Goal: Task Accomplishment & Management: Manage account settings

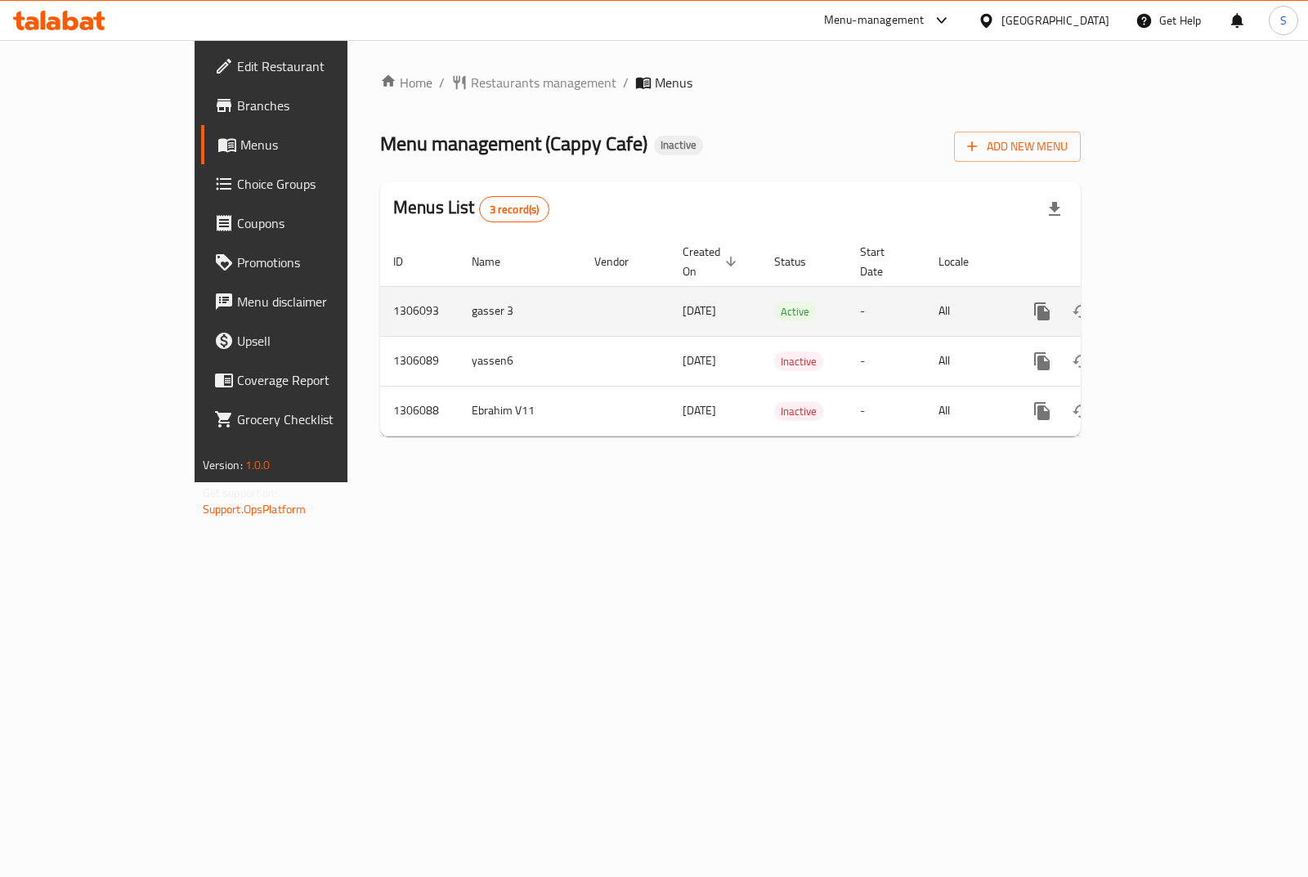
drag, startPoint x: 666, startPoint y: 291, endPoint x: 496, endPoint y: 298, distance: 171.1
click at [496, 298] on tr "1306093 gasser 3 17/08/2025 Active - All" at bounding box center [786, 311] width 813 height 50
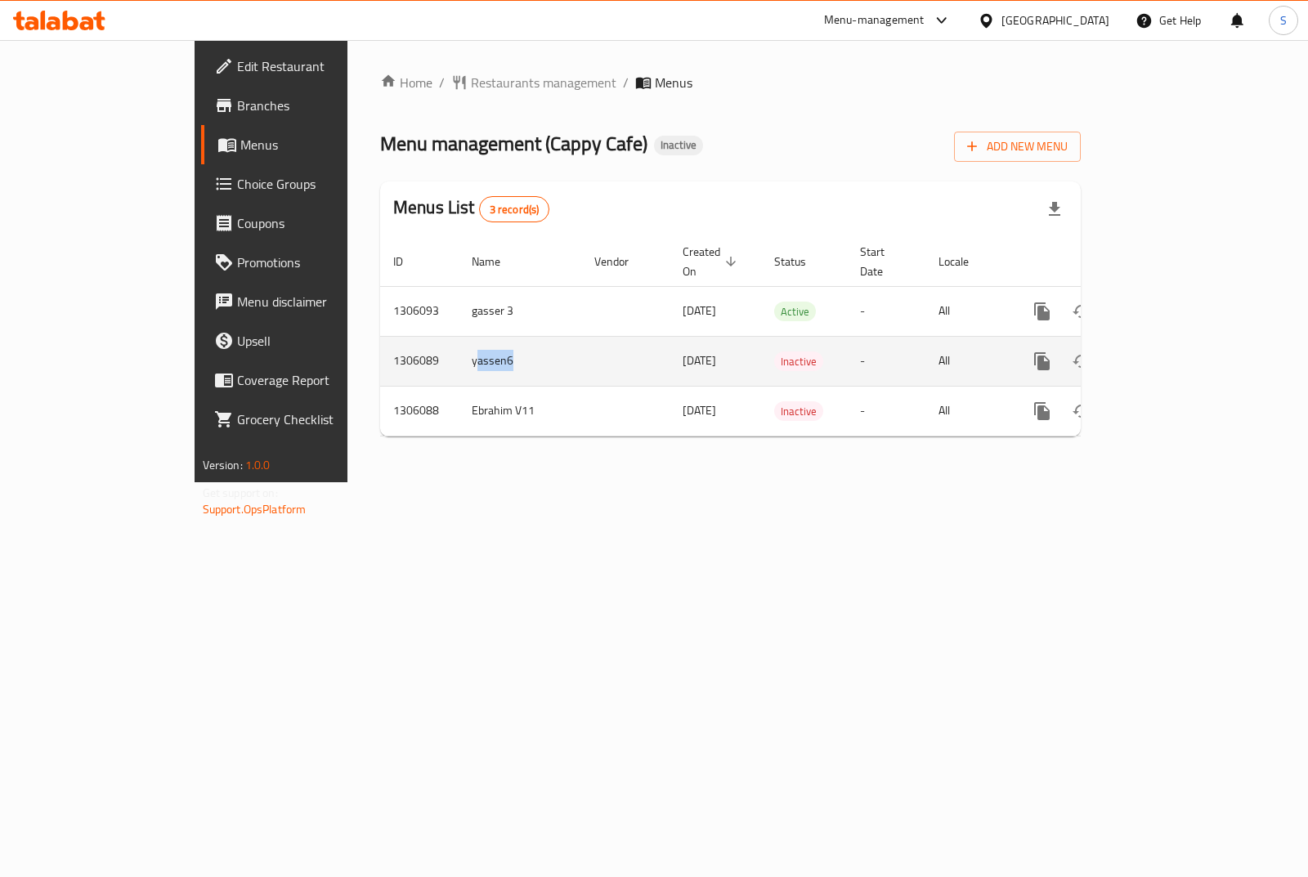
drag, startPoint x: 451, startPoint y: 347, endPoint x: 348, endPoint y: 348, distance: 103.0
click at [380, 348] on tr "1306089 yassen6 17/08/2025 Inactive - All" at bounding box center [786, 361] width 813 height 50
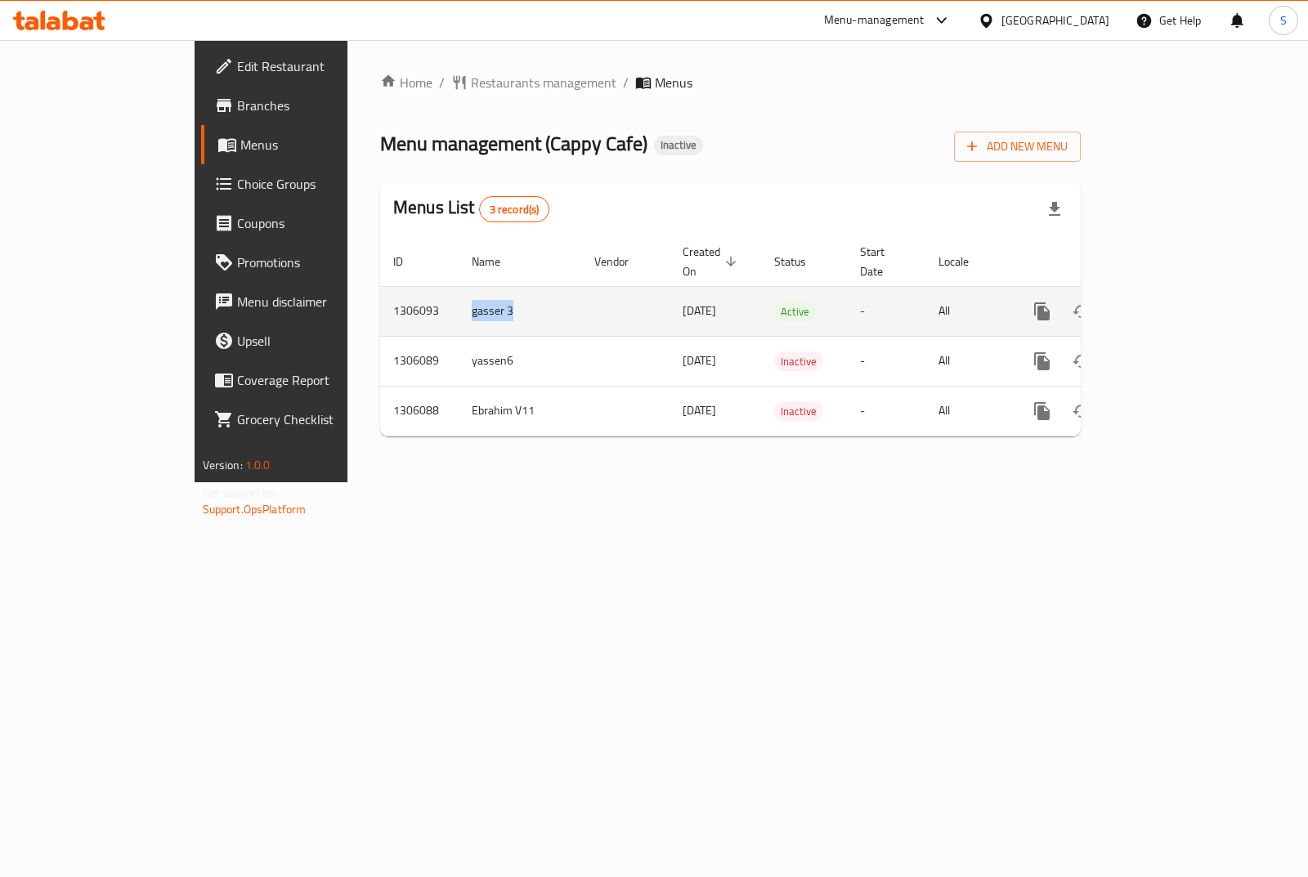
drag, startPoint x: 336, startPoint y: 303, endPoint x: 394, endPoint y: 307, distance: 58.2
click at [459, 307] on td "gasser 3" at bounding box center [520, 311] width 123 height 50
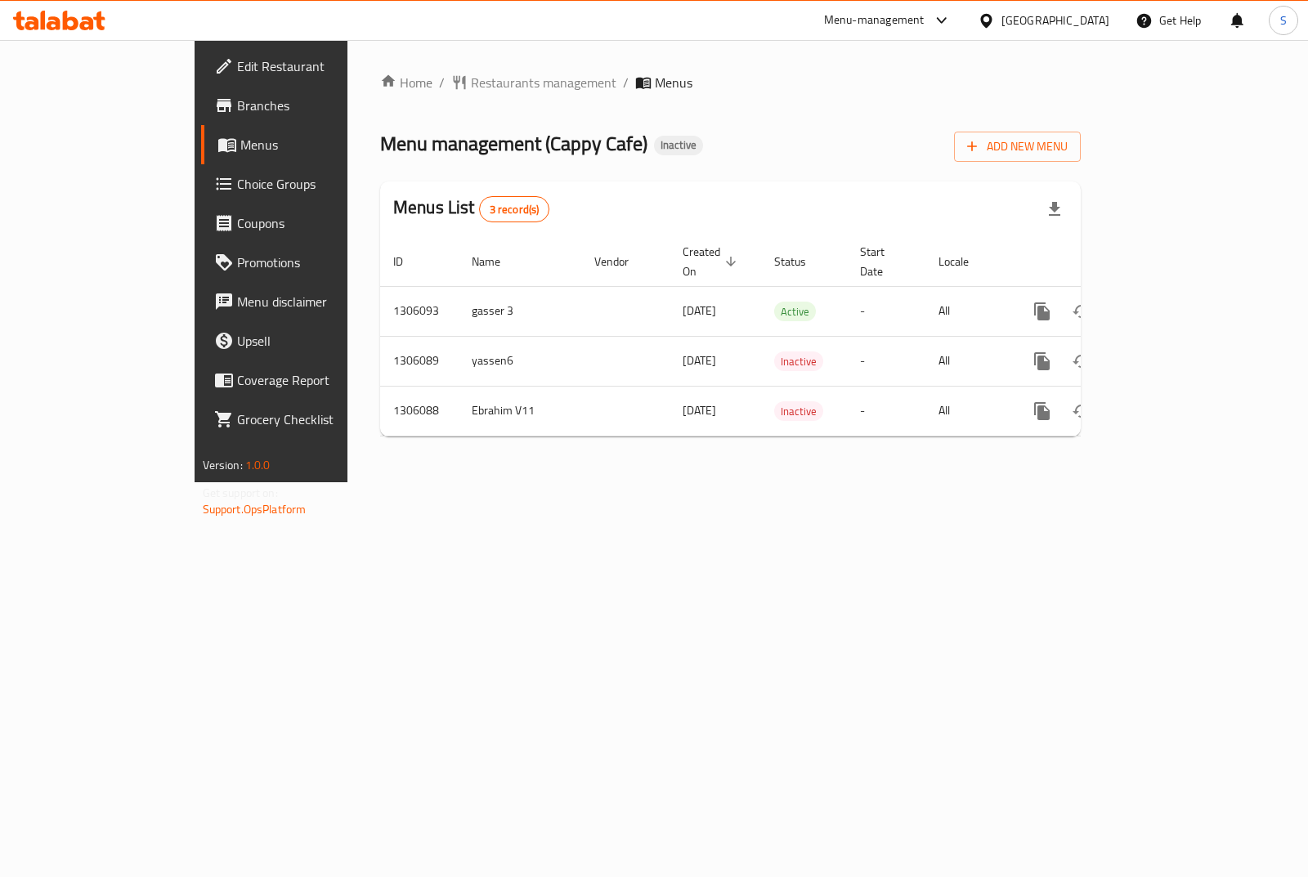
click at [464, 482] on div "Home / Restaurants management / Menus Menu management ( Cappy Cafe ) Inactive A…" at bounding box center [731, 261] width 766 height 442
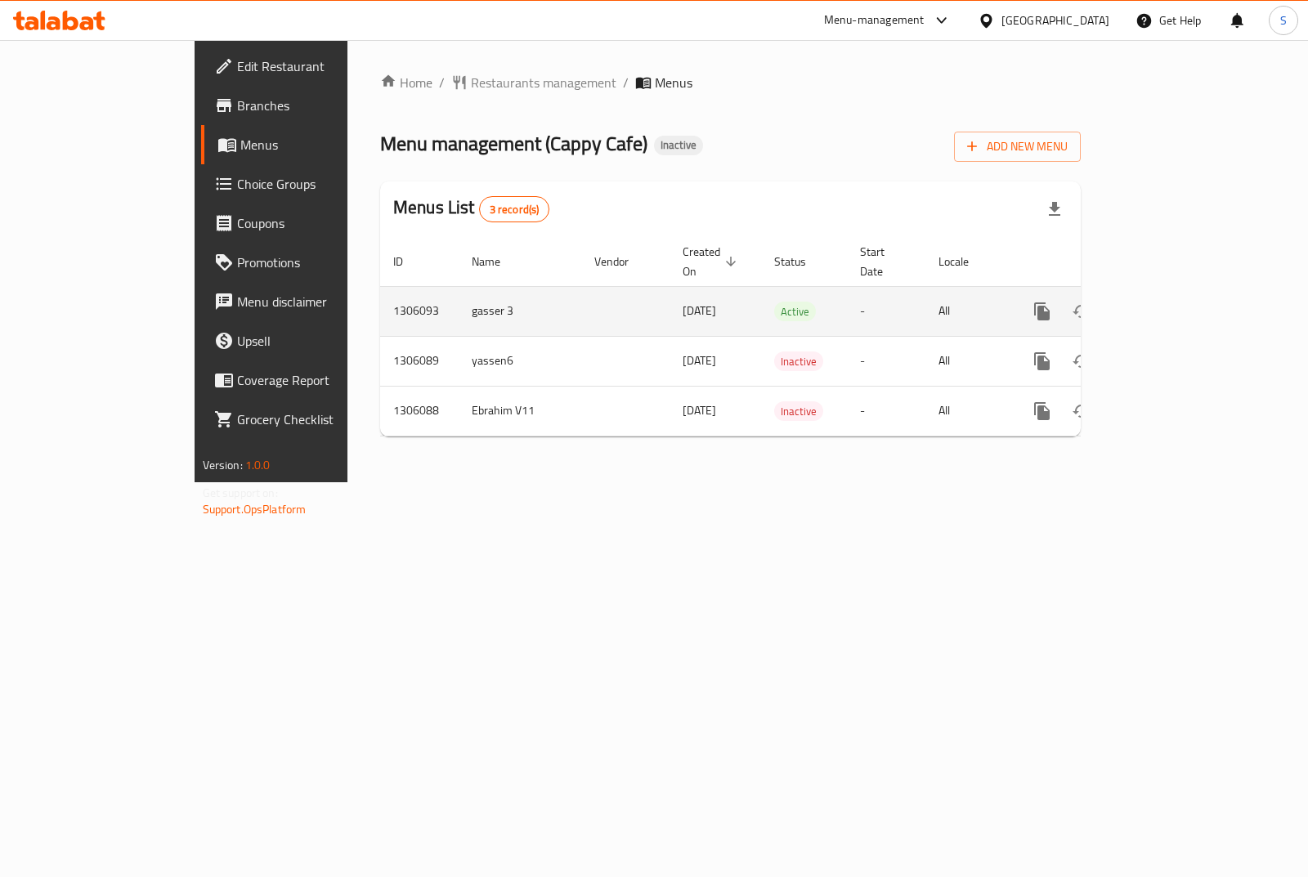
drag, startPoint x: 774, startPoint y: 304, endPoint x: 684, endPoint y: 304, distance: 89.1
click at [684, 304] on tr "1306093 gasser 3 17/08/2025 Active - All" at bounding box center [786, 311] width 813 height 50
click at [684, 304] on td "17/08/2025" at bounding box center [716, 311] width 92 height 50
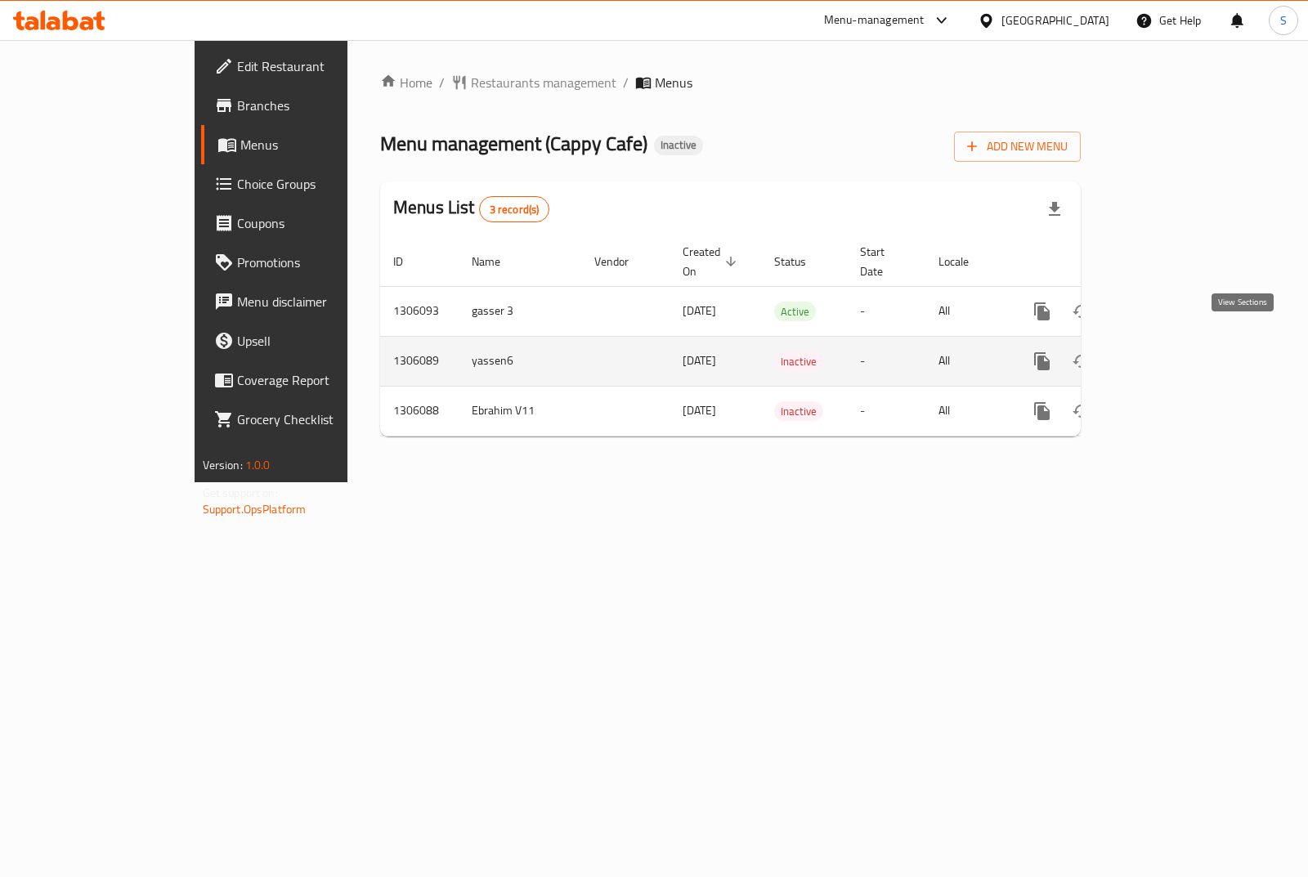
click at [1170, 352] on icon "enhanced table" at bounding box center [1161, 362] width 20 height 20
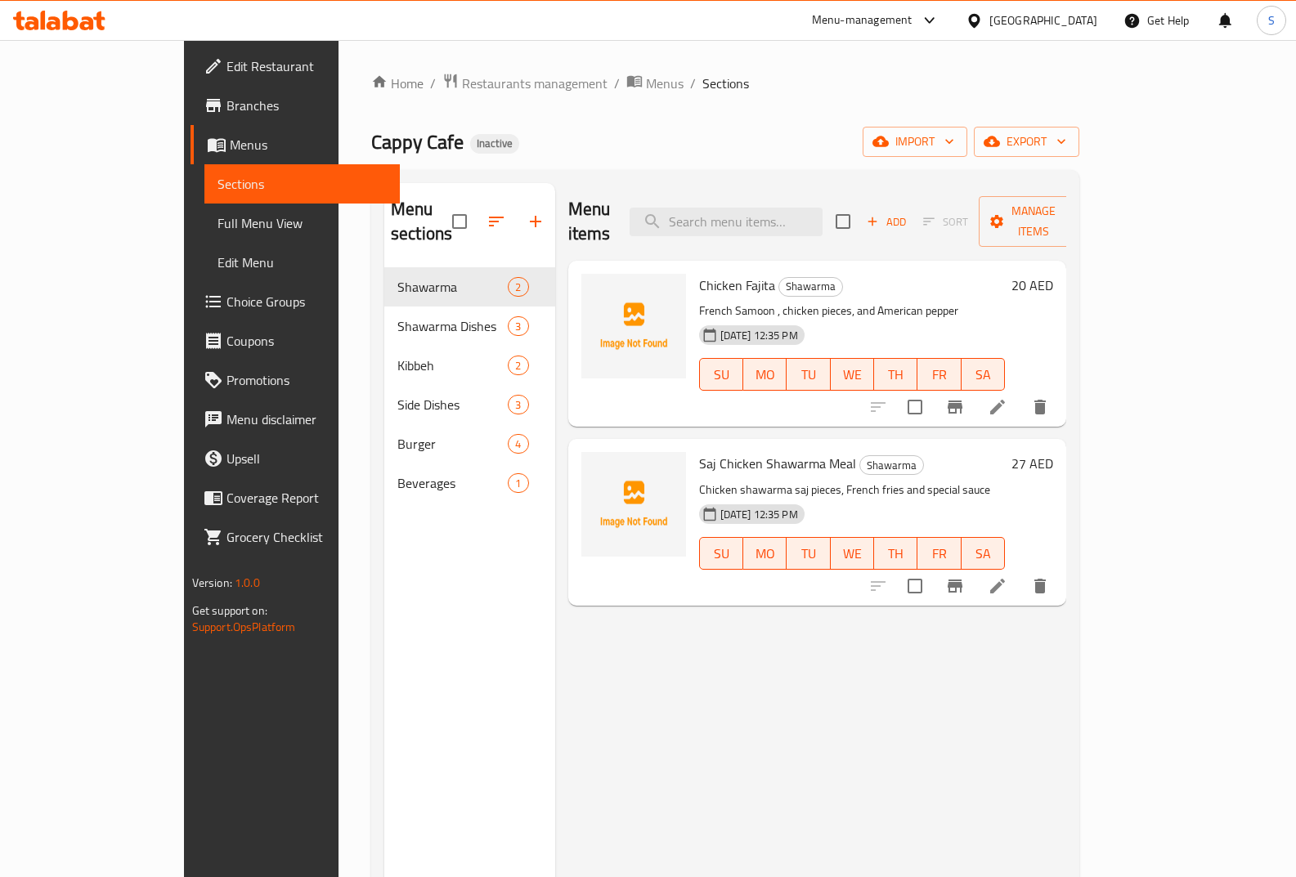
click at [230, 150] on span "Menus" at bounding box center [309, 145] width 158 height 20
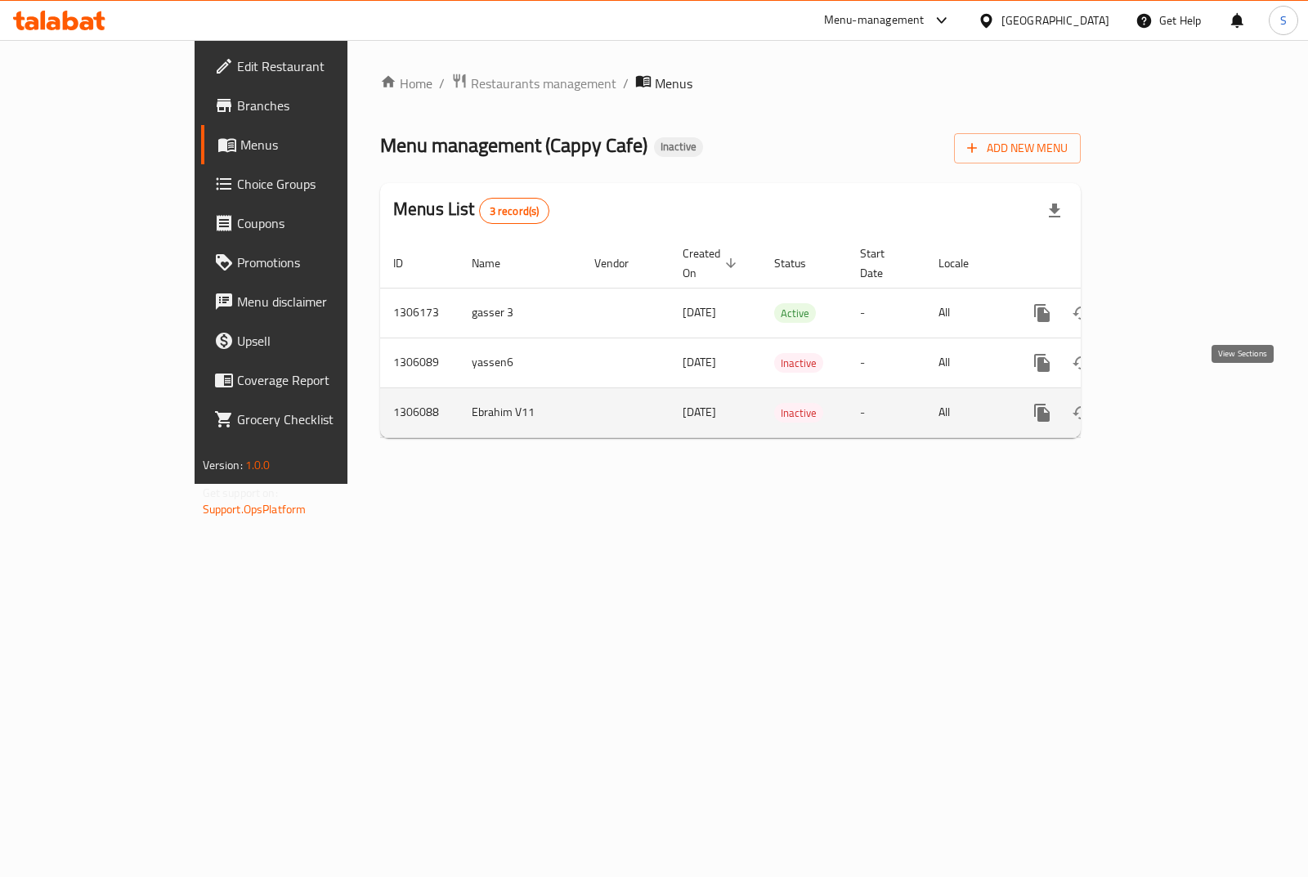
click at [1168, 406] on icon "enhanced table" at bounding box center [1160, 413] width 15 height 15
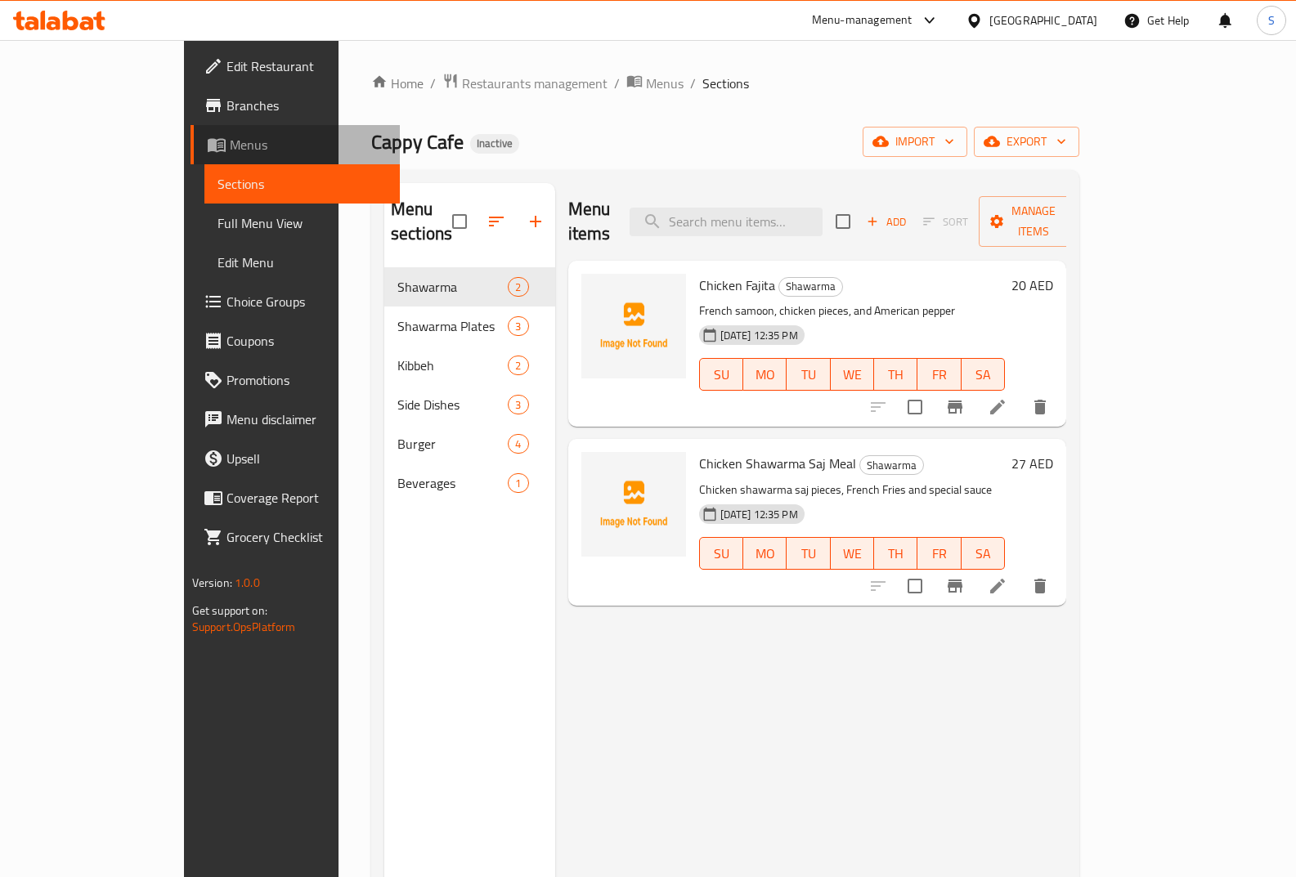
click at [191, 158] on link "Menus" at bounding box center [296, 144] width 210 height 39
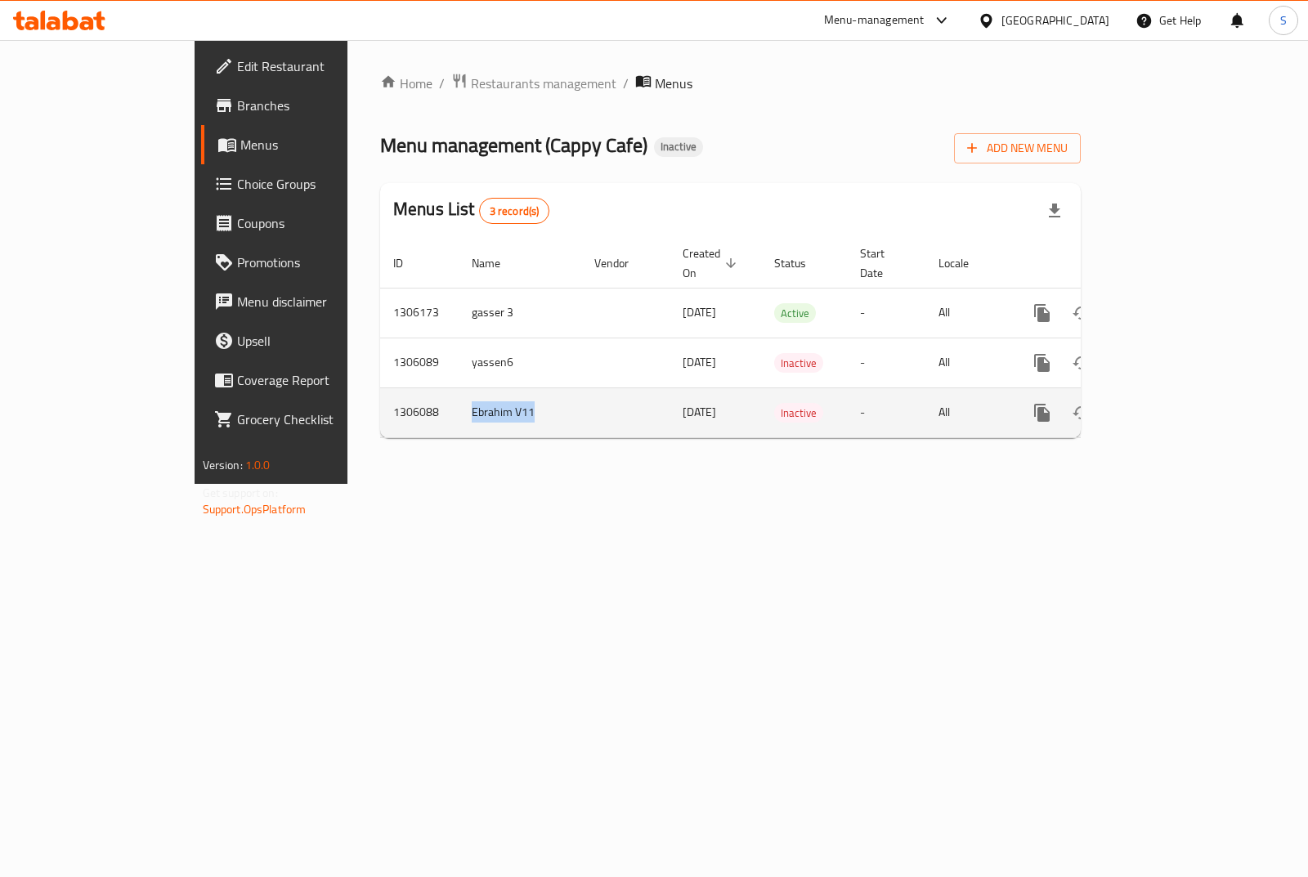
drag, startPoint x: 313, startPoint y: 410, endPoint x: 401, endPoint y: 406, distance: 87.6
click at [401, 406] on tr "1306088 Ebrahim V11 17/08/2025 Inactive - All" at bounding box center [786, 413] width 813 height 50
click at [761, 411] on td "Inactive" at bounding box center [804, 413] width 86 height 50
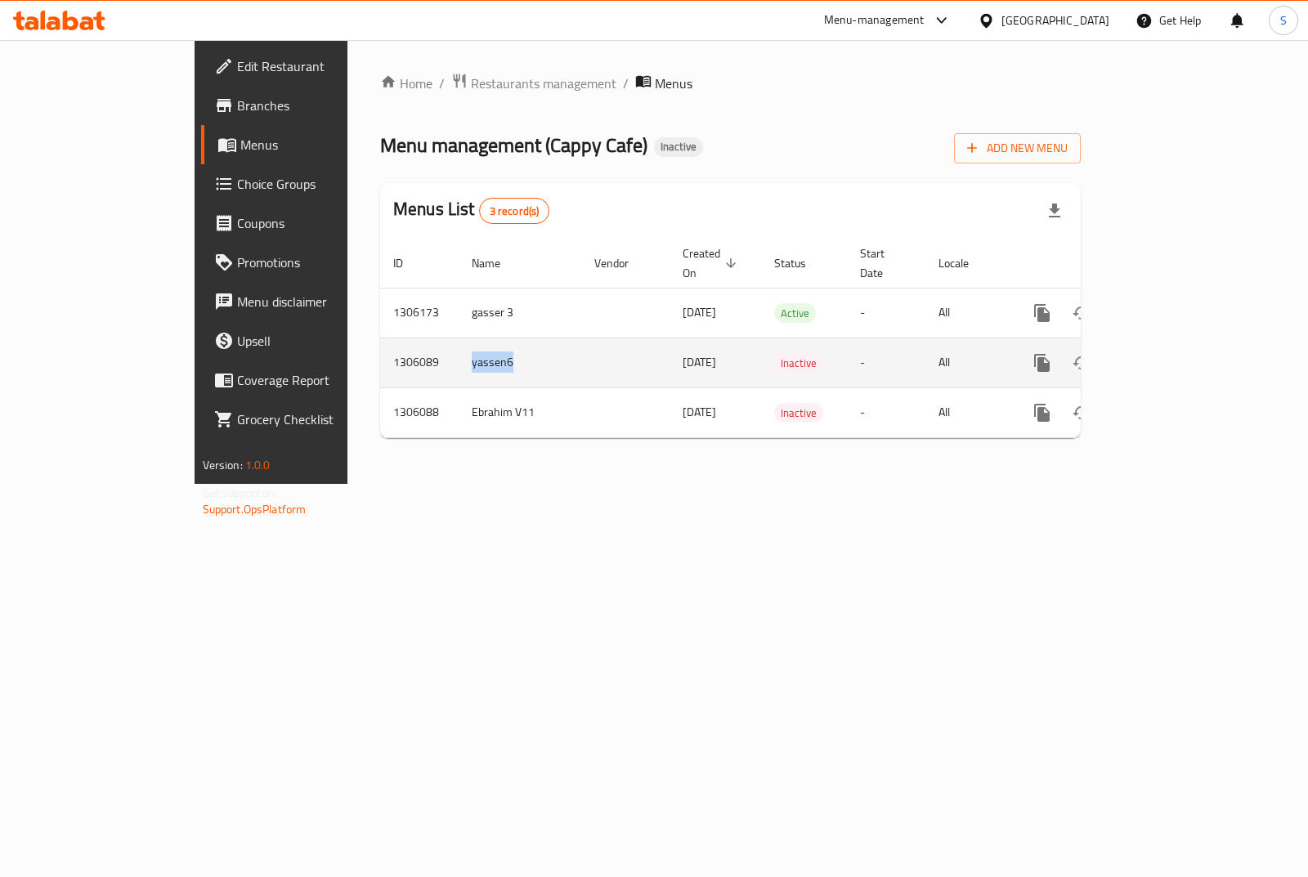
drag, startPoint x: 339, startPoint y: 356, endPoint x: 391, endPoint y: 361, distance: 52.6
click at [459, 361] on td "yassen6" at bounding box center [520, 363] width 123 height 50
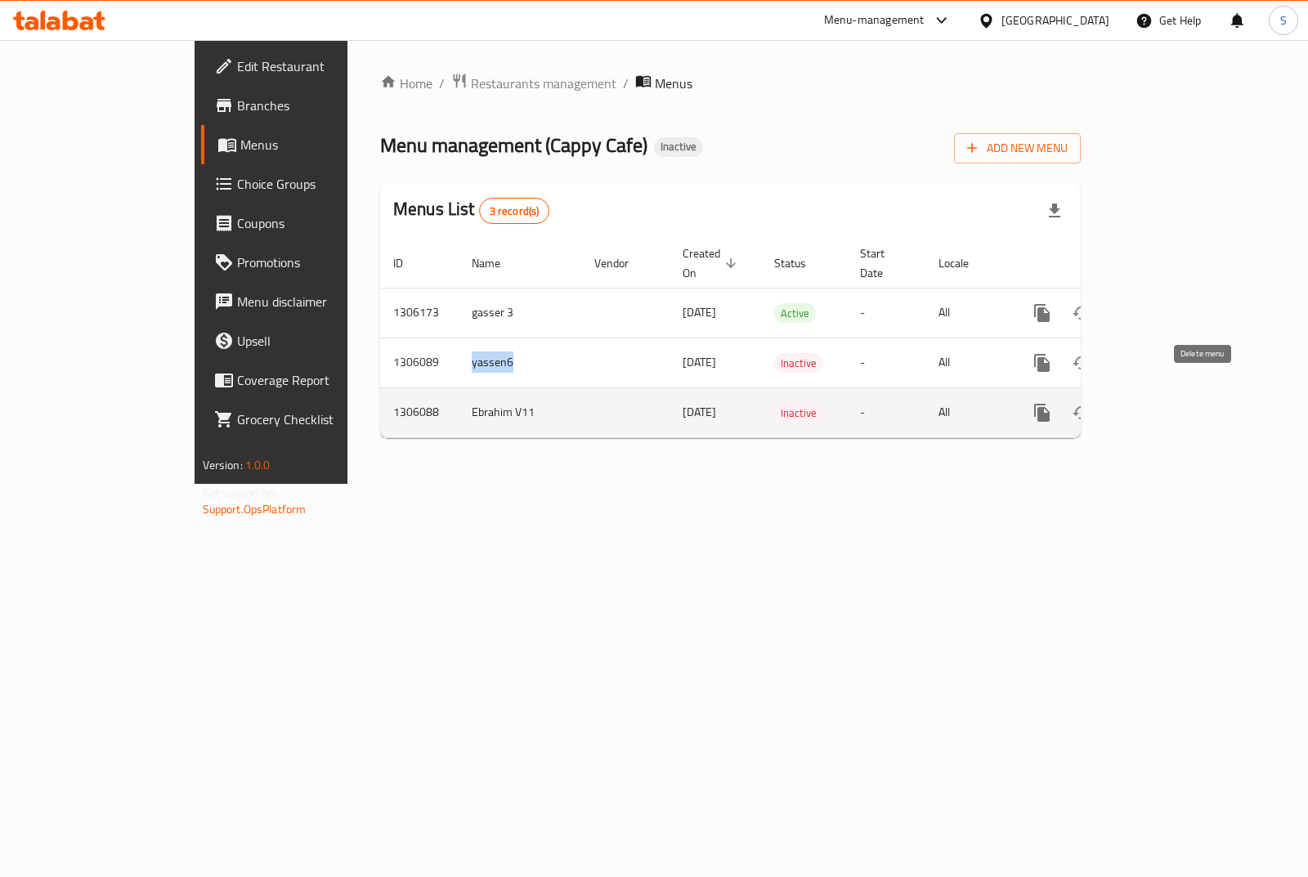
click at [1131, 403] on icon "enhanced table" at bounding box center [1121, 413] width 20 height 20
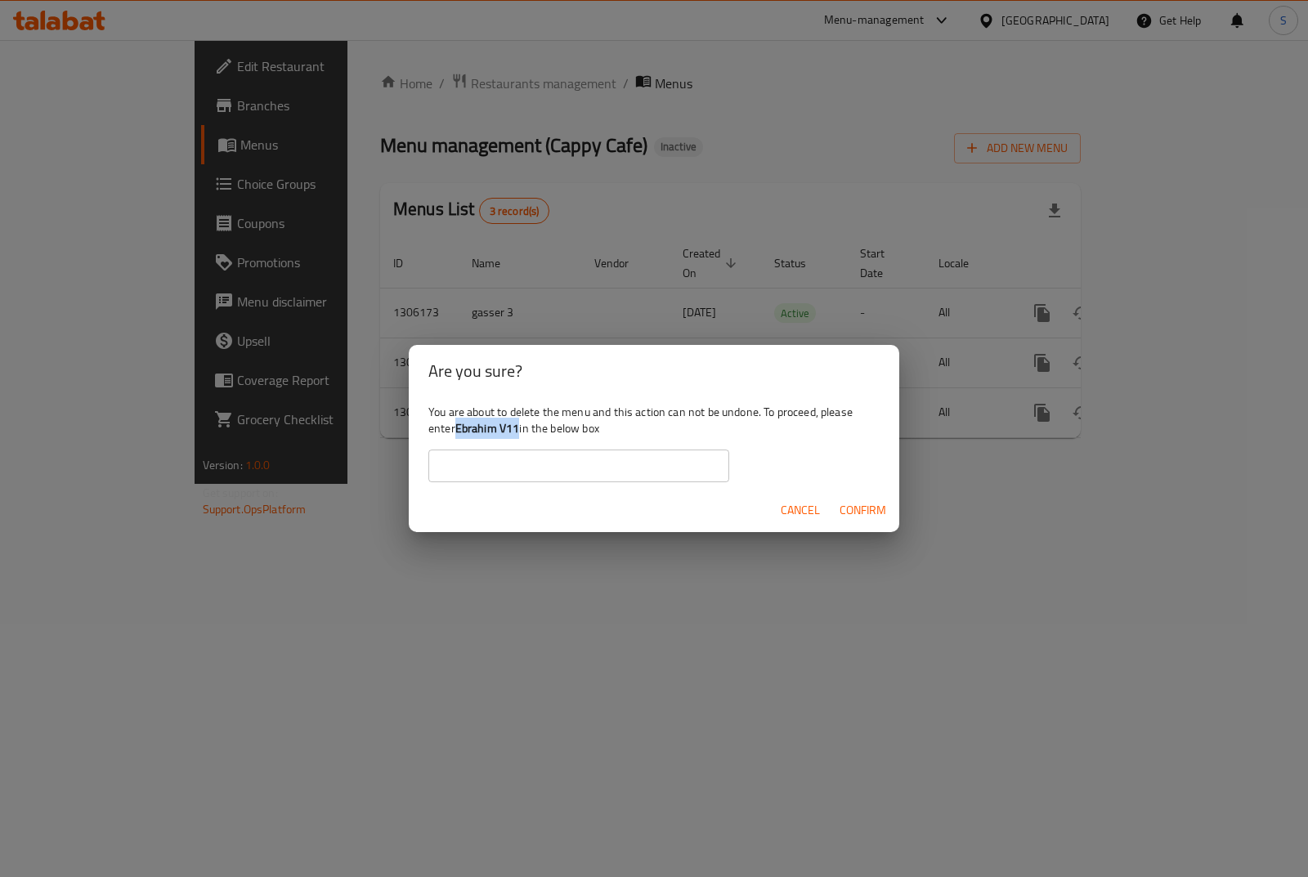
drag, startPoint x: 518, startPoint y: 425, endPoint x: 460, endPoint y: 433, distance: 58.5
click at [460, 433] on b "Ebrahim V11" at bounding box center [487, 428] width 65 height 21
copy b "Ebrahim V11"
click at [470, 459] on input "text" at bounding box center [579, 466] width 301 height 33
paste input "Ebrahim V11"
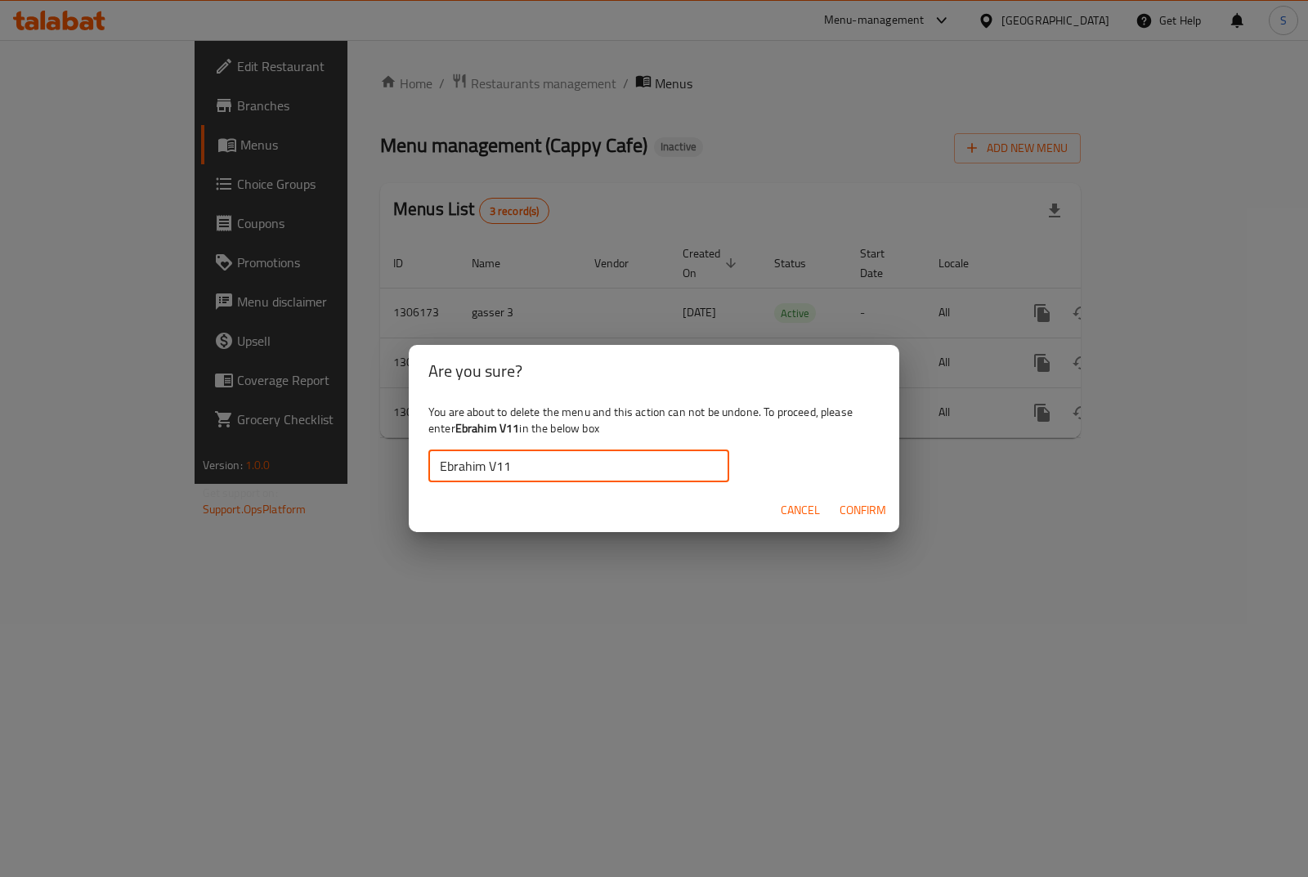
type input "Ebrahim V11"
click at [857, 496] on button "Confirm" at bounding box center [863, 511] width 60 height 30
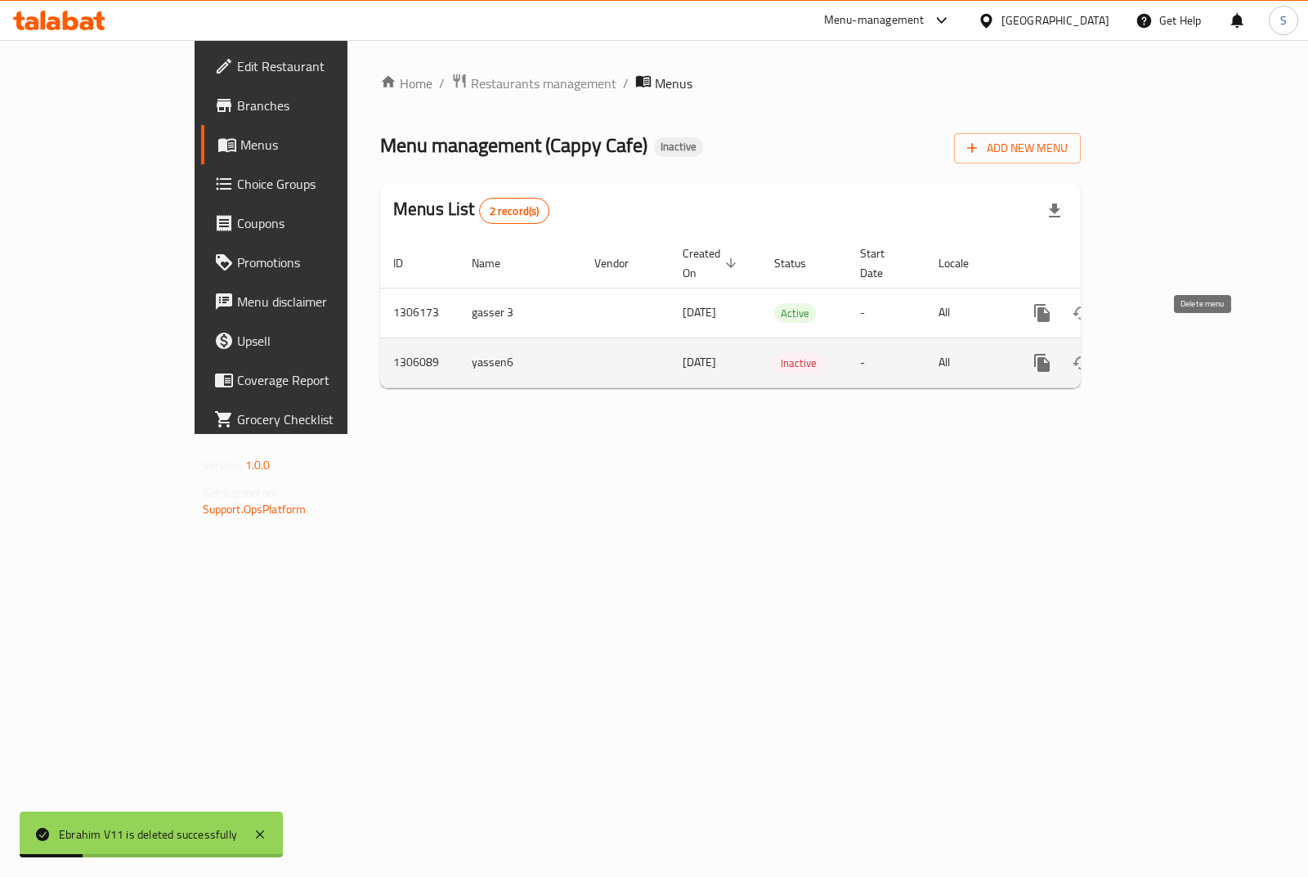
click at [1131, 353] on icon "enhanced table" at bounding box center [1121, 363] width 20 height 20
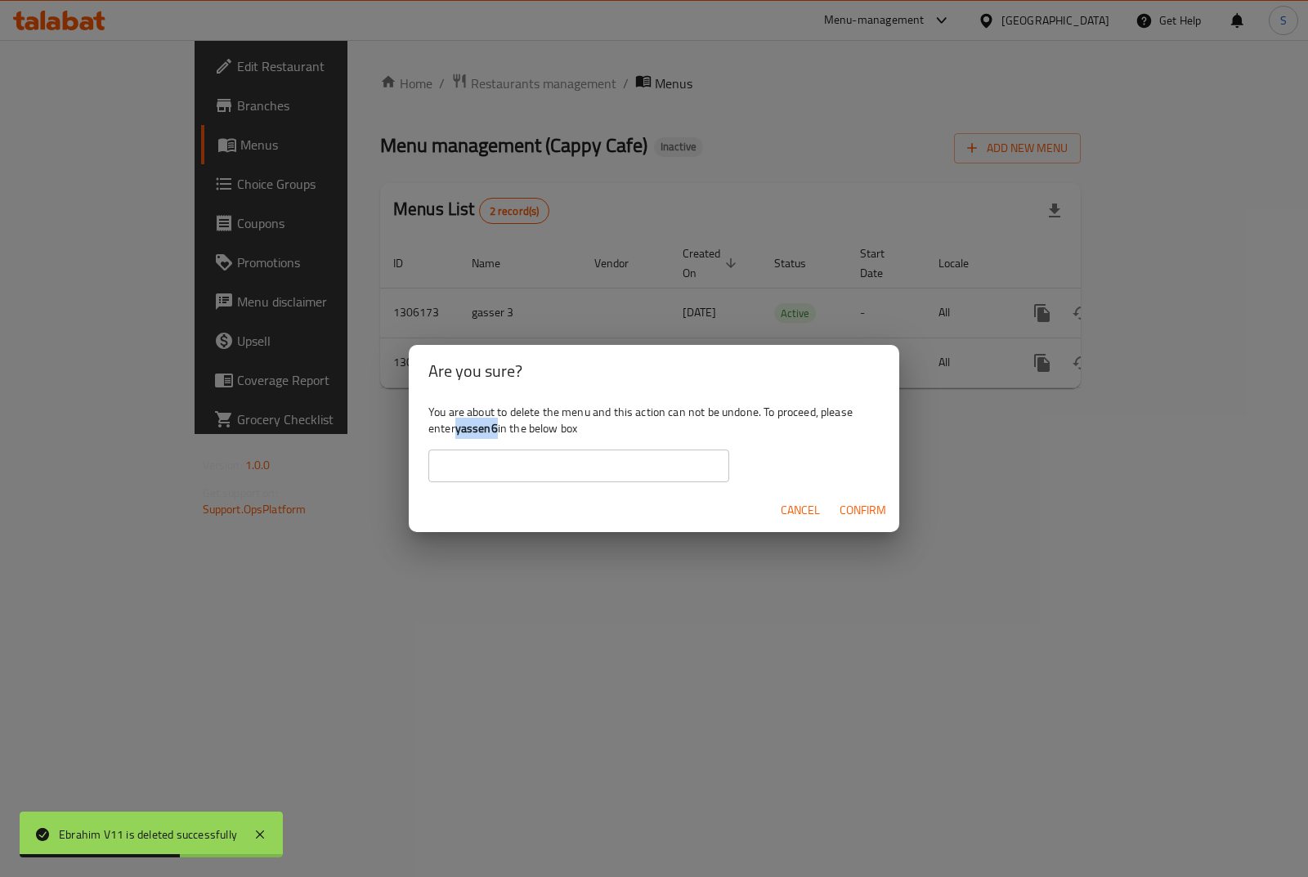
drag, startPoint x: 497, startPoint y: 427, endPoint x: 460, endPoint y: 435, distance: 38.5
click at [460, 435] on b "yassen6" at bounding box center [476, 428] width 43 height 21
copy b "yassen6"
click at [484, 471] on input "text" at bounding box center [579, 466] width 301 height 33
paste input "yassen6"
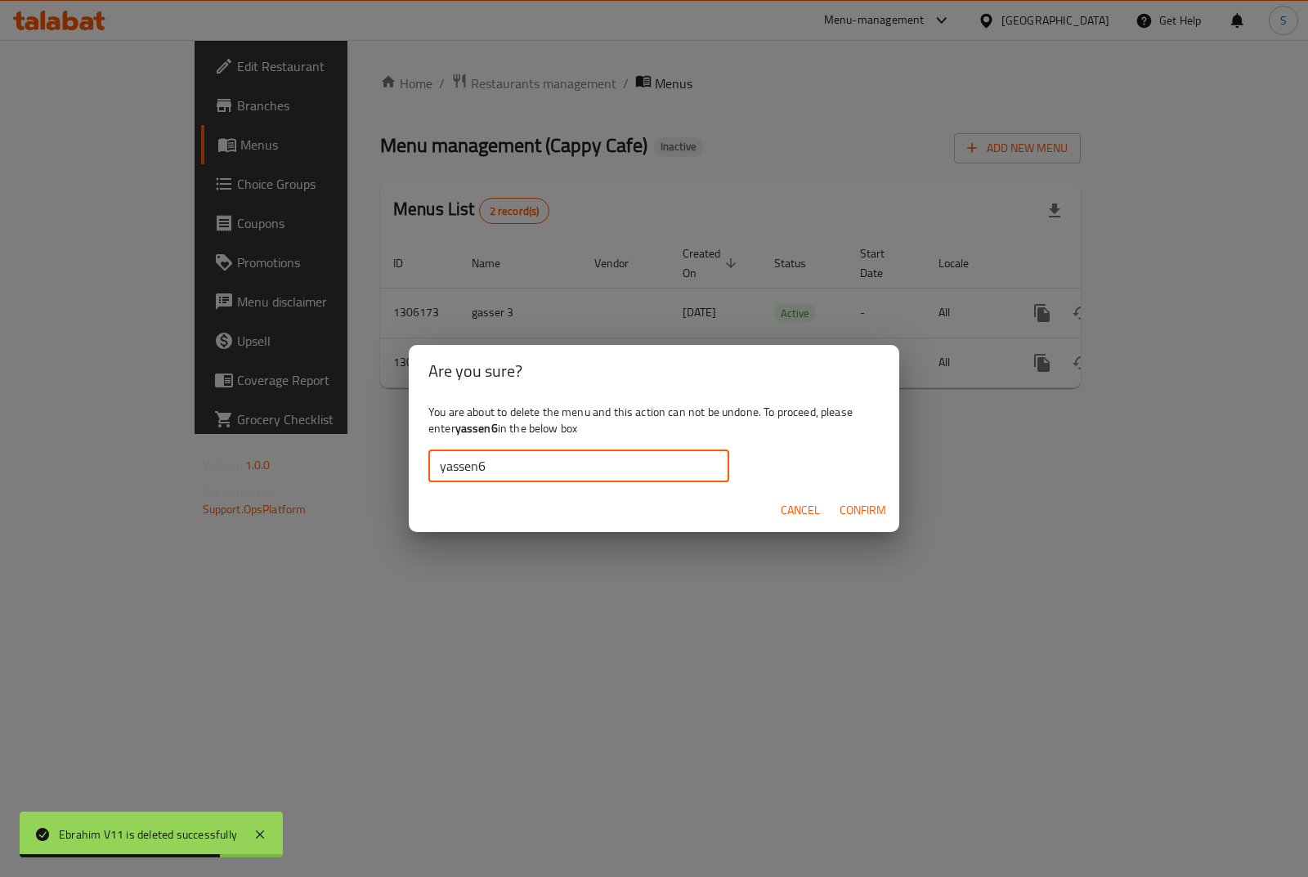
type input "yassen6"
click at [858, 509] on span "Confirm" at bounding box center [863, 510] width 47 height 20
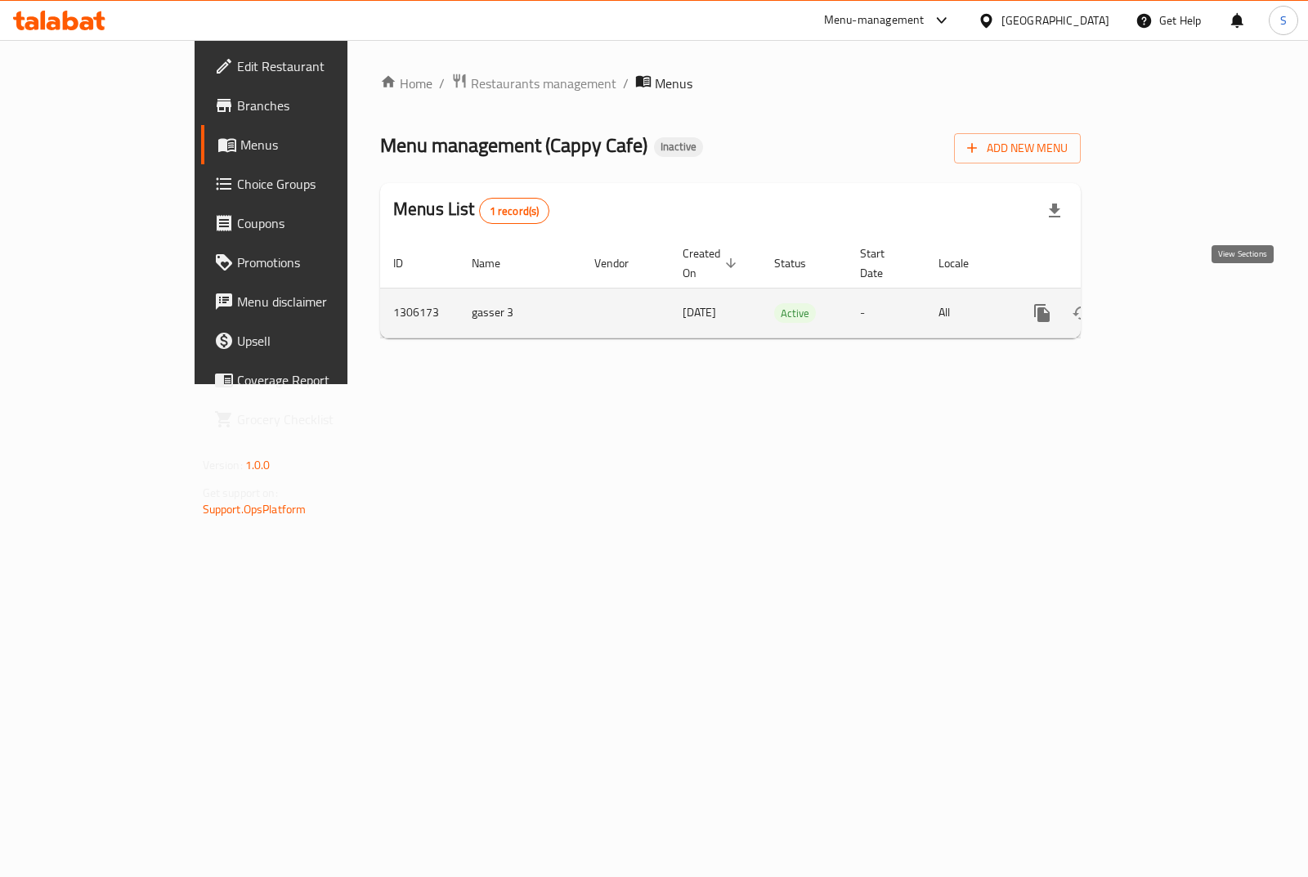
click at [1170, 303] on icon "enhanced table" at bounding box center [1161, 313] width 20 height 20
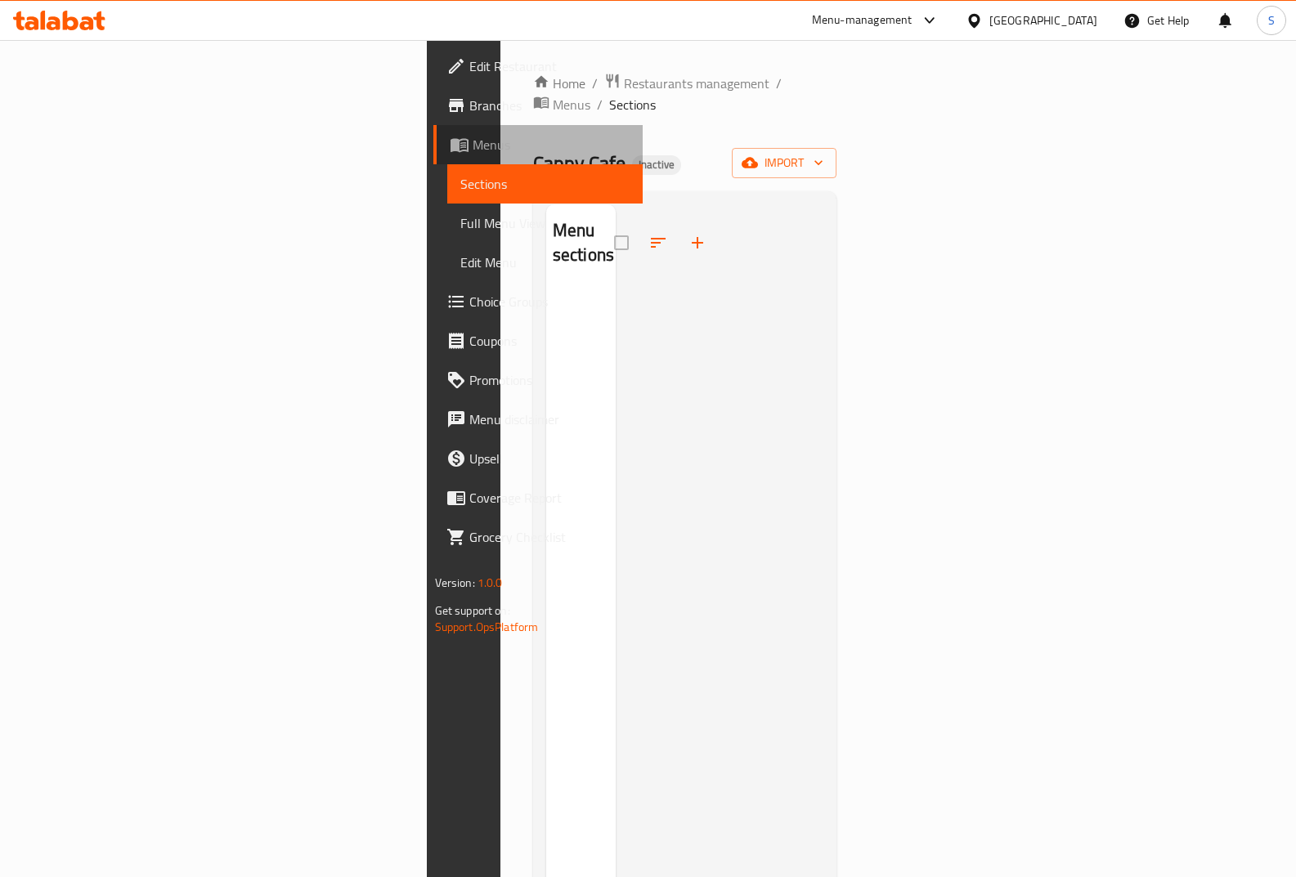
click at [433, 155] on link "Menus" at bounding box center [538, 144] width 210 height 39
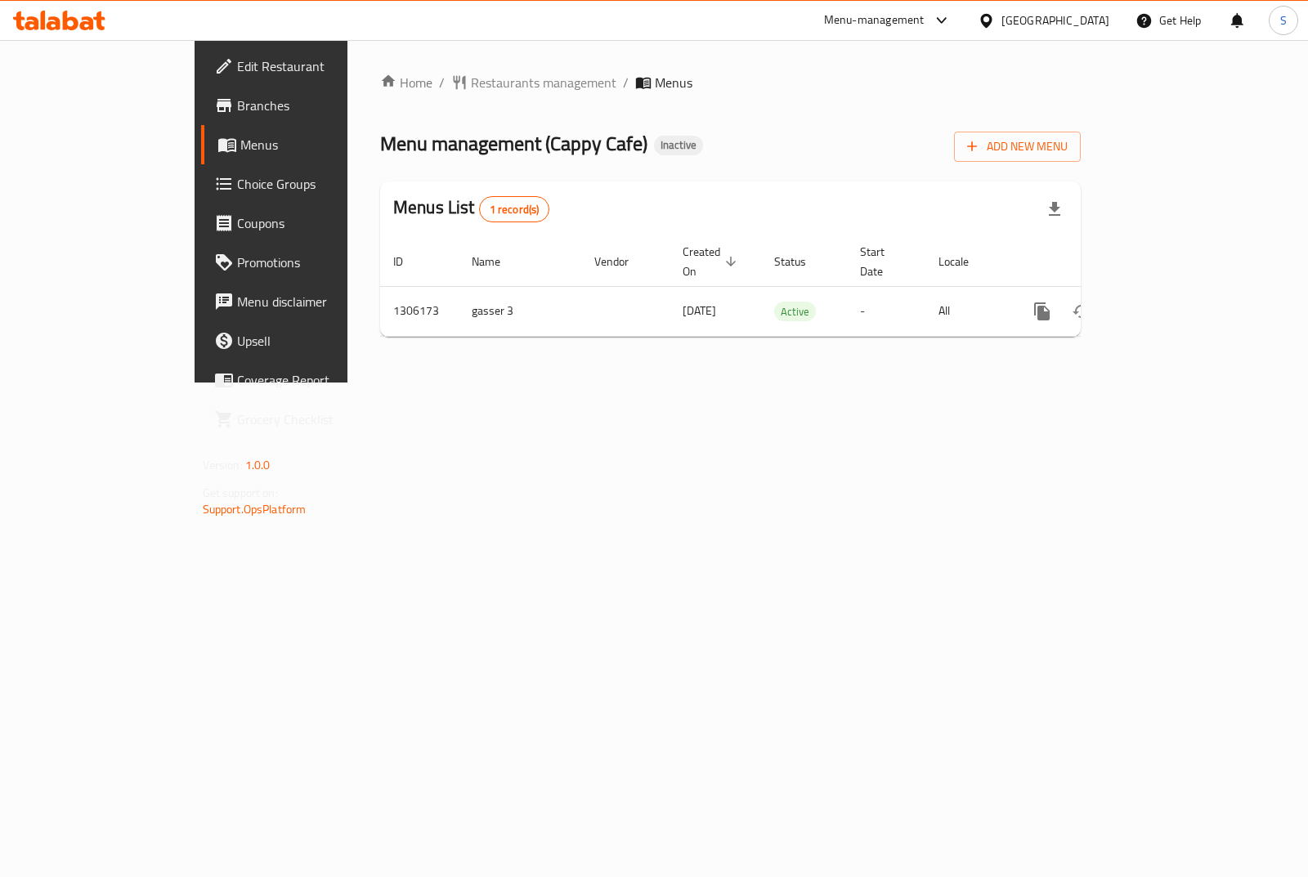
click at [240, 142] on span "Menus" at bounding box center [319, 145] width 159 height 20
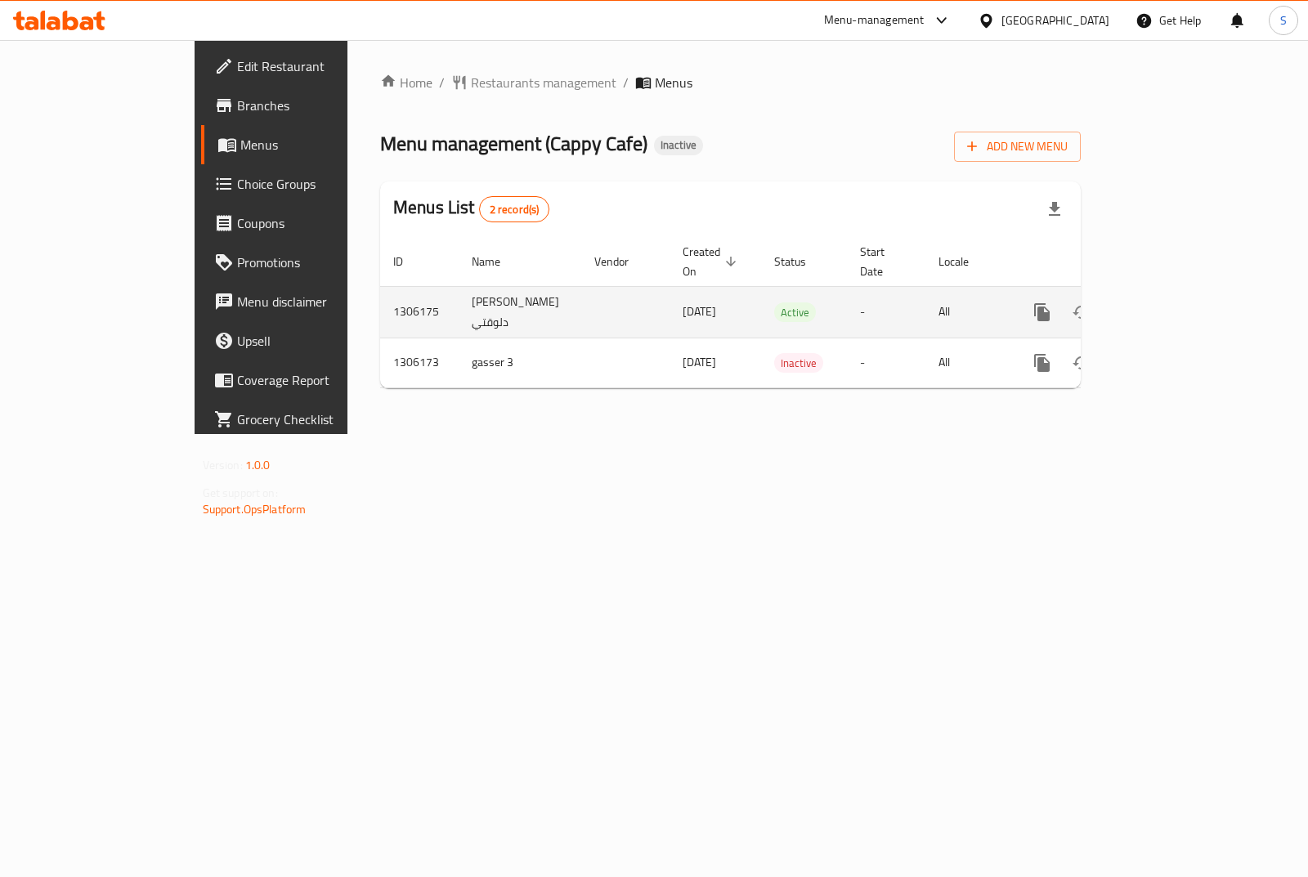
click at [1180, 293] on link "enhanced table" at bounding box center [1160, 312] width 39 height 39
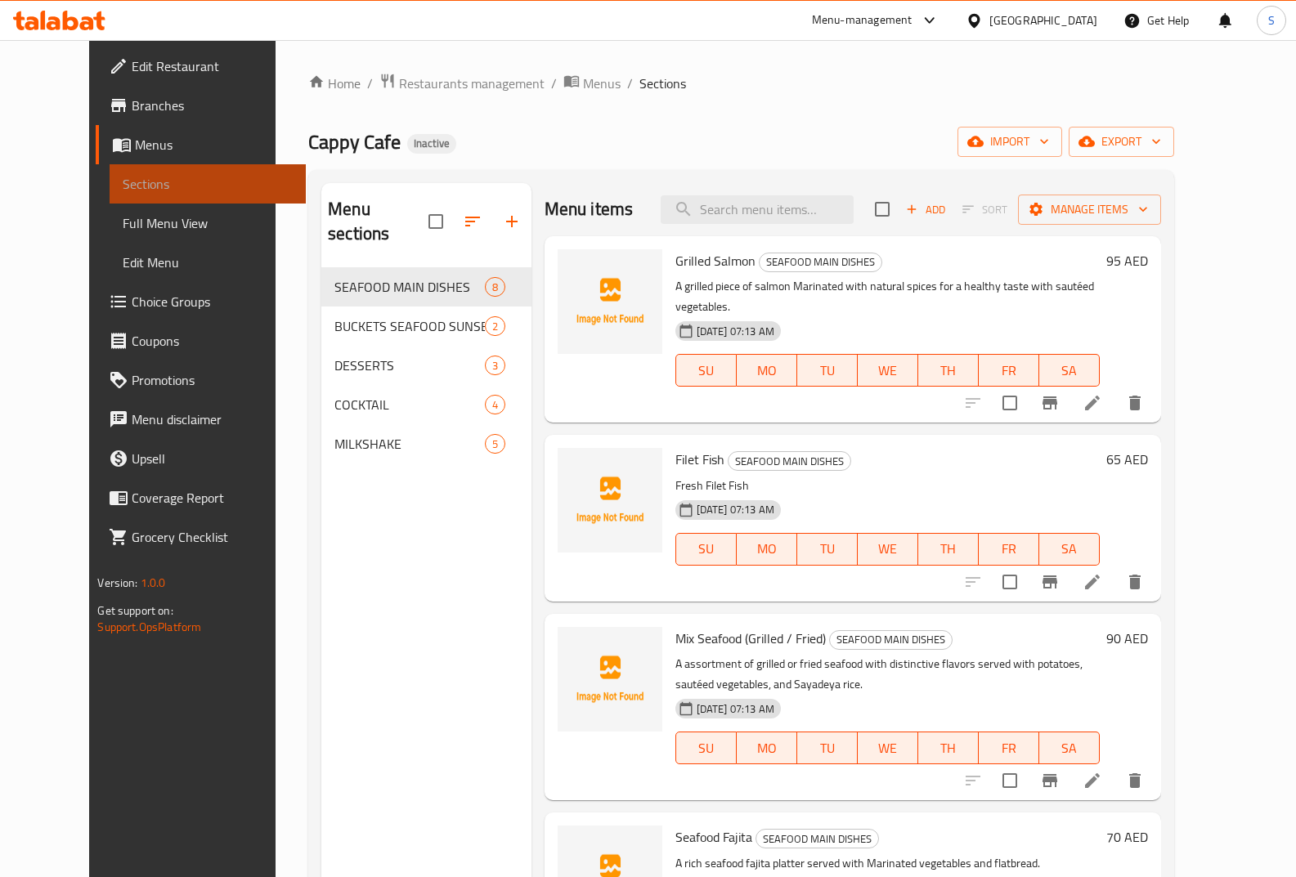
click at [159, 203] on link "Sections" at bounding box center [208, 183] width 196 height 39
click at [159, 217] on span "Full Menu View" at bounding box center [208, 223] width 170 height 20
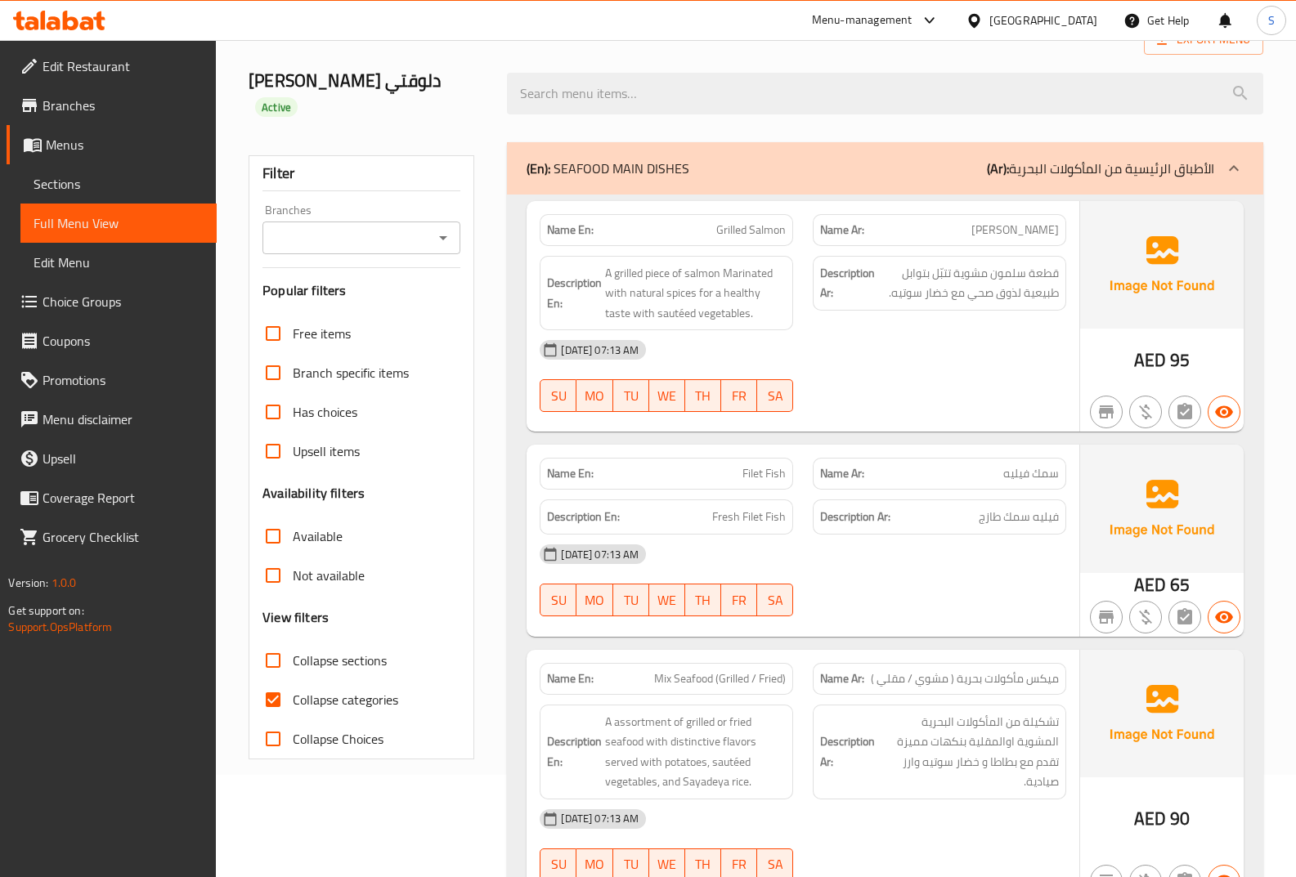
scroll to position [245, 0]
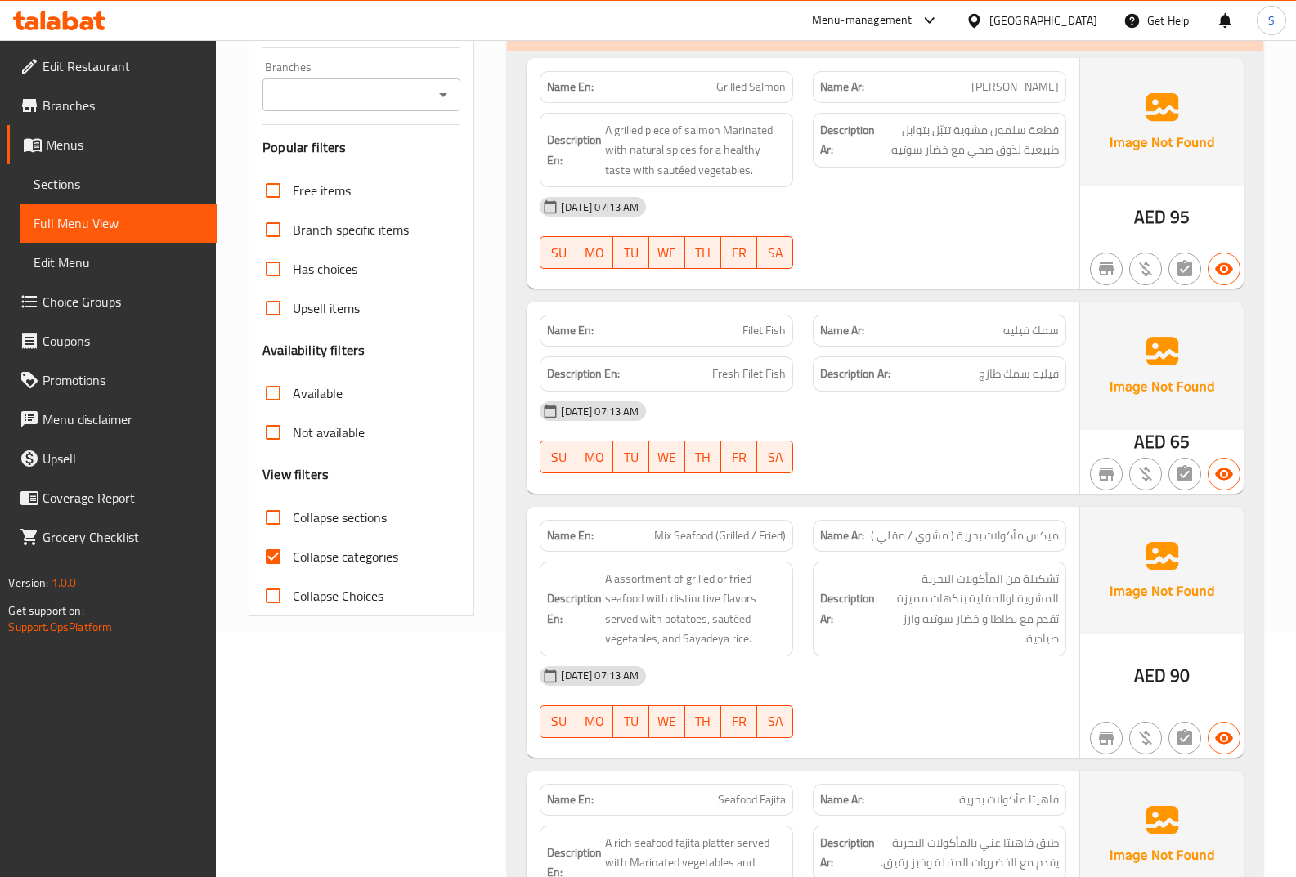
click at [332, 547] on span "Collapse categories" at bounding box center [345, 557] width 105 height 20
click at [293, 537] on input "Collapse categories" at bounding box center [273, 556] width 39 height 39
checkbox input "false"
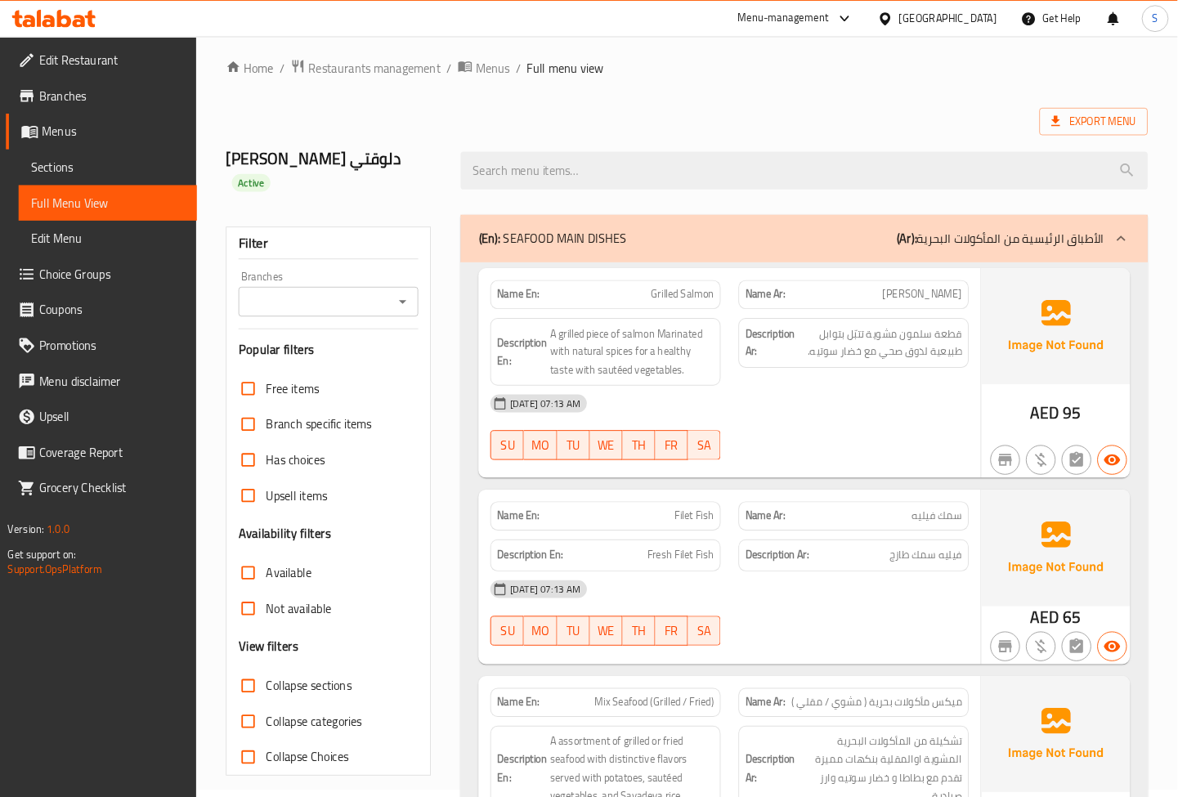
scroll to position [0, 0]
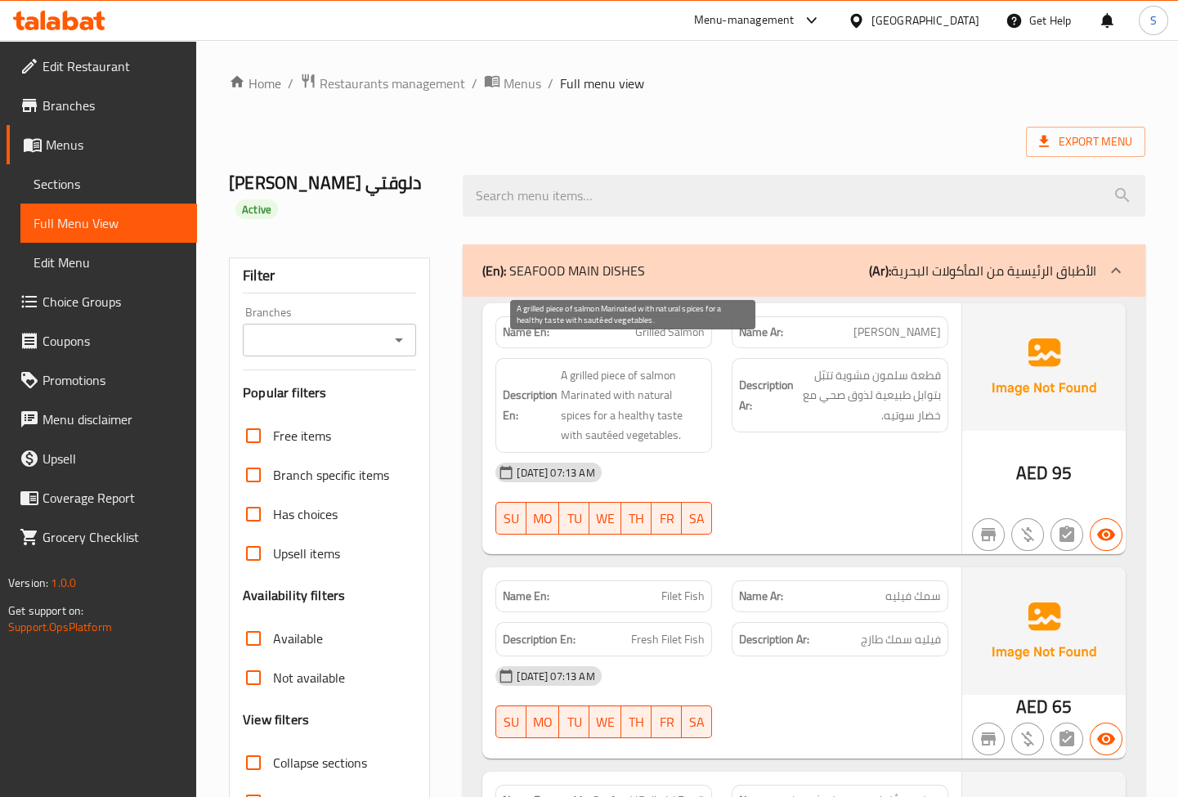
click at [621, 397] on span "A grilled piece of salmon Marinated with natural spices for a healthy taste wit…" at bounding box center [633, 406] width 144 height 80
click at [607, 401] on span "A grilled piece of salmon Marinated with natural spices for a healthy taste wit…" at bounding box center [633, 406] width 144 height 80
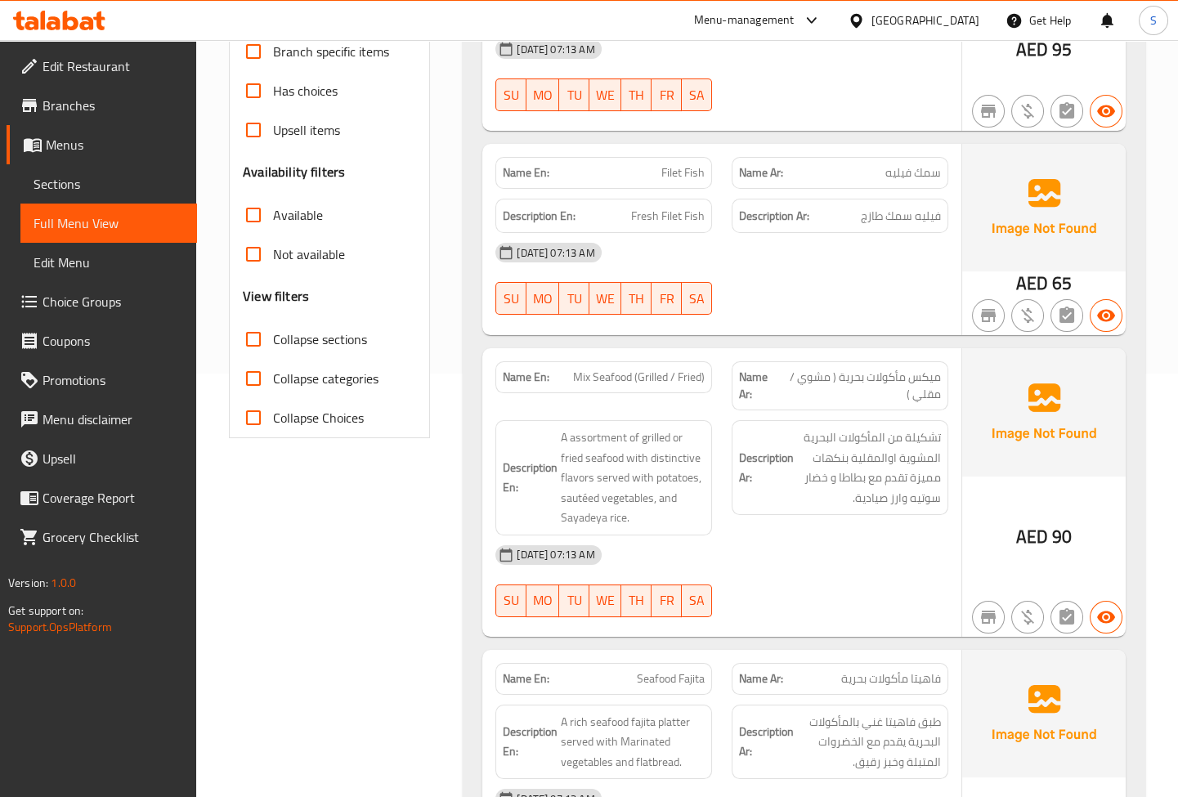
scroll to position [446, 0]
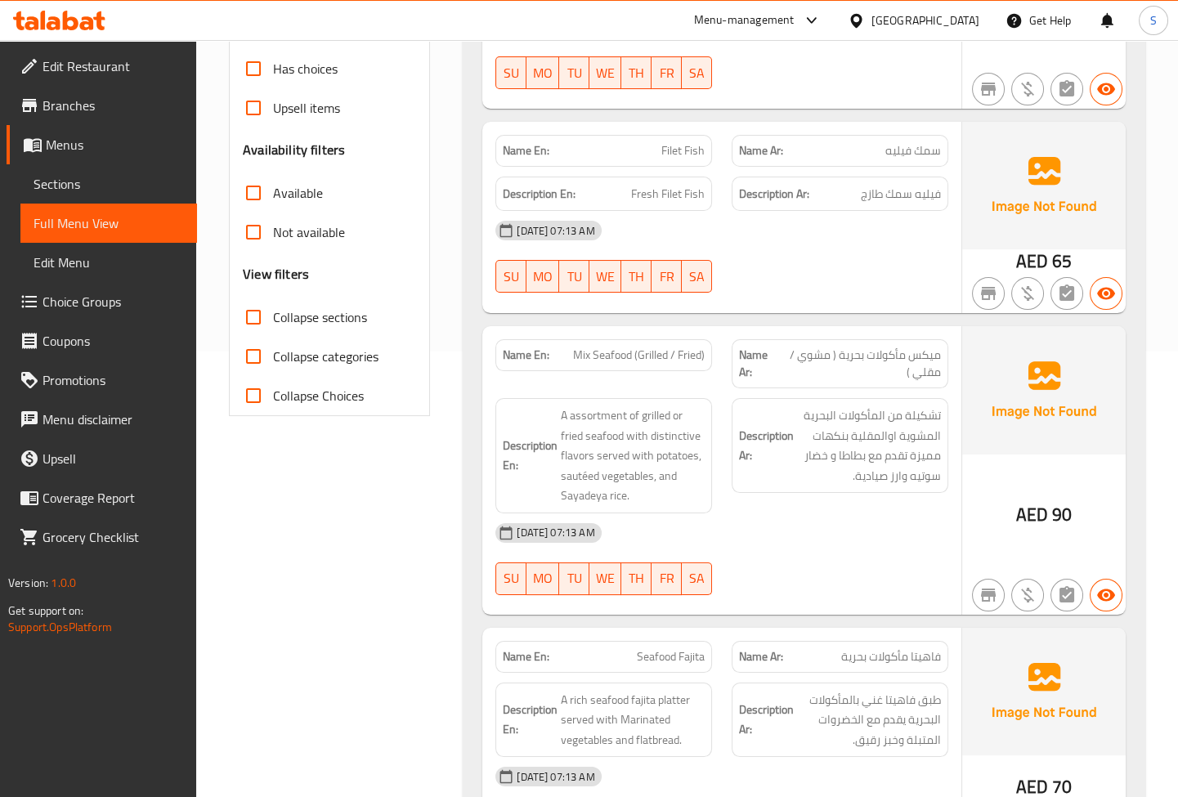
click at [582, 347] on span "Mix Seafood (Grilled / Fried)" at bounding box center [639, 355] width 132 height 17
copy span "Mix Seafood (Grilled / Fried)"
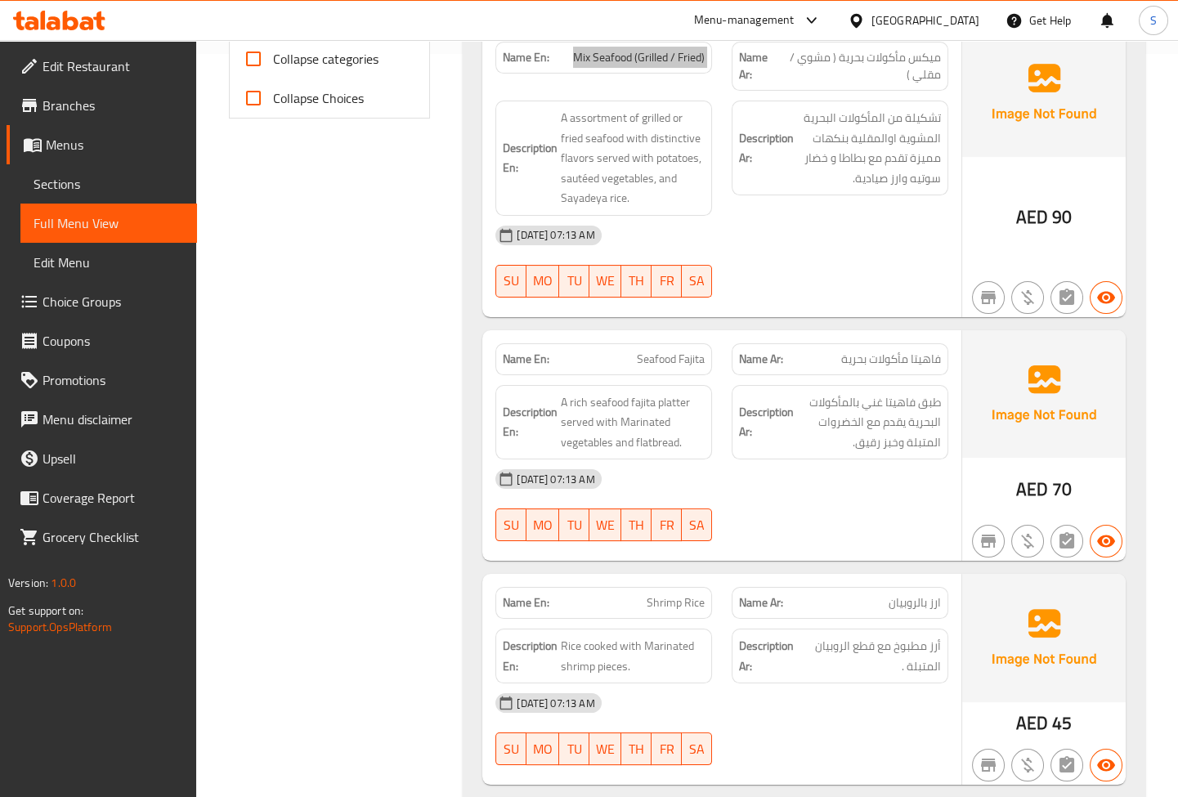
scroll to position [818, 0]
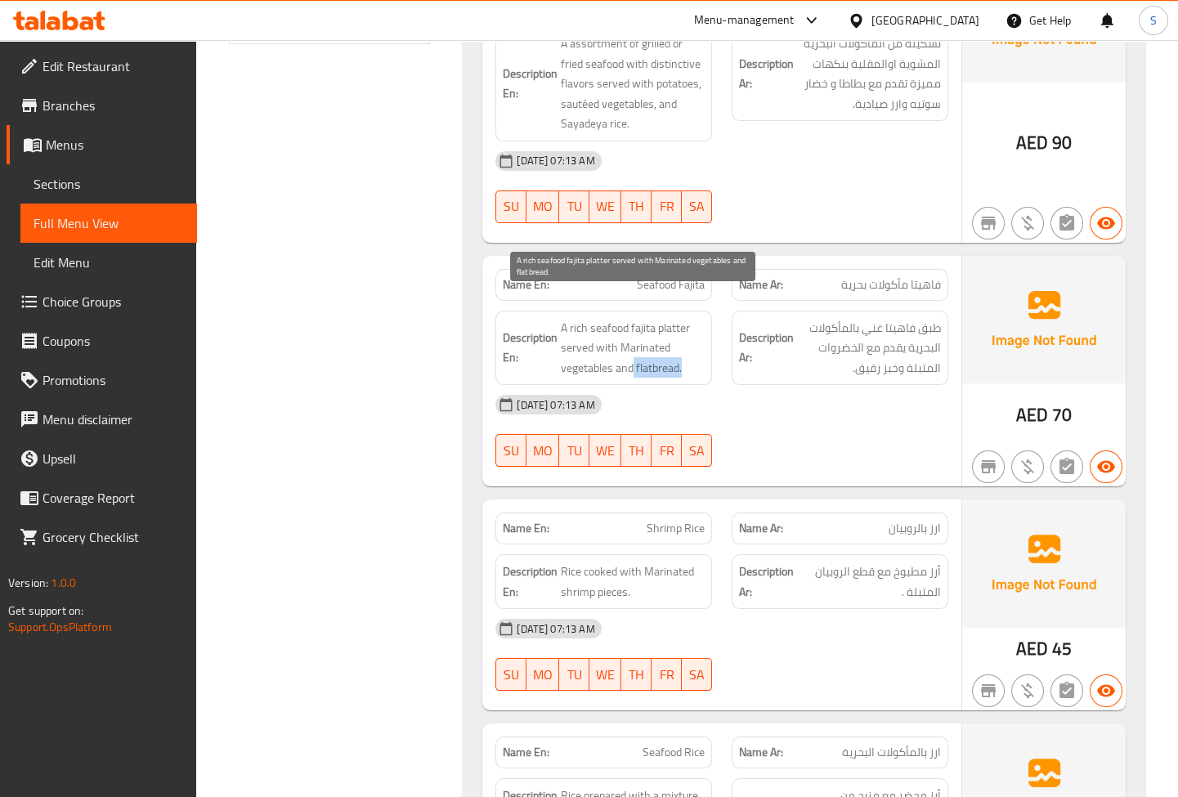
drag, startPoint x: 663, startPoint y: 343, endPoint x: 632, endPoint y: 343, distance: 31.1
click at [632, 343] on span "A rich seafood fajita platter served with Marinated vegetables and flatbread." at bounding box center [633, 348] width 144 height 61
click at [944, 351] on div "Description Ar: طبق فاهيتا غني بالمأكولات البحرية يقدم مع الخضروات المتبلة وخبز…" at bounding box center [840, 348] width 217 height 75
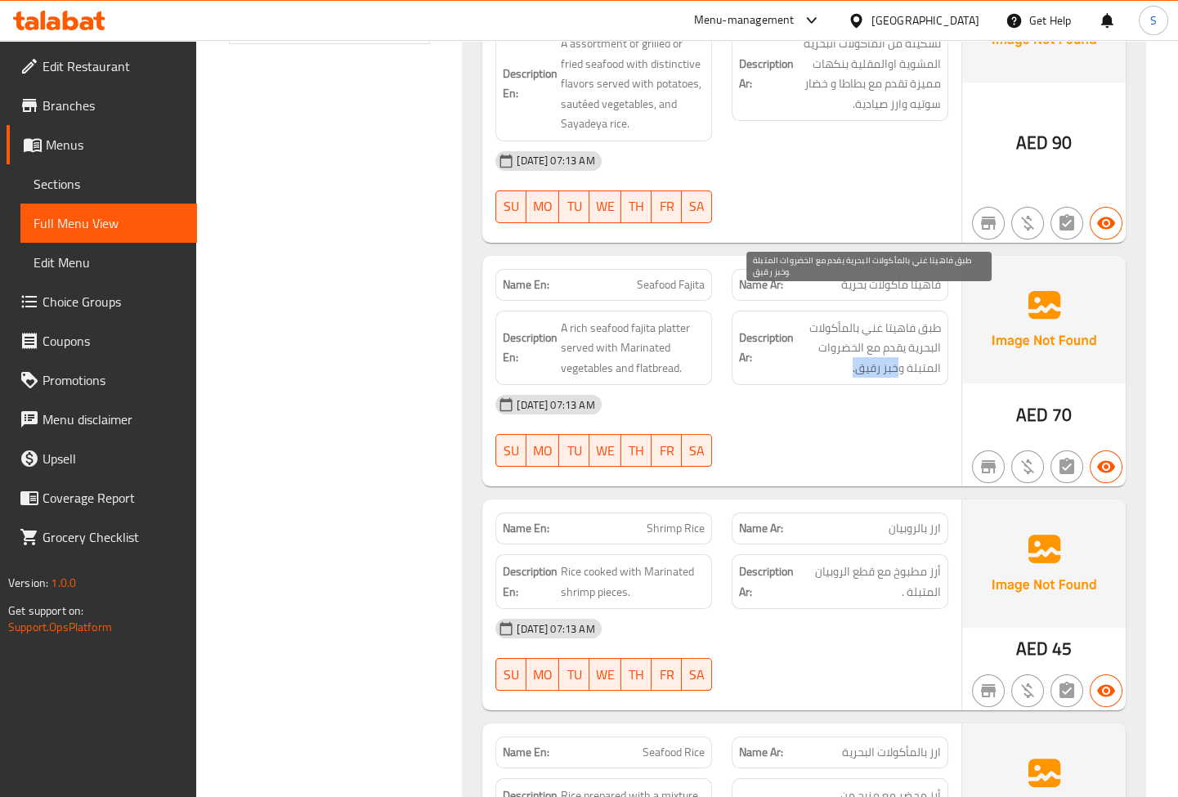
drag, startPoint x: 900, startPoint y: 340, endPoint x: 842, endPoint y: 342, distance: 57.3
click at [842, 342] on span "طبق فاهيتا غني بالمأكولات البحرية يقدم مع الخضروات المتبلة وخبز رقيق." at bounding box center [869, 348] width 144 height 61
copy span "خبز رقيق."
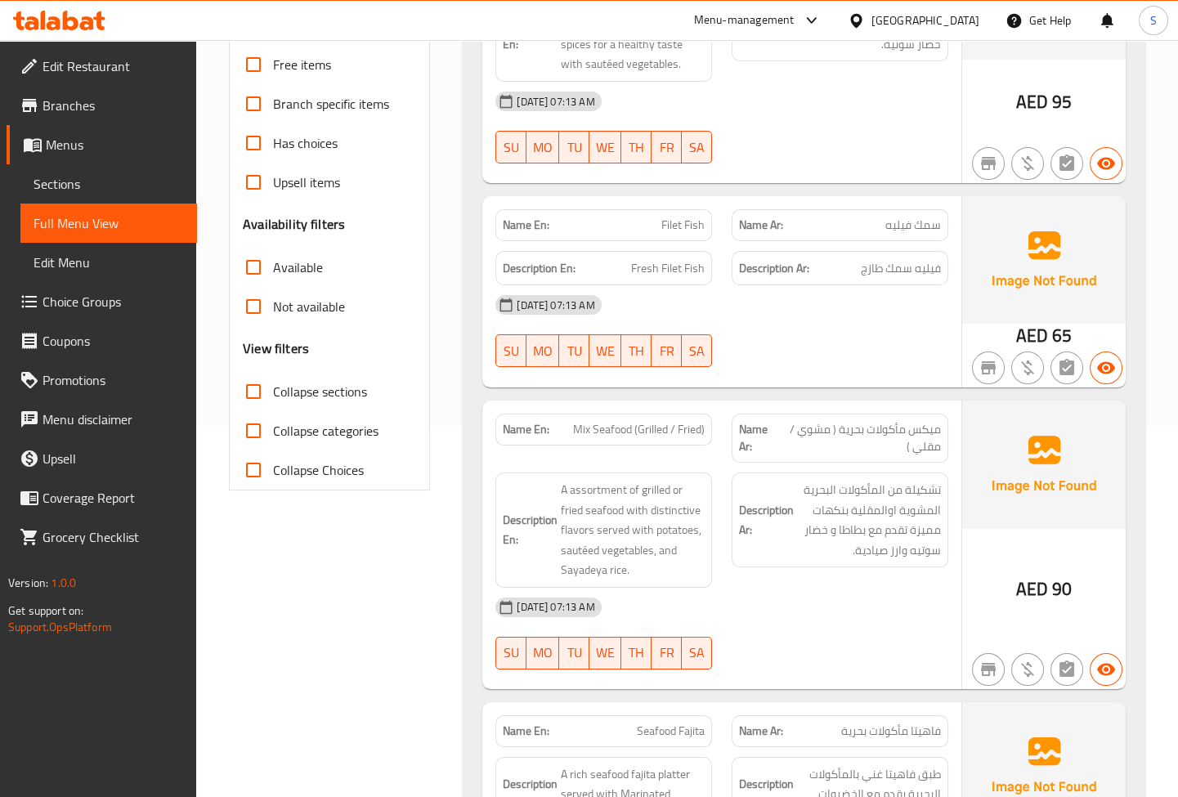
scroll to position [446, 0]
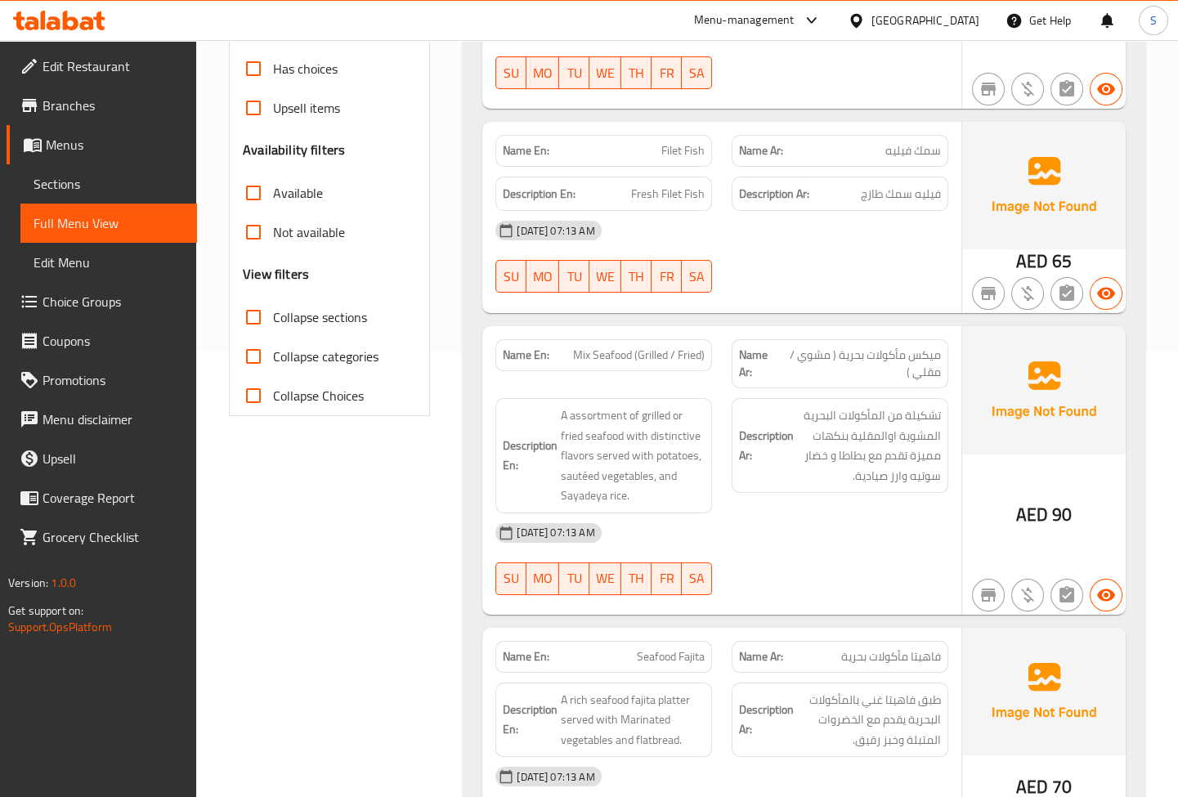
click at [937, 347] on span "ميكس مأكولات بحرية ( مشوي / مقلي )" at bounding box center [860, 364] width 164 height 34
click at [838, 351] on span "ميكس مأكولات بحرية ( مشوي / مقلي )" at bounding box center [860, 364] width 164 height 34
click at [814, 347] on span "ميكس مأكولات بحرية ( مشوي / مقلي )" at bounding box center [860, 364] width 164 height 34
click at [913, 359] on div "Name Ar: ميكس مأكولات بحرية ( مشوي / مقلي )" at bounding box center [840, 363] width 217 height 49
click at [817, 347] on span "ميكس مأكولات بحرية ( مشوي / مقلي )" at bounding box center [860, 364] width 164 height 34
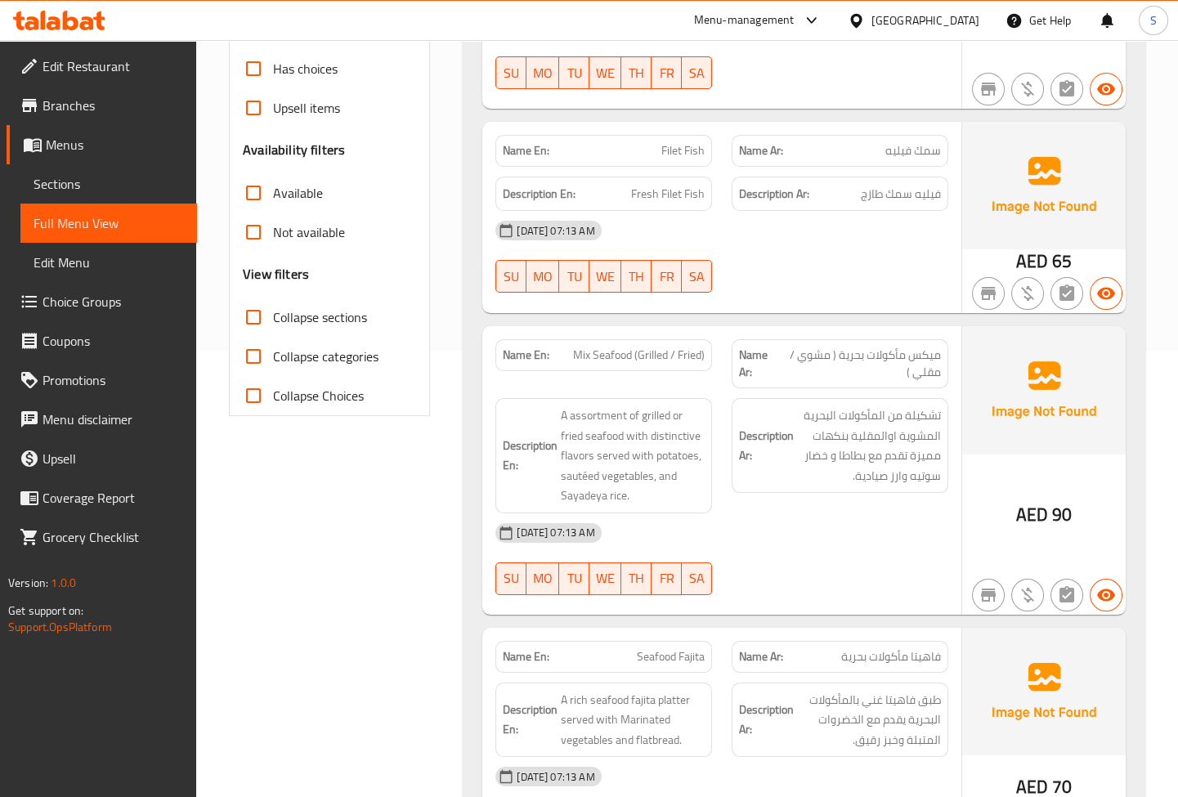
click at [936, 355] on span "ميكس مأكولات بحرية ( مشوي / مقلي )" at bounding box center [860, 364] width 164 height 34
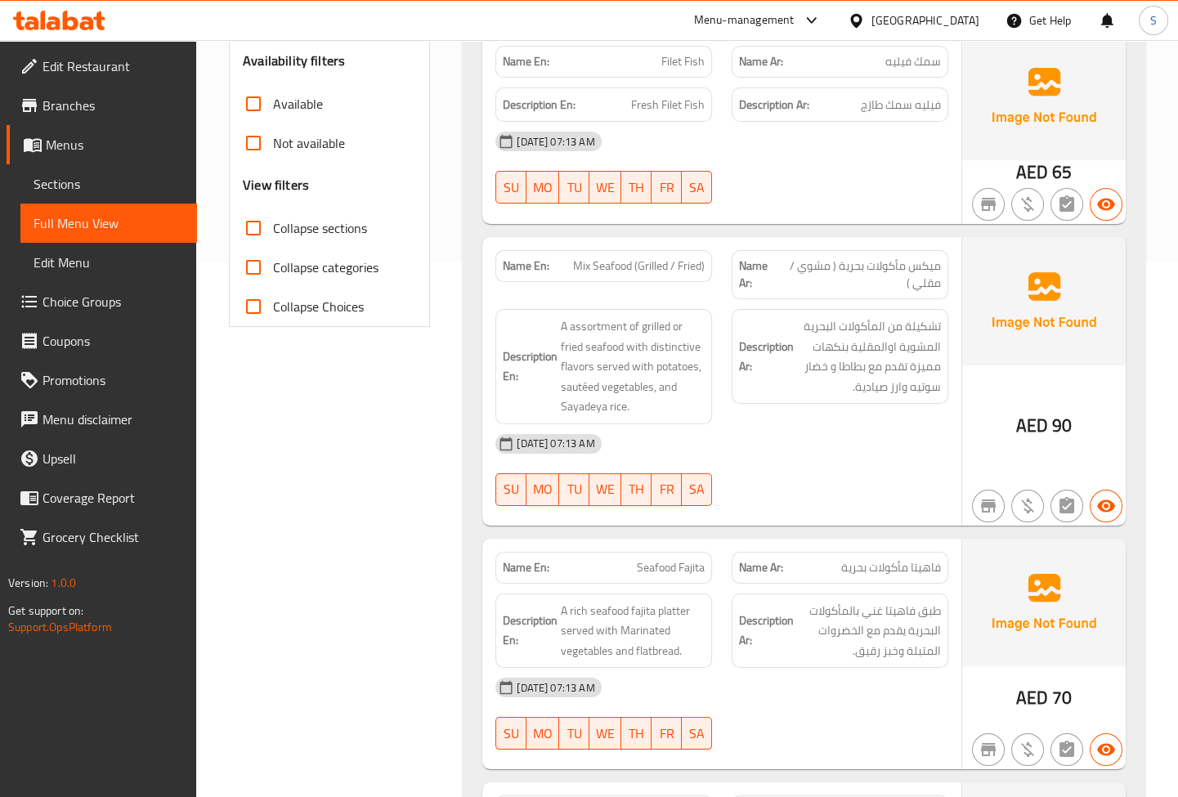
scroll to position [669, 0]
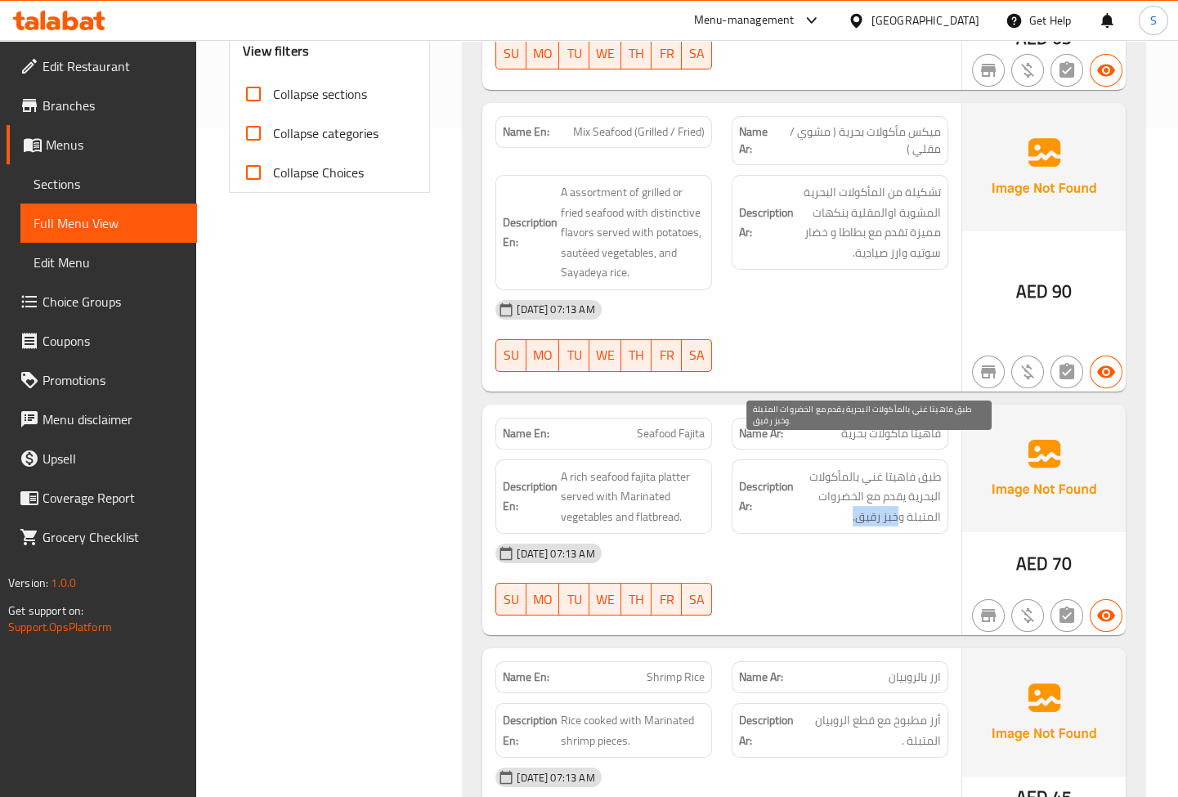
drag, startPoint x: 900, startPoint y: 494, endPoint x: 850, endPoint y: 497, distance: 50.8
click at [850, 497] on span "طبق فاهيتا غني بالمأكولات البحرية يقدم مع الخضروات المتبلة وخبز رقيق." at bounding box center [869, 497] width 144 height 61
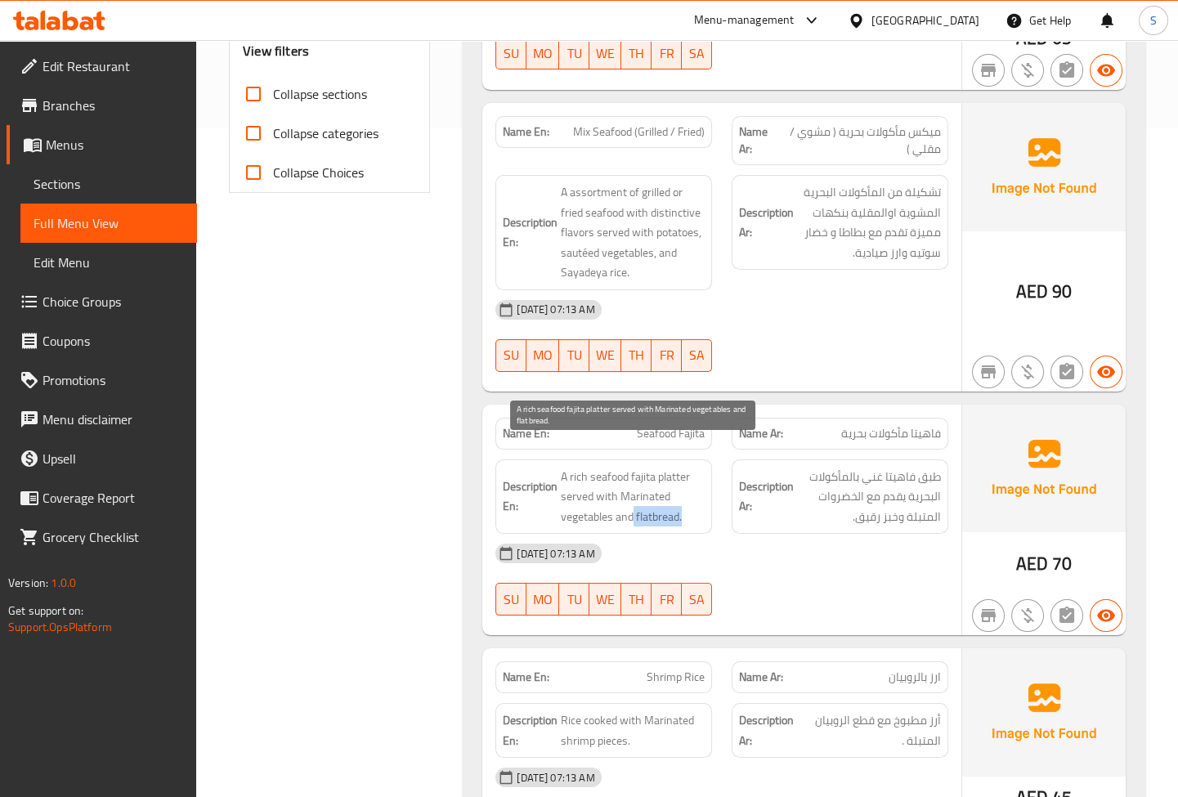
drag, startPoint x: 634, startPoint y: 491, endPoint x: 684, endPoint y: 498, distance: 51.1
click at [684, 498] on span "A rich seafood fajita platter served with Marinated vegetables and flatbread." at bounding box center [633, 497] width 144 height 61
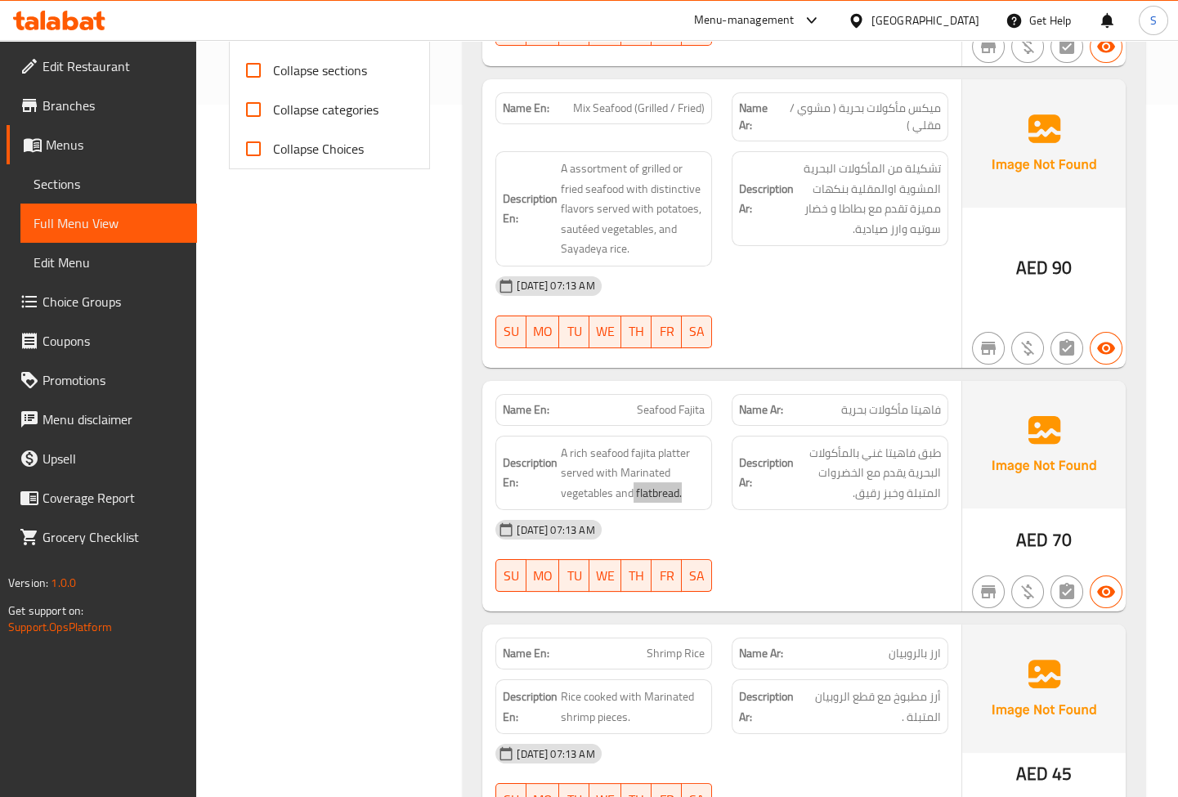
scroll to position [614, 0]
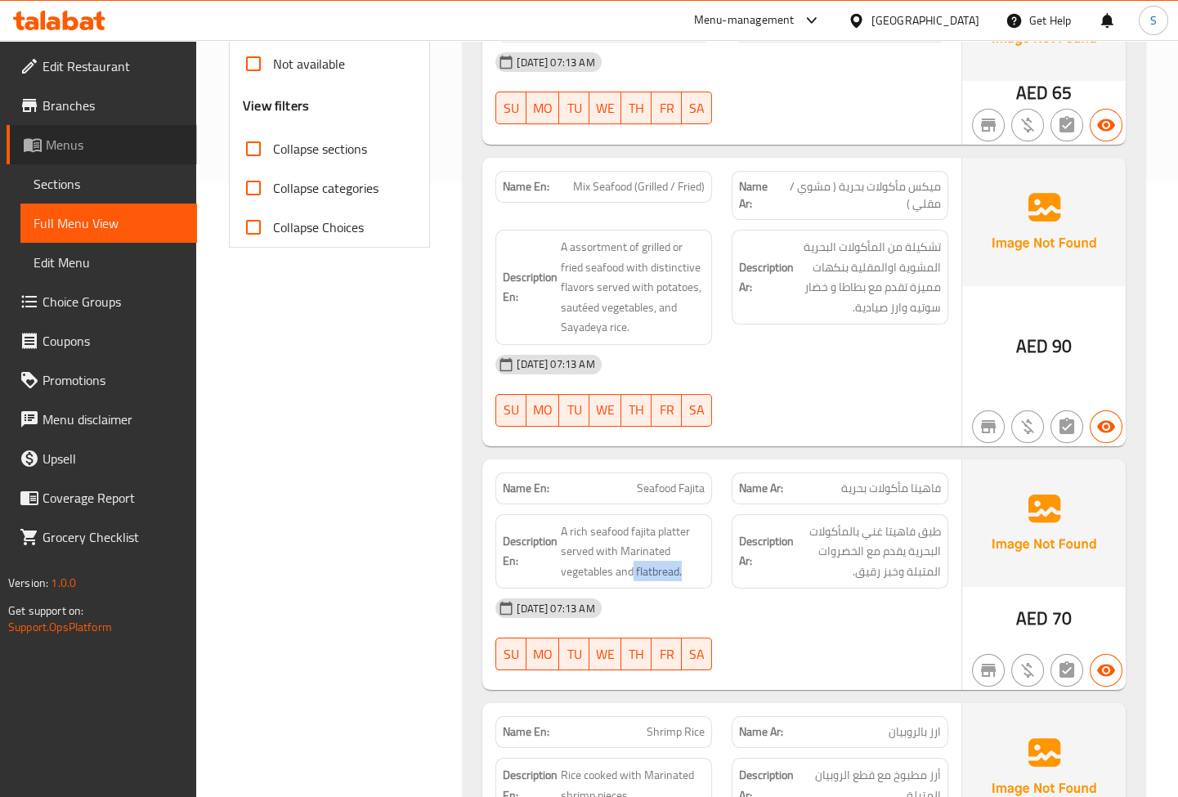
click at [114, 155] on link "Menus" at bounding box center [102, 144] width 191 height 39
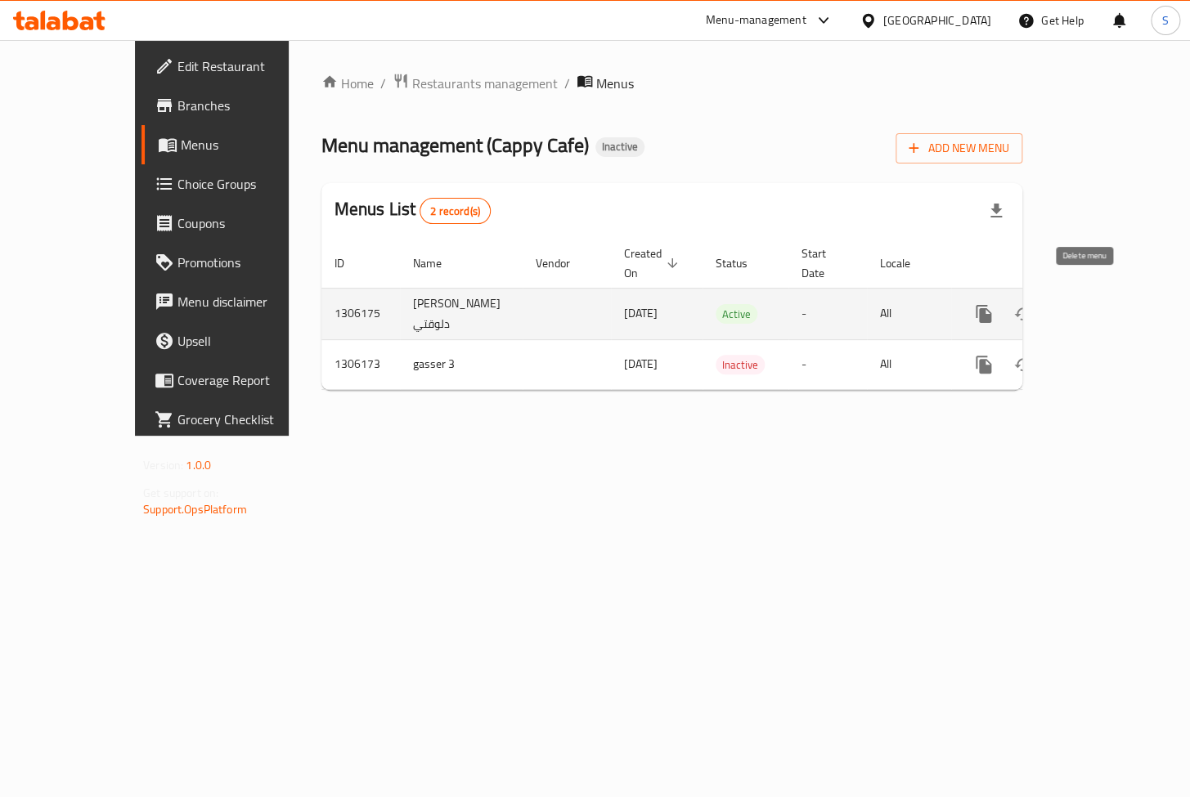
click at [1082, 306] on button "enhanced table" at bounding box center [1062, 313] width 39 height 39
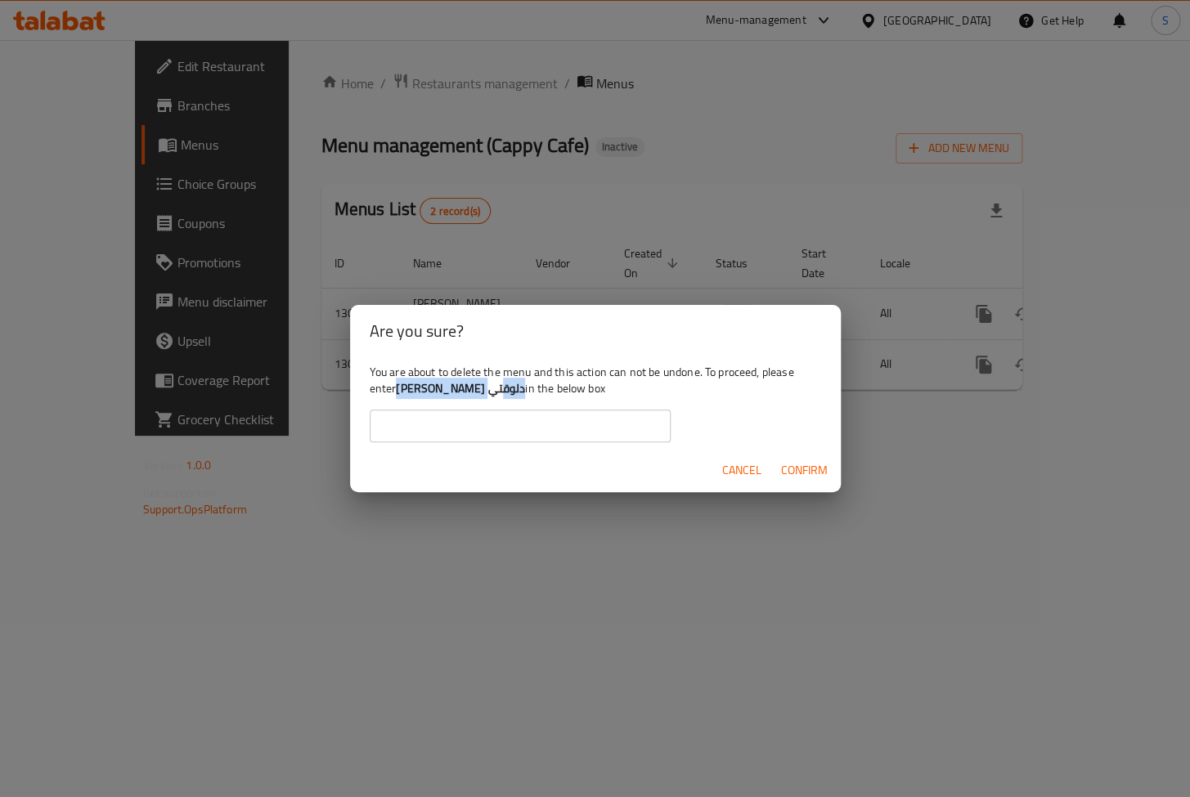
drag, startPoint x: 497, startPoint y: 390, endPoint x: 402, endPoint y: 391, distance: 95.7
click at [402, 391] on b "ياسين مترمن دلوقتي" at bounding box center [460, 388] width 129 height 21
copy b "ياسين مترمن دلوقتي"
click at [450, 423] on input "text" at bounding box center [520, 426] width 301 height 33
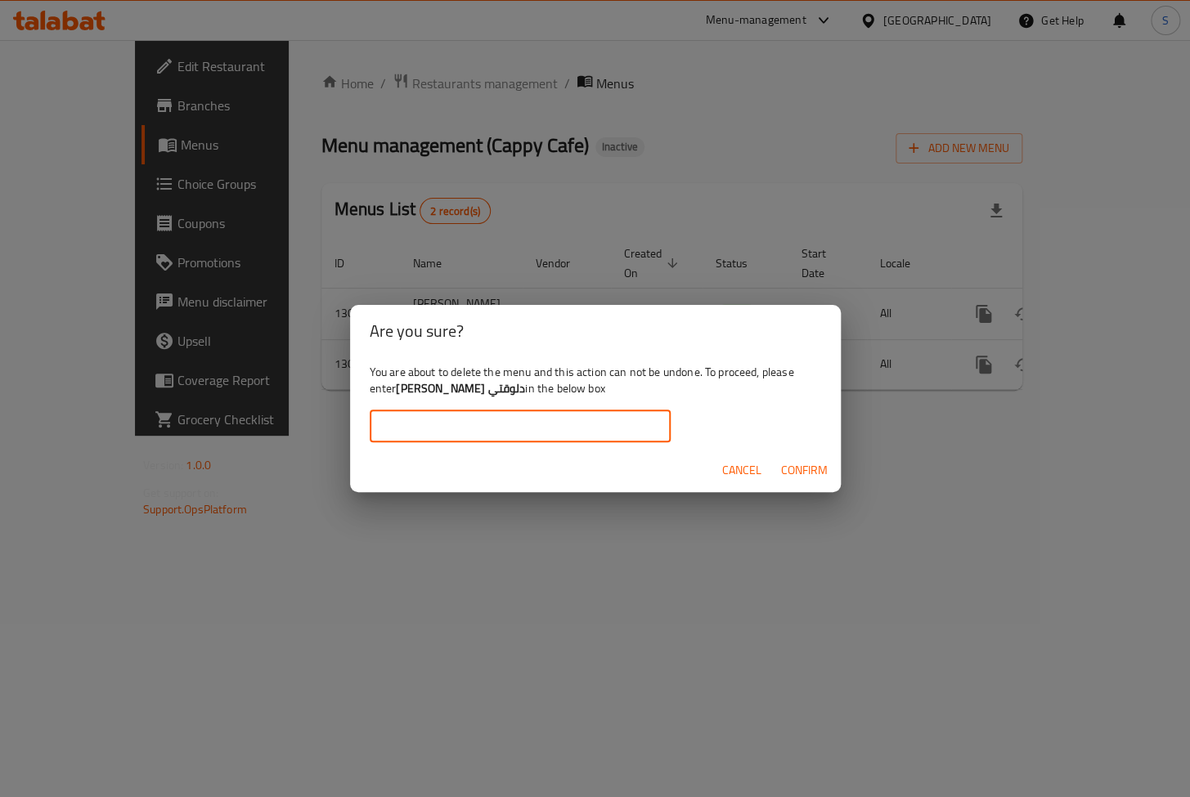
paste input "ياسين مترمن دلوقتي"
type input "ياسين مترمن دلوقتي"
click at [763, 478] on button "Cancel" at bounding box center [742, 470] width 52 height 30
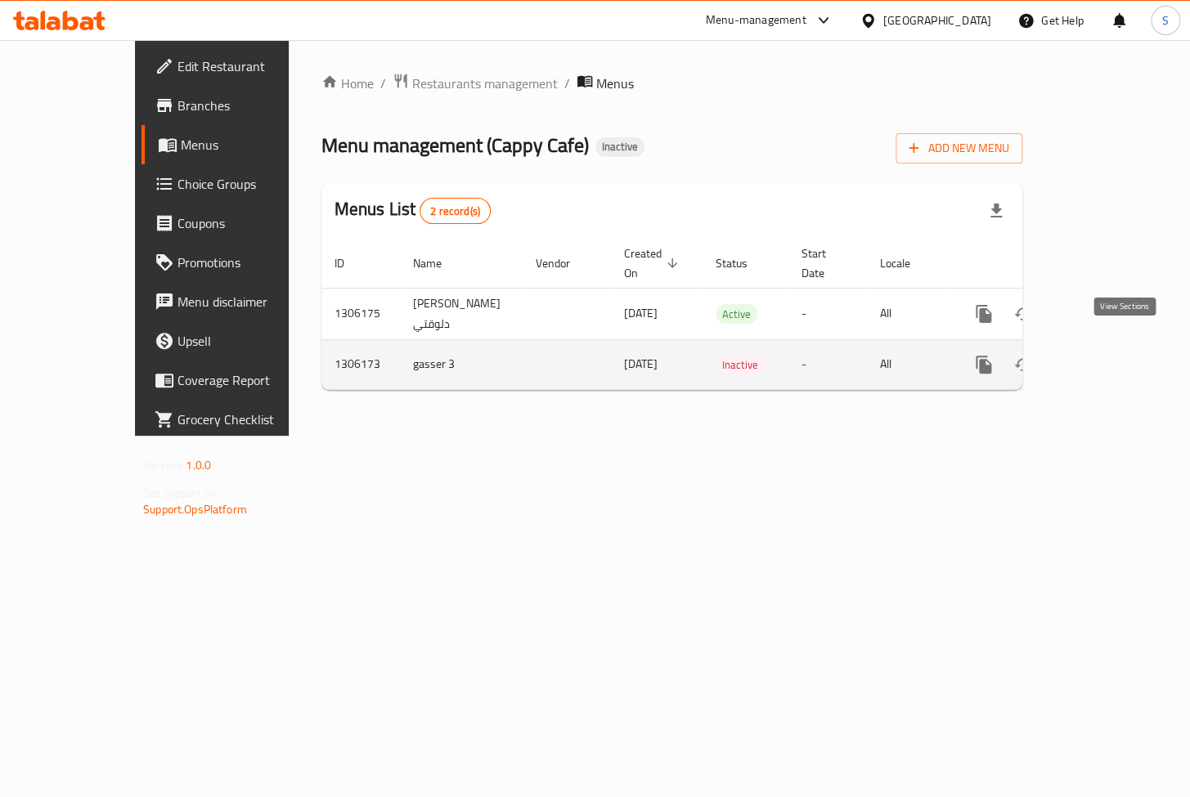
click at [1111, 355] on icon "enhanced table" at bounding box center [1102, 365] width 20 height 20
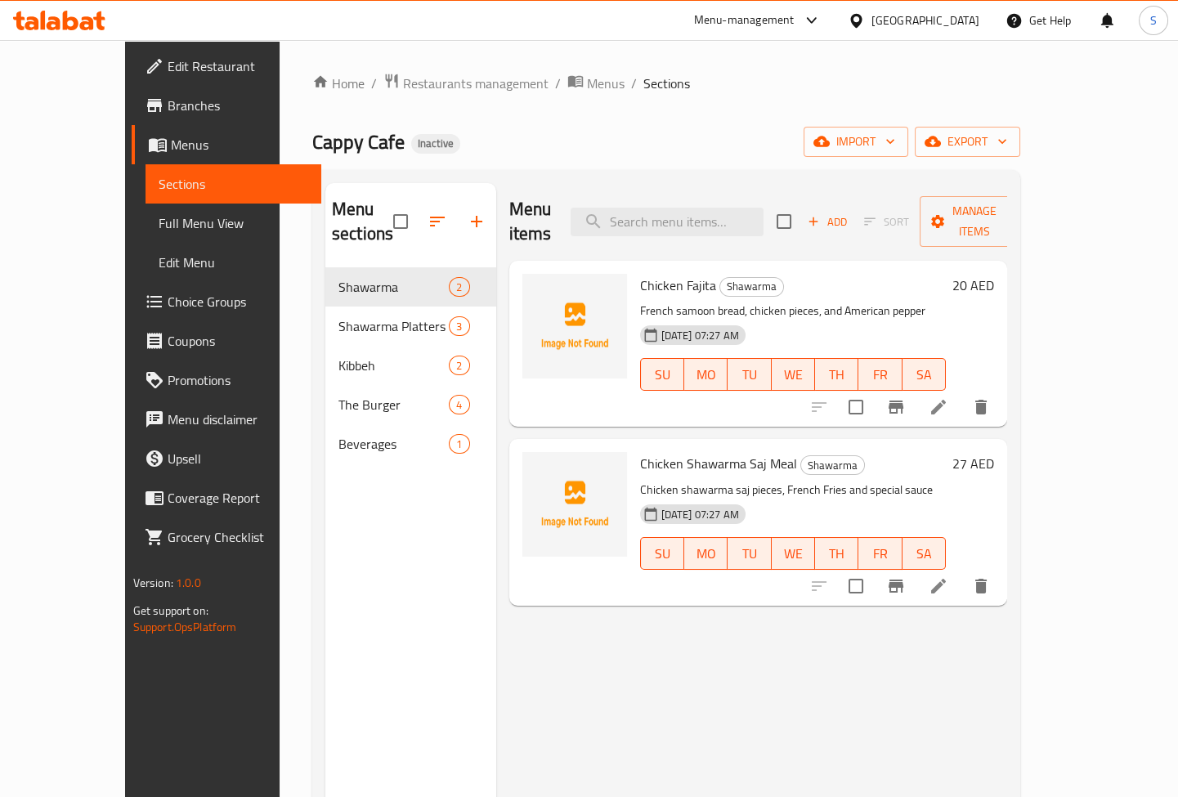
click at [182, 214] on span "Full Menu View" at bounding box center [234, 223] width 150 height 20
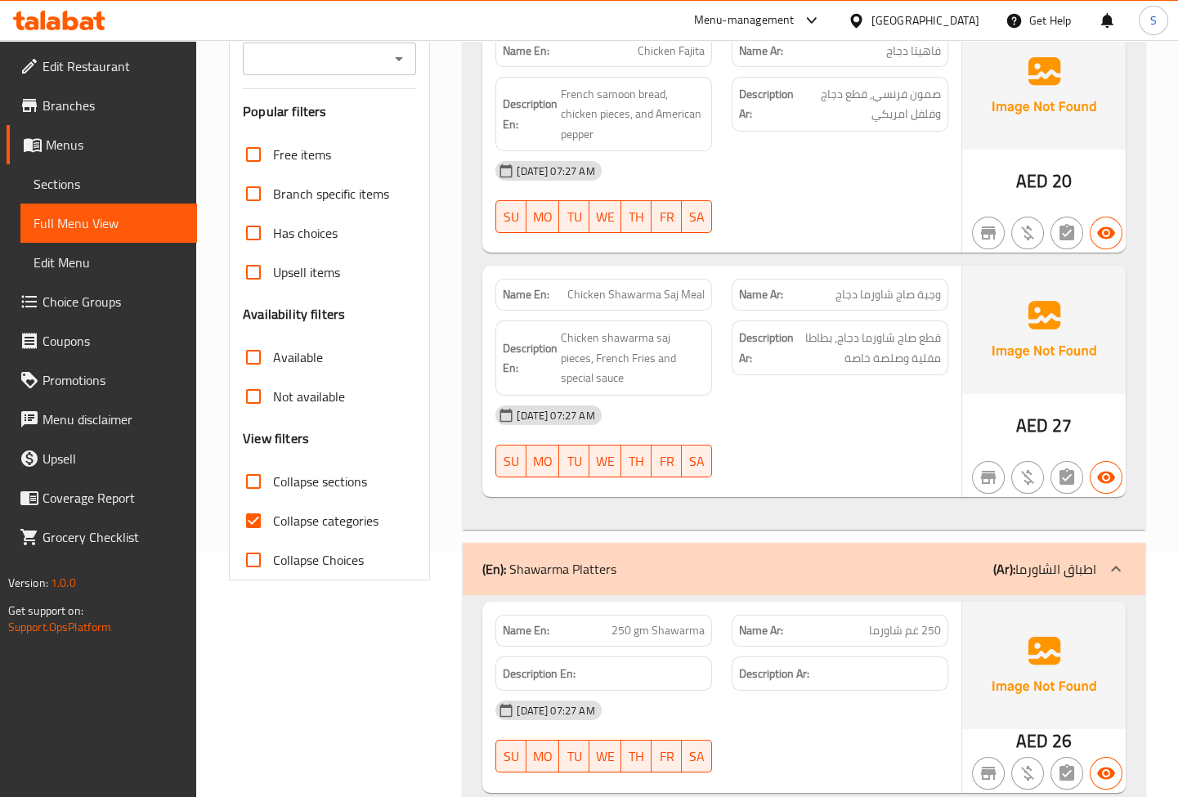
scroll to position [520, 0]
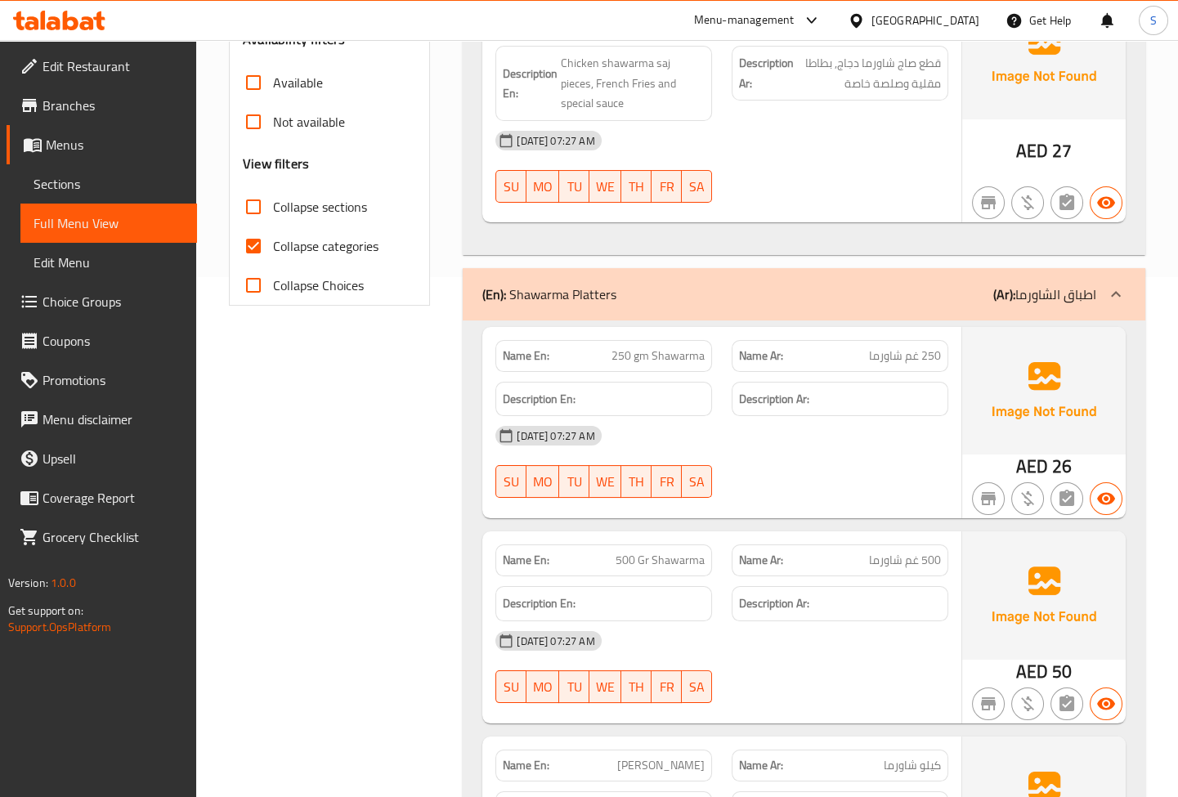
click at [302, 243] on span "Collapse categories" at bounding box center [325, 246] width 105 height 20
click at [273, 243] on input "Collapse categories" at bounding box center [253, 246] width 39 height 39
checkbox input "false"
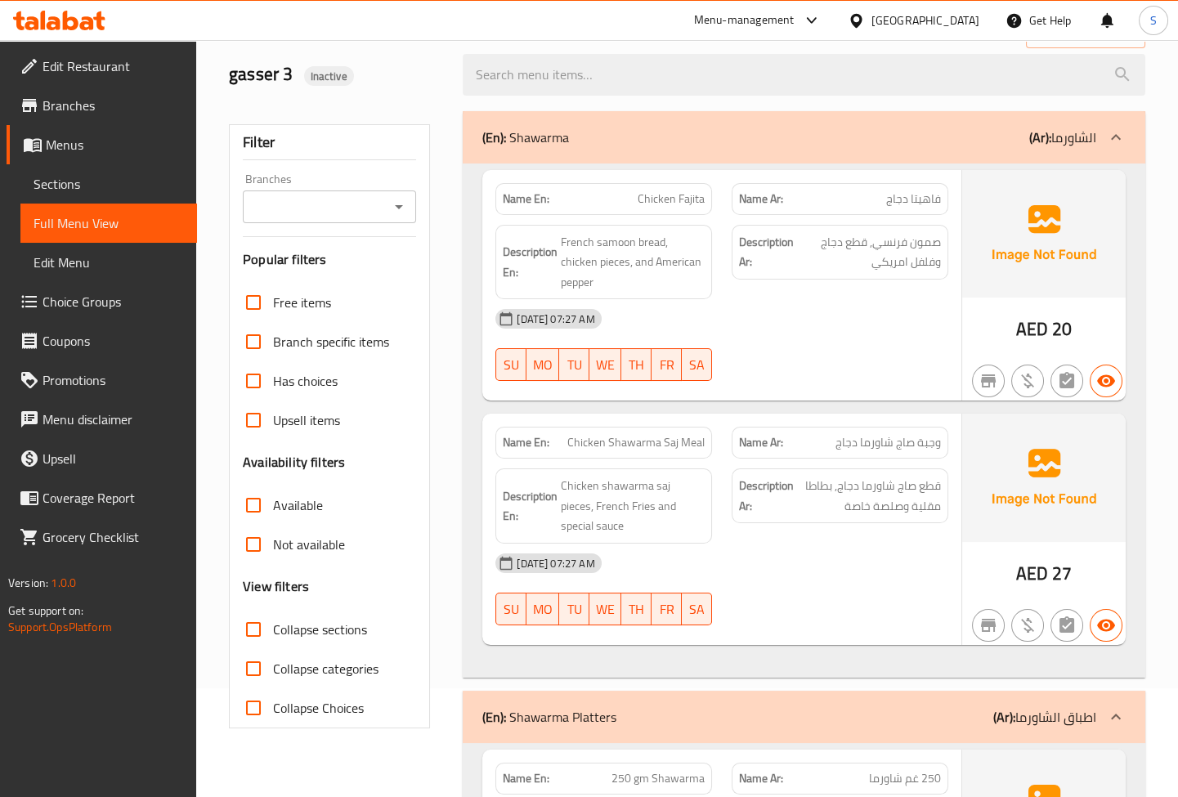
scroll to position [74, 0]
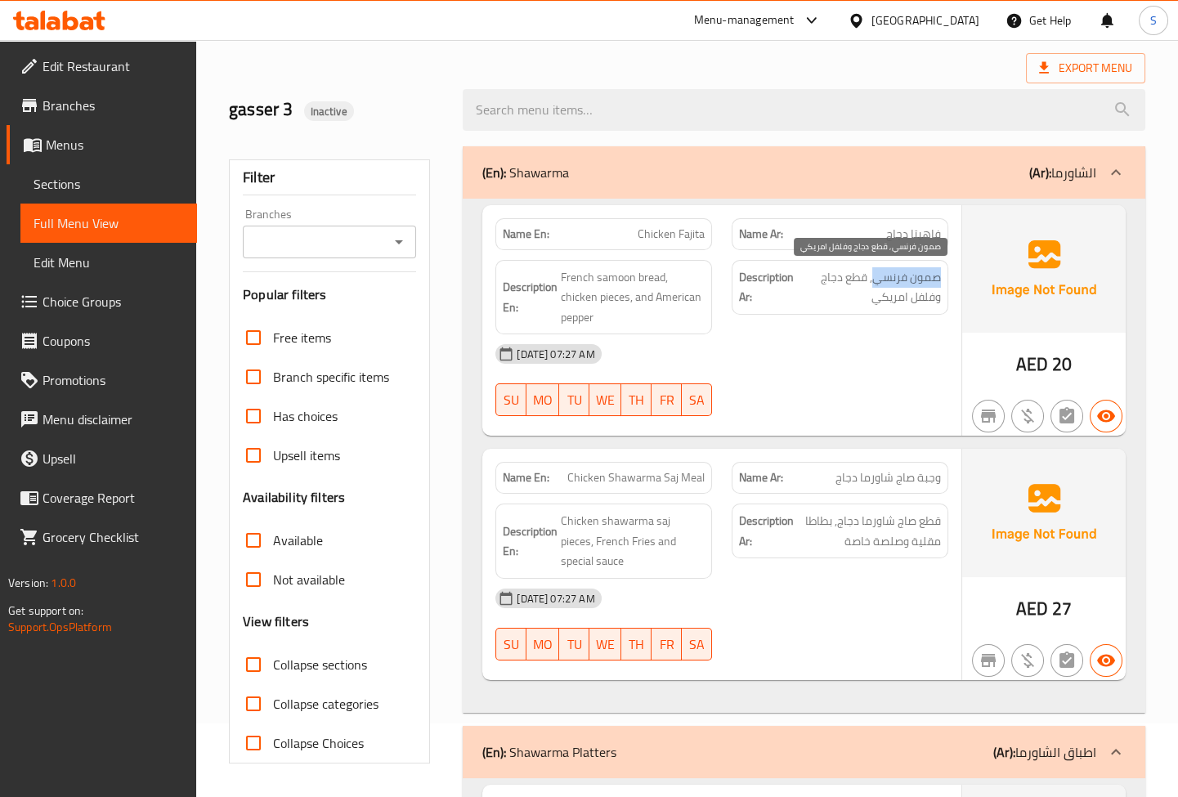
drag, startPoint x: 947, startPoint y: 273, endPoint x: 873, endPoint y: 285, distance: 74.6
click at [873, 285] on div "Description Ar: صمون فرنسي, قطع دجاج وفلفل امريكي" at bounding box center [840, 287] width 217 height 55
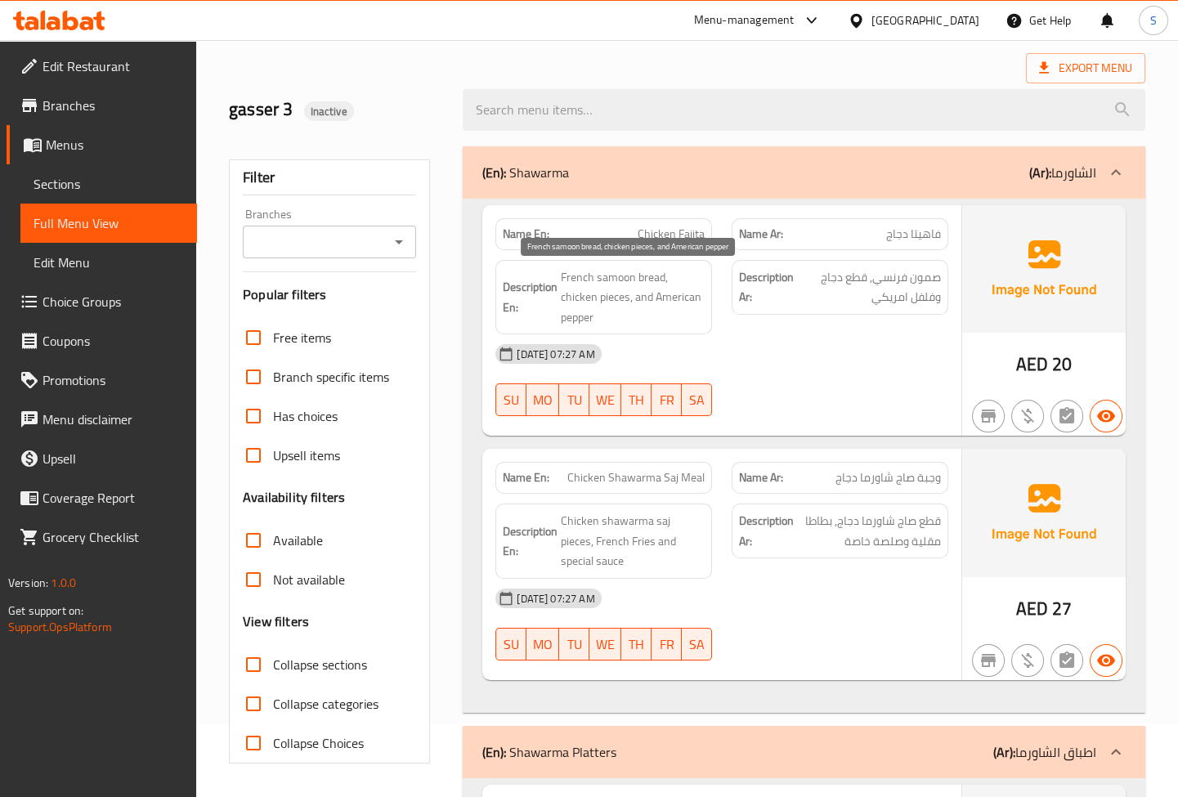
click at [655, 278] on span "French samoon bread, chicken pieces, and American pepper" at bounding box center [633, 297] width 144 height 61
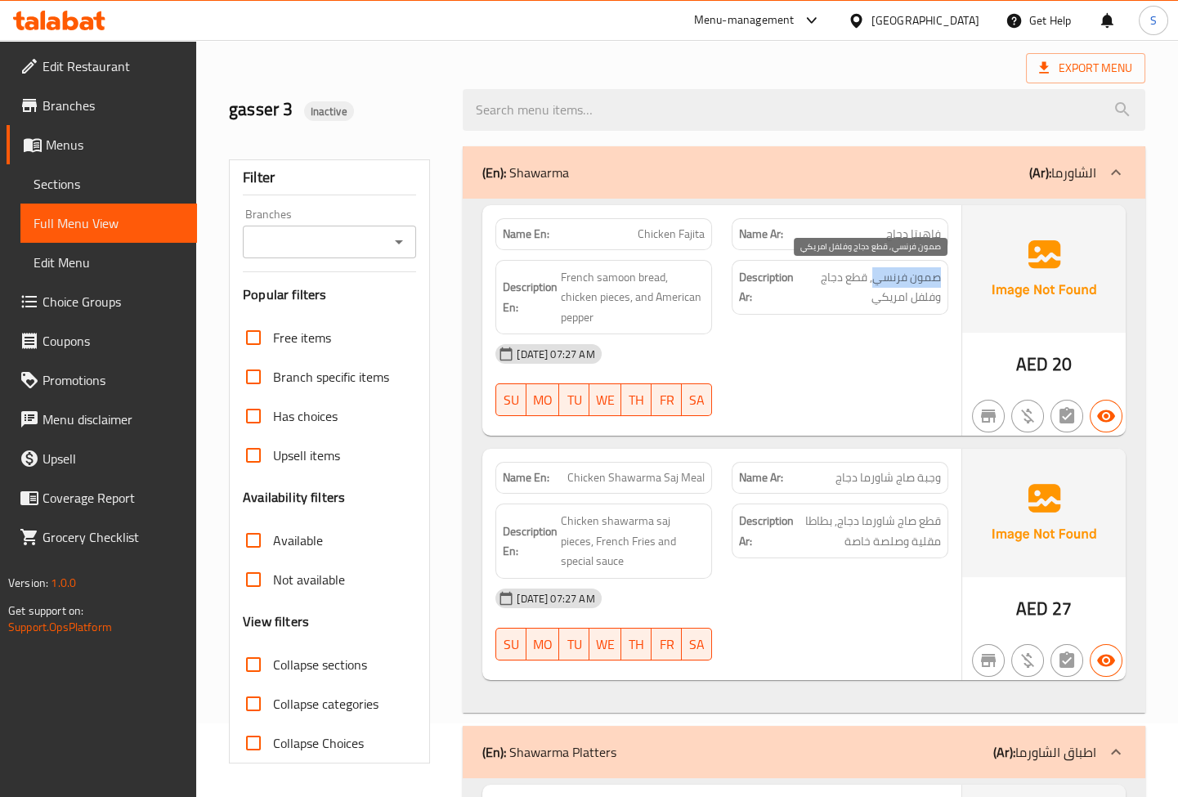
drag, startPoint x: 943, startPoint y: 275, endPoint x: 874, endPoint y: 271, distance: 68.8
click at [874, 271] on div "Description Ar: صمون فرنسي, قطع دجاج وفلفل امريكي" at bounding box center [840, 287] width 217 height 55
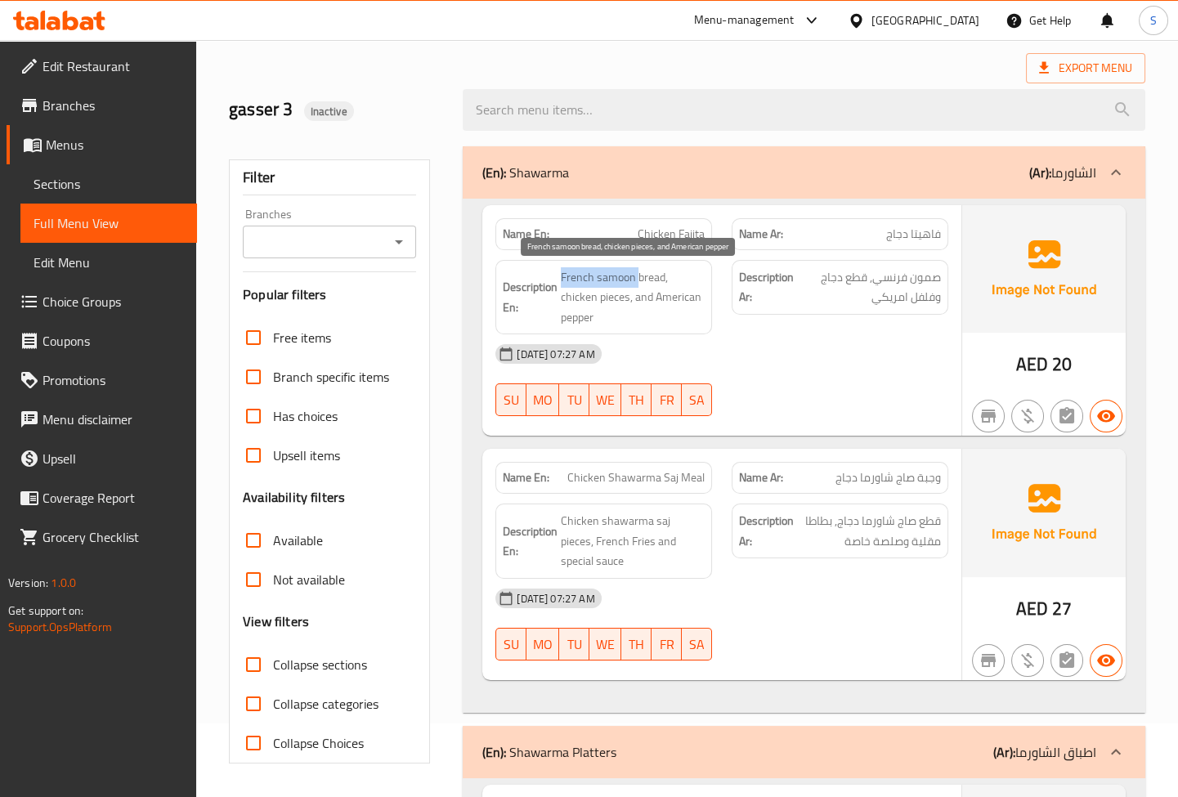
drag, startPoint x: 561, startPoint y: 268, endPoint x: 636, endPoint y: 278, distance: 75.9
click at [636, 278] on h6 "Description En: French samoon bread, chicken pieces, and American pepper" at bounding box center [604, 297] width 202 height 61
drag, startPoint x: 667, startPoint y: 276, endPoint x: 546, endPoint y: 282, distance: 121.2
click at [546, 282] on h6 "Description En: French samoon bread, chicken pieces, and American pepper" at bounding box center [604, 297] width 202 height 61
click at [547, 282] on strong "Description En:" at bounding box center [530, 297] width 55 height 40
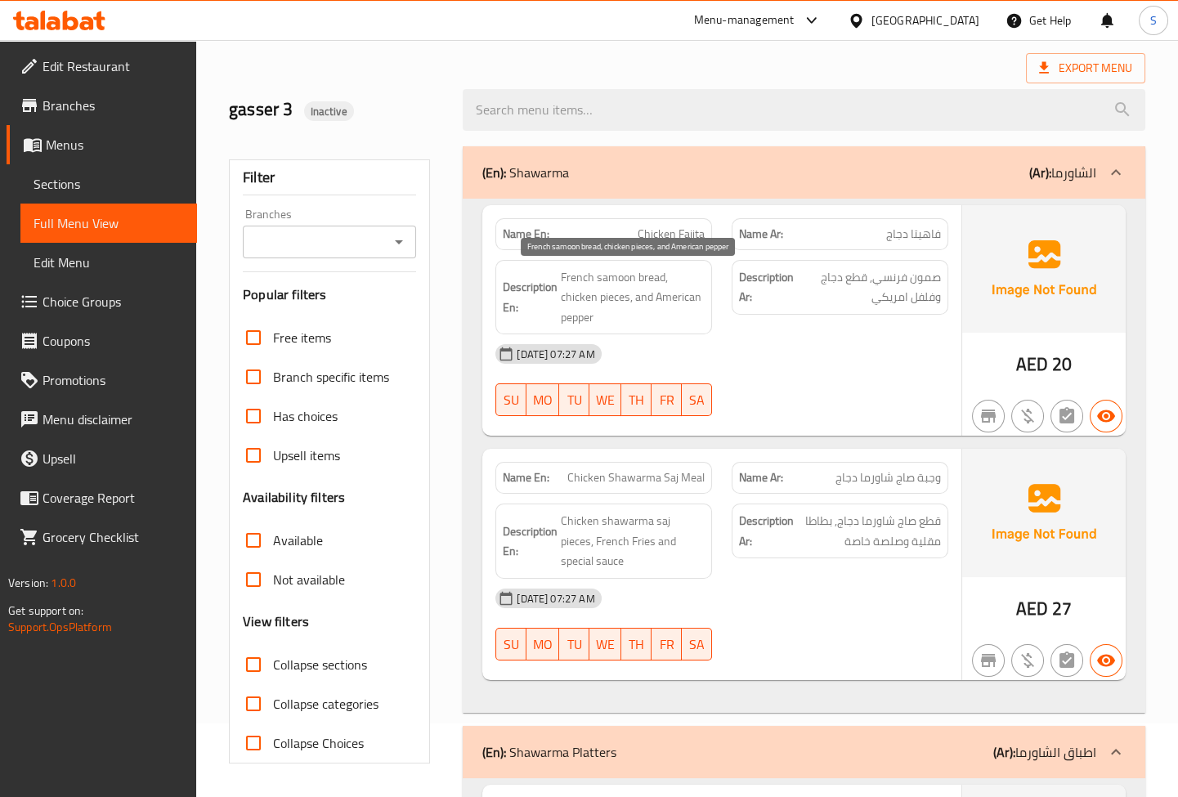
click at [646, 278] on span "French samoon bread, chicken pieces, and American pepper" at bounding box center [633, 297] width 144 height 61
click at [780, 289] on strong "Description Ar:" at bounding box center [766, 287] width 55 height 40
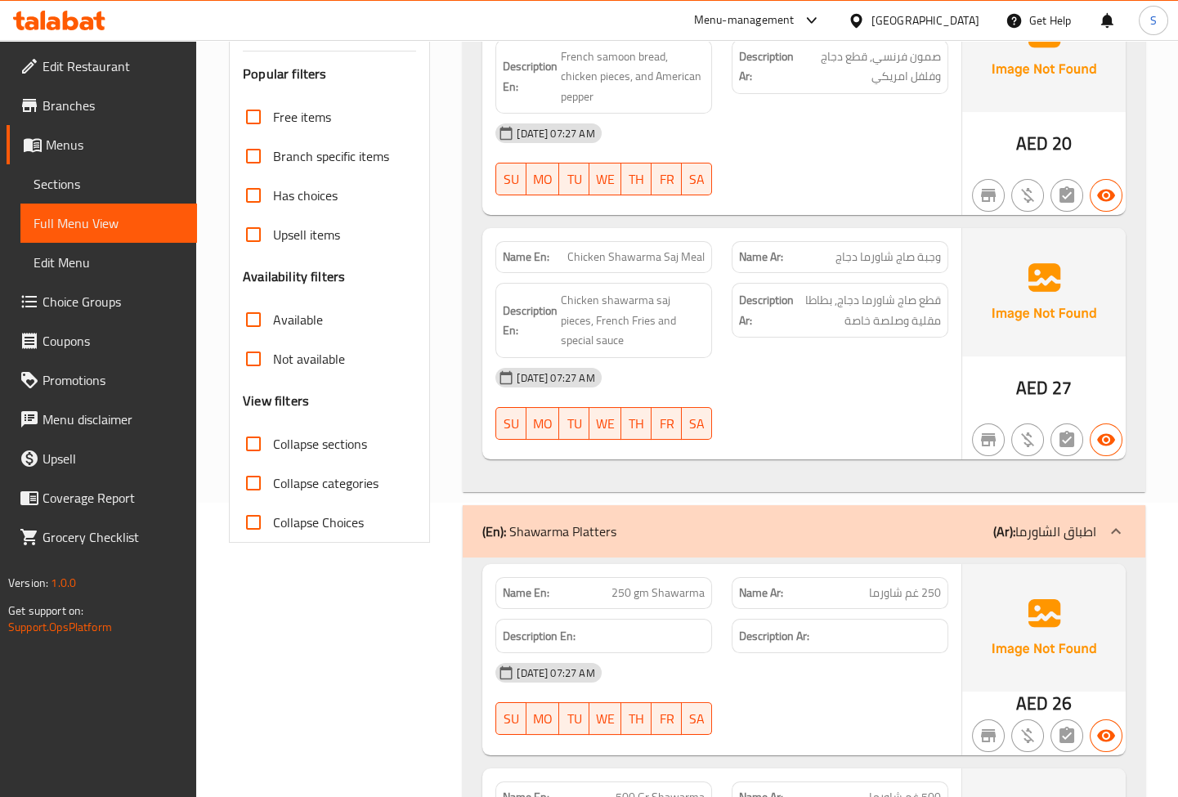
scroll to position [297, 0]
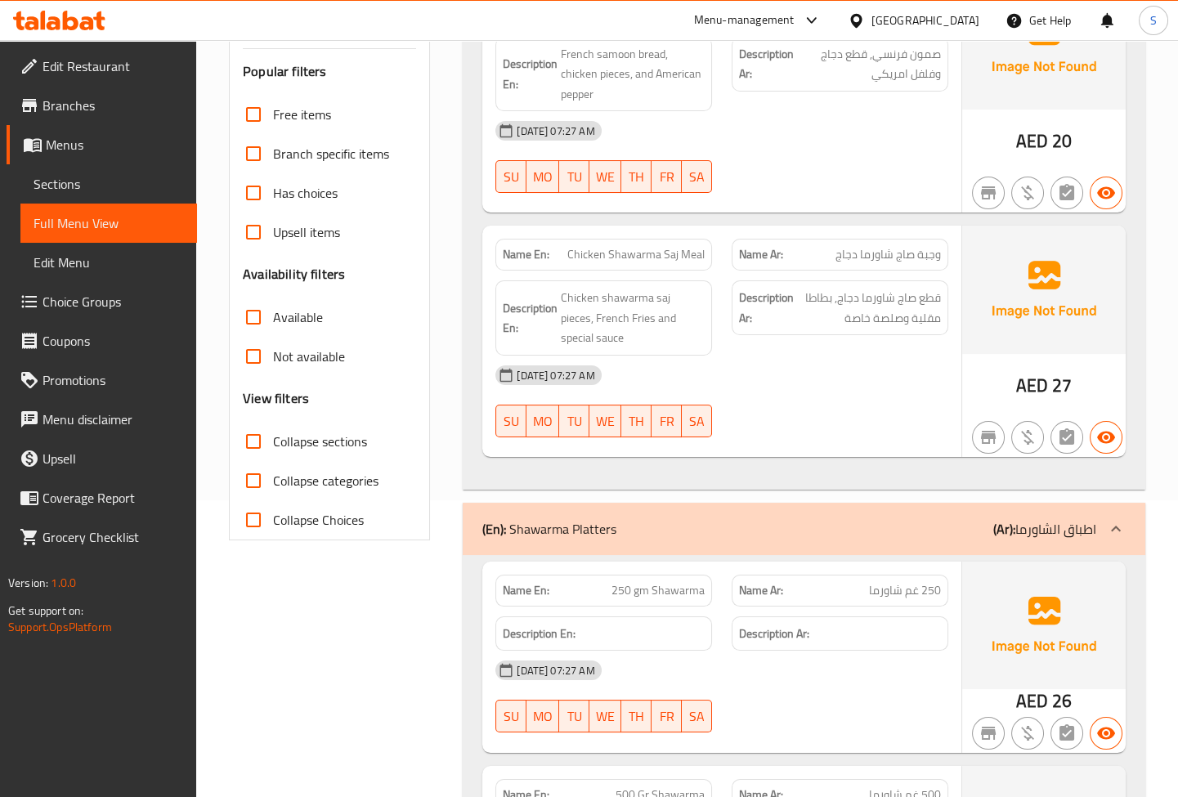
click at [639, 266] on div "Name En: Chicken Shawarma Saj Meal" at bounding box center [604, 255] width 217 height 32
click at [666, 301] on span "Chicken shawarma saj pieces, French Fries and special sauce" at bounding box center [633, 318] width 144 height 61
click at [659, 293] on span "Chicken shawarma saj pieces, French Fries and special sauce" at bounding box center [633, 318] width 144 height 61
click at [581, 293] on span "Chicken shawarma saj pieces, French Fries and special sauce" at bounding box center [633, 318] width 144 height 61
click at [558, 291] on h6 "Description En: Chicken shawarma saj pieces, French Fries and special sauce" at bounding box center [604, 318] width 202 height 61
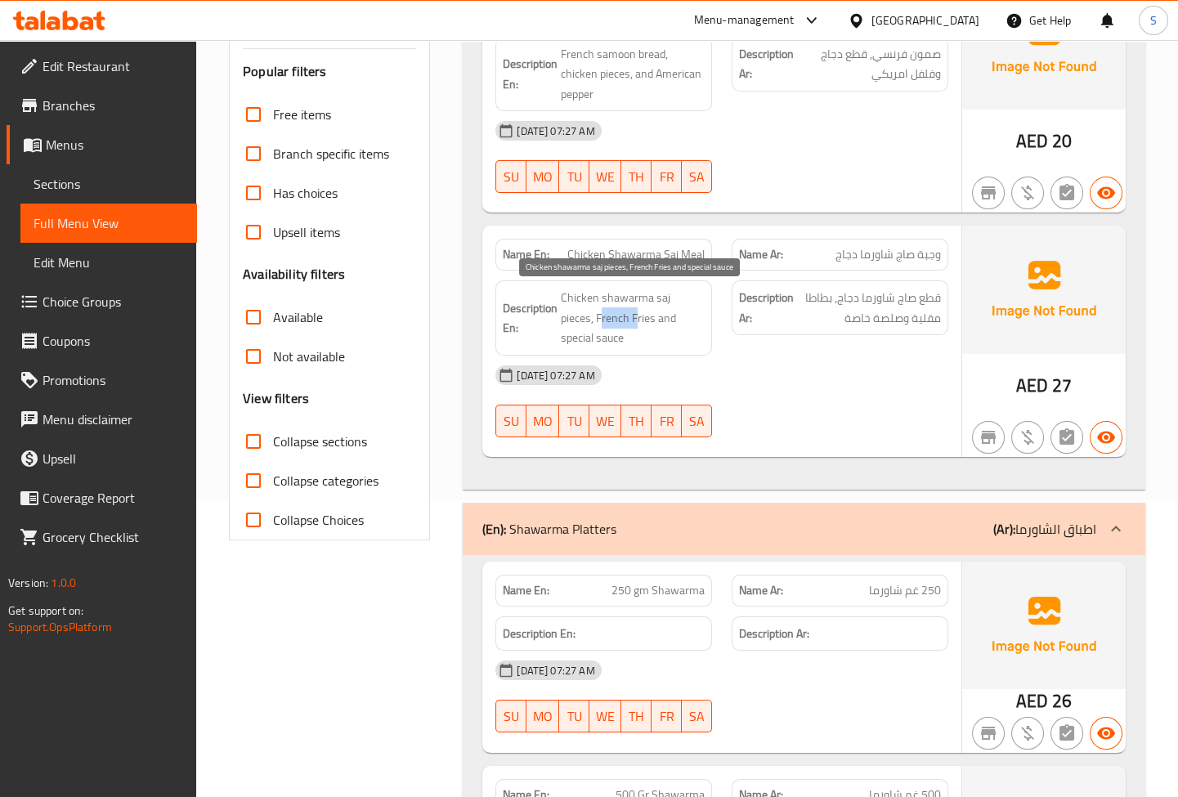
drag, startPoint x: 568, startPoint y: 316, endPoint x: 601, endPoint y: 320, distance: 33.7
click at [601, 320] on span "Chicken shawarma saj pieces, French Fries and special sauce" at bounding box center [633, 318] width 144 height 61
click at [609, 321] on span "Chicken shawarma saj pieces, French Fries and special sauce" at bounding box center [633, 318] width 144 height 61
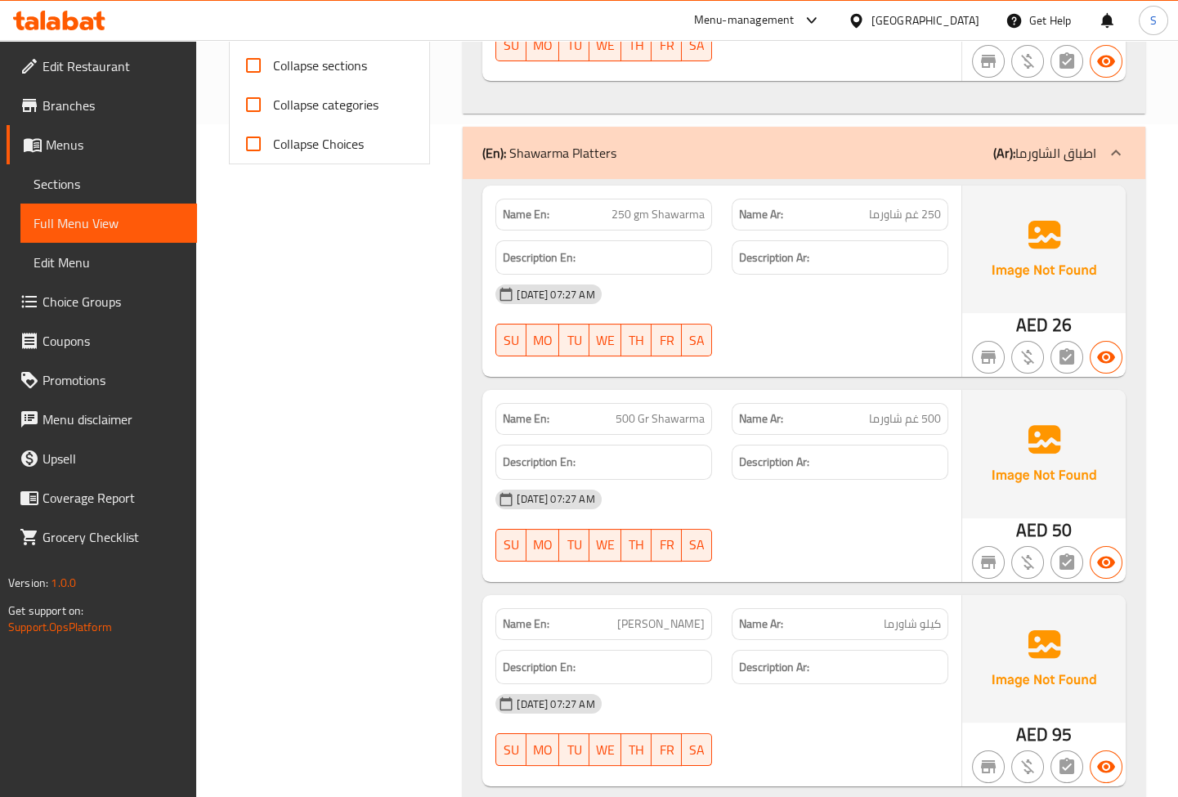
scroll to position [743, 0]
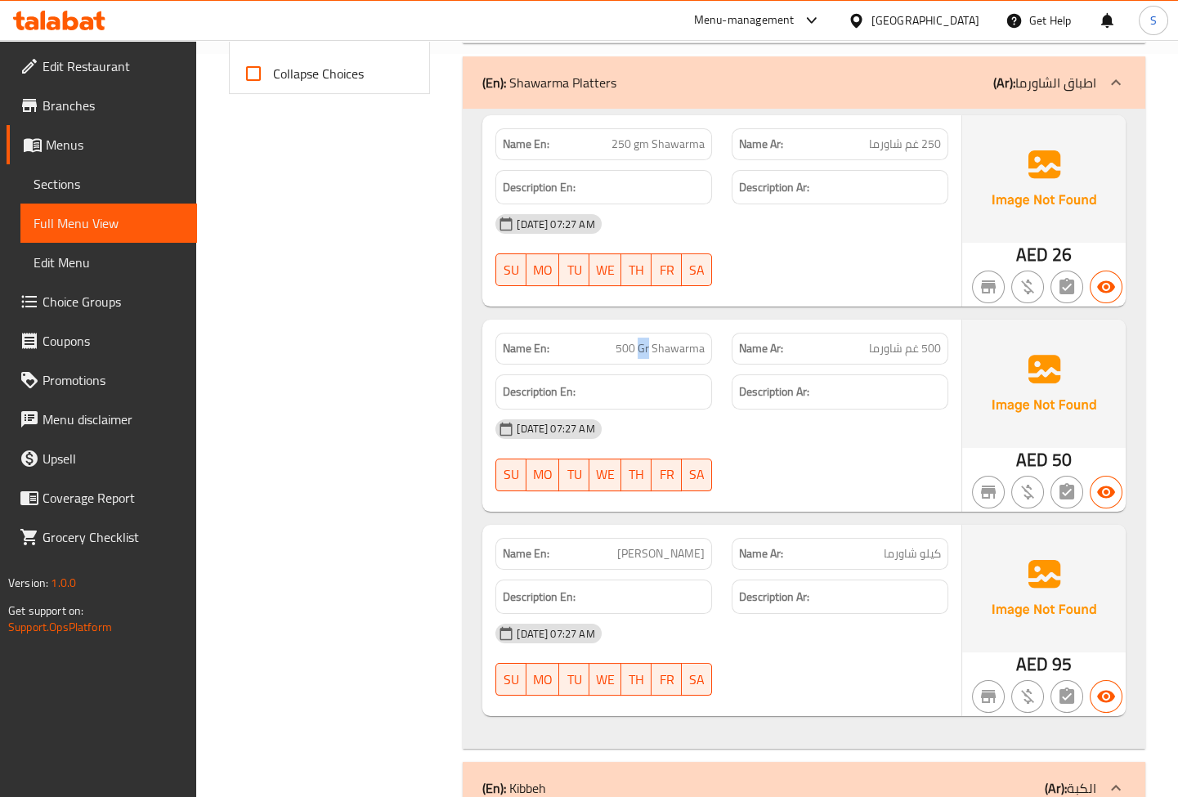
drag, startPoint x: 651, startPoint y: 345, endPoint x: 639, endPoint y: 342, distance: 12.7
drag, startPoint x: 639, startPoint y: 343, endPoint x: 649, endPoint y: 348, distance: 11.4
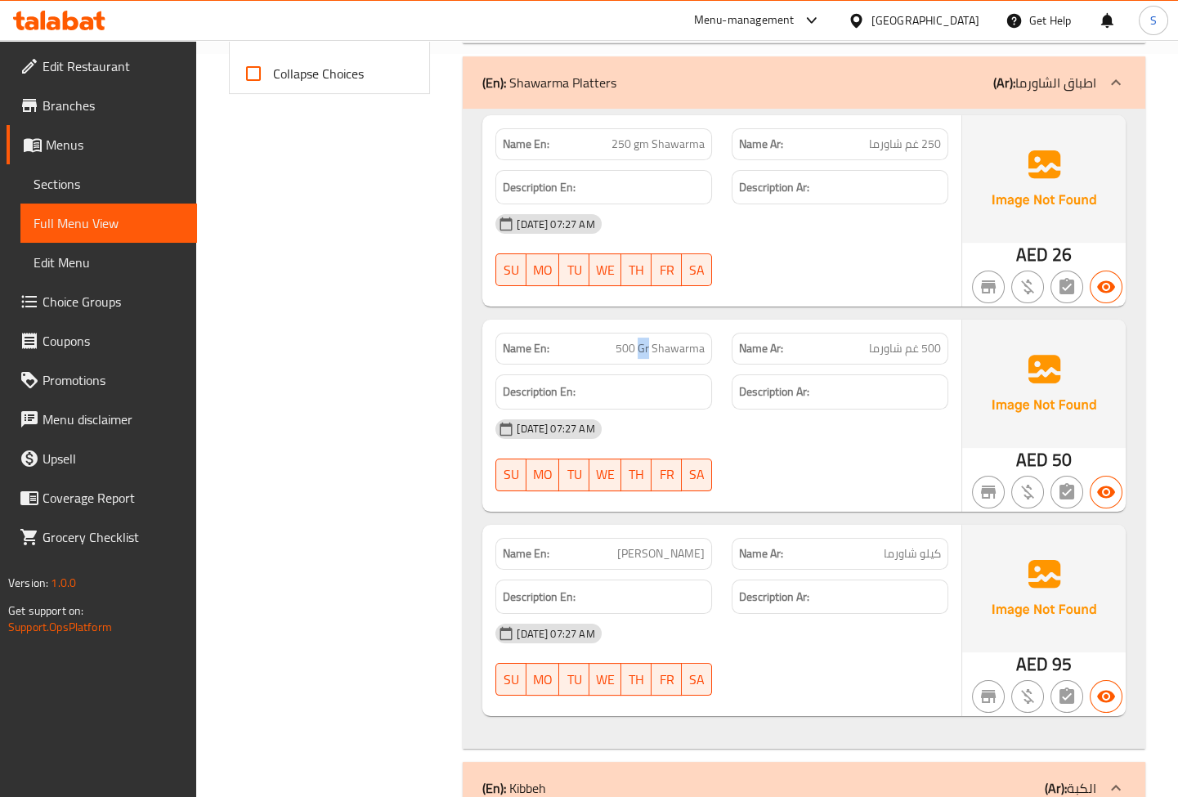
click at [114, 310] on span "Choice Groups" at bounding box center [113, 302] width 141 height 20
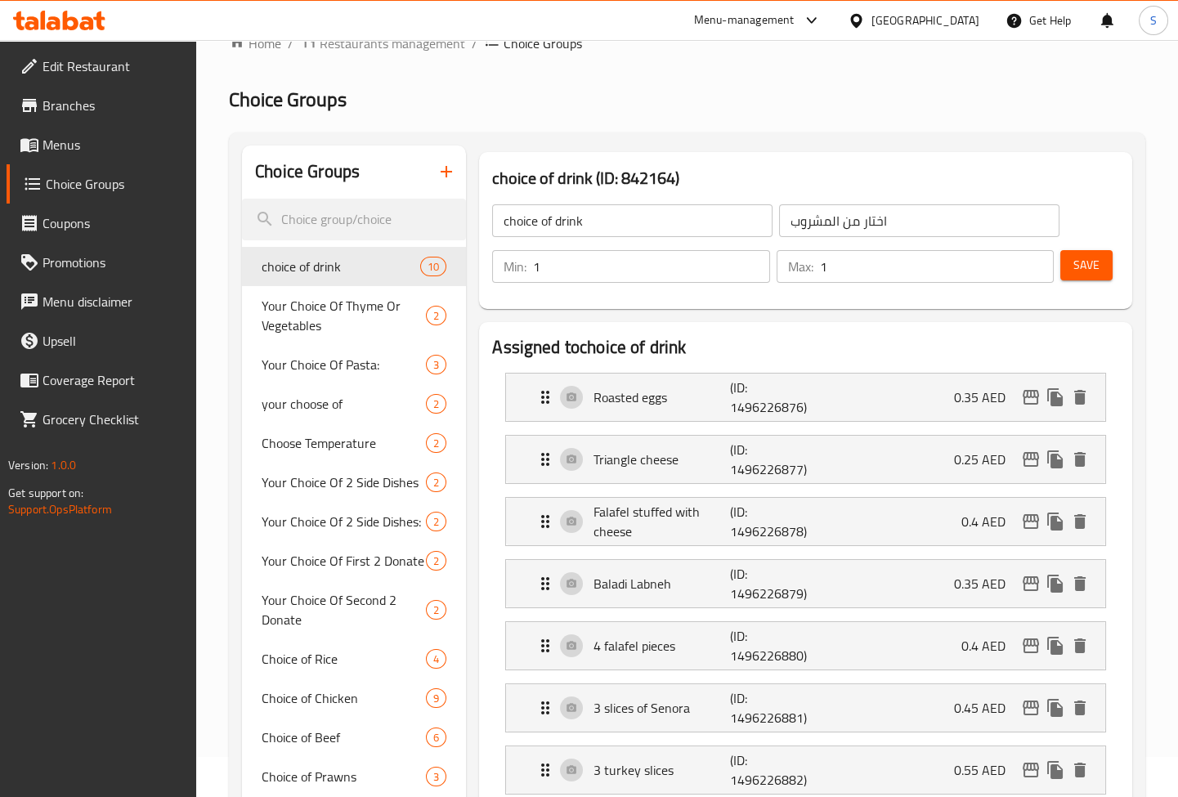
scroll to position [74, 0]
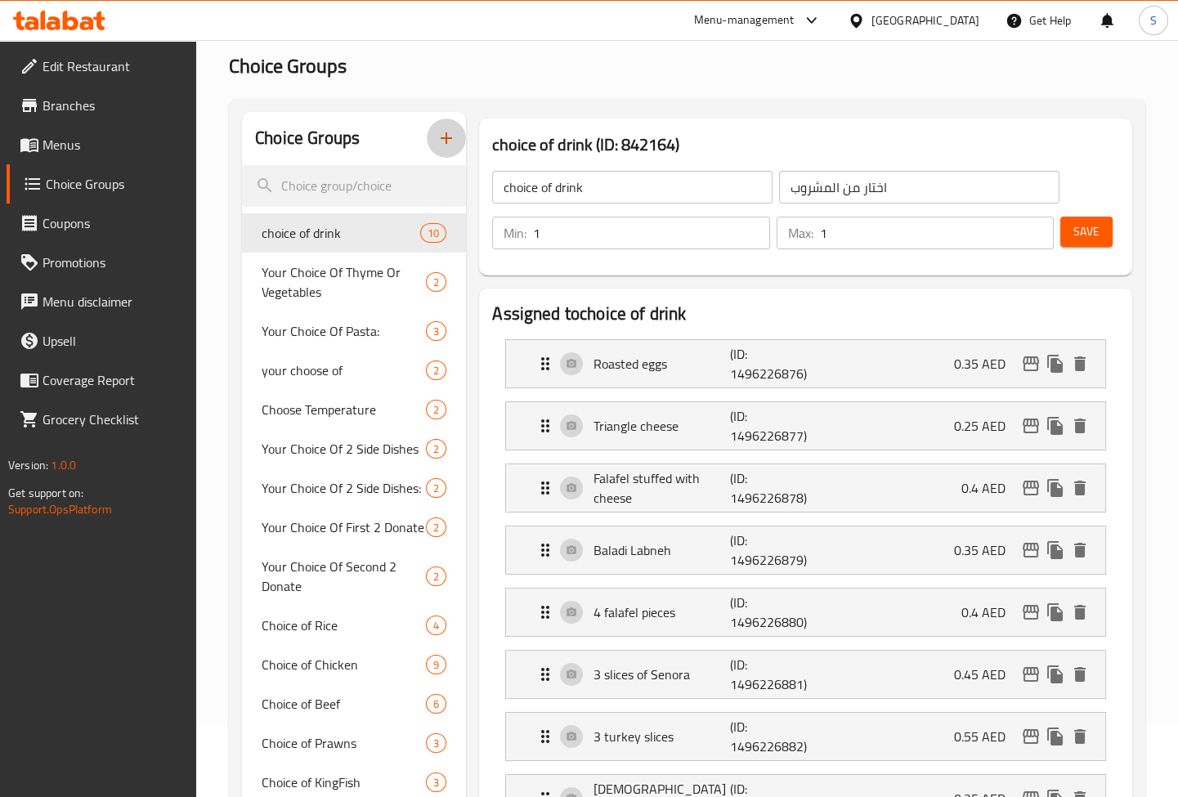
click at [440, 129] on icon "button" at bounding box center [447, 138] width 20 height 20
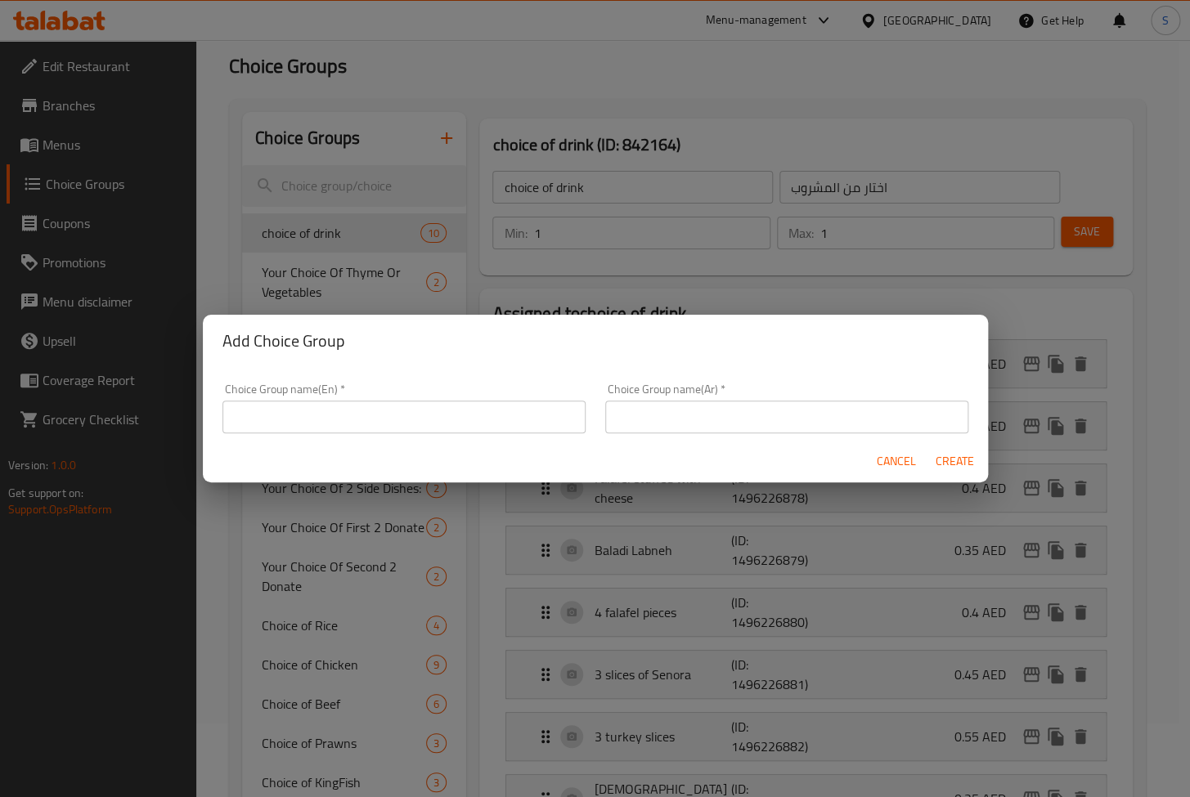
click at [272, 431] on input "text" at bounding box center [403, 417] width 363 height 33
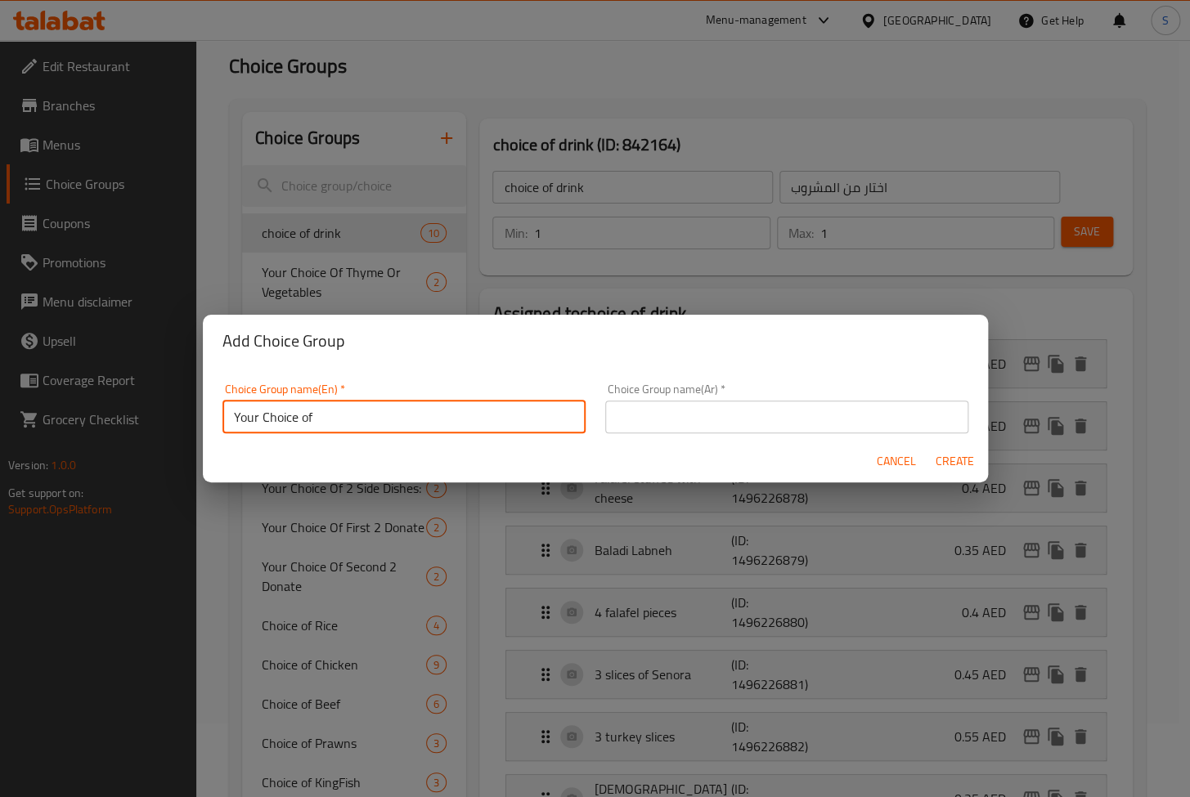
drag, startPoint x: 316, startPoint y: 420, endPoint x: 599, endPoint y: 404, distance: 284.2
click at [599, 404] on div "Choice Group name(En)   * Your Choice of Choice Group name(En) * Choice Group n…" at bounding box center [595, 409] width 765 height 70
type input "Your Choice of :"
click at [726, 411] on input "text" at bounding box center [786, 417] width 363 height 33
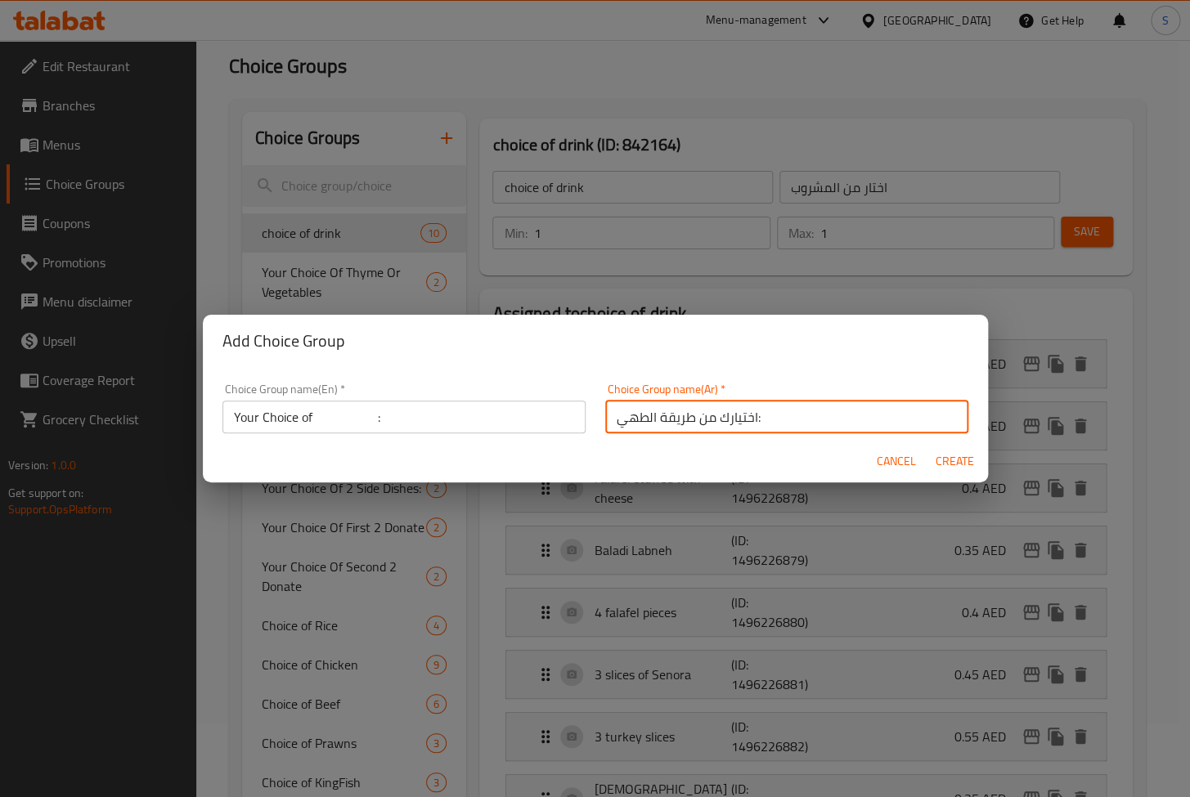
drag, startPoint x: 692, startPoint y: 412, endPoint x: 503, endPoint y: 414, distance: 188.9
click at [503, 414] on div "Choice Group name(En)   * Your Choice of : Choice Group name(En) * Choice Group…" at bounding box center [595, 409] width 765 height 70
type input "اختيارك من :"
click at [940, 461] on span "Create" at bounding box center [955, 461] width 39 height 20
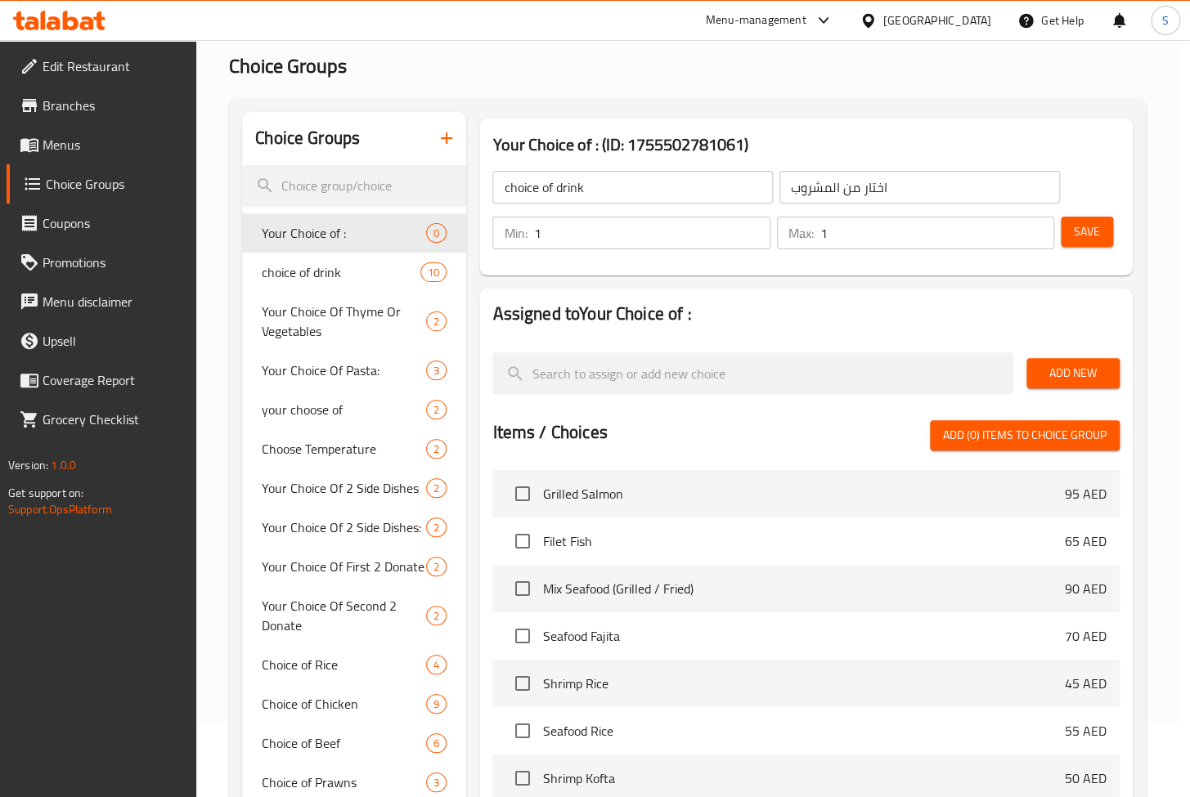
type input "Your Choice of :"
type input "اختيارك من :"
type input "0"
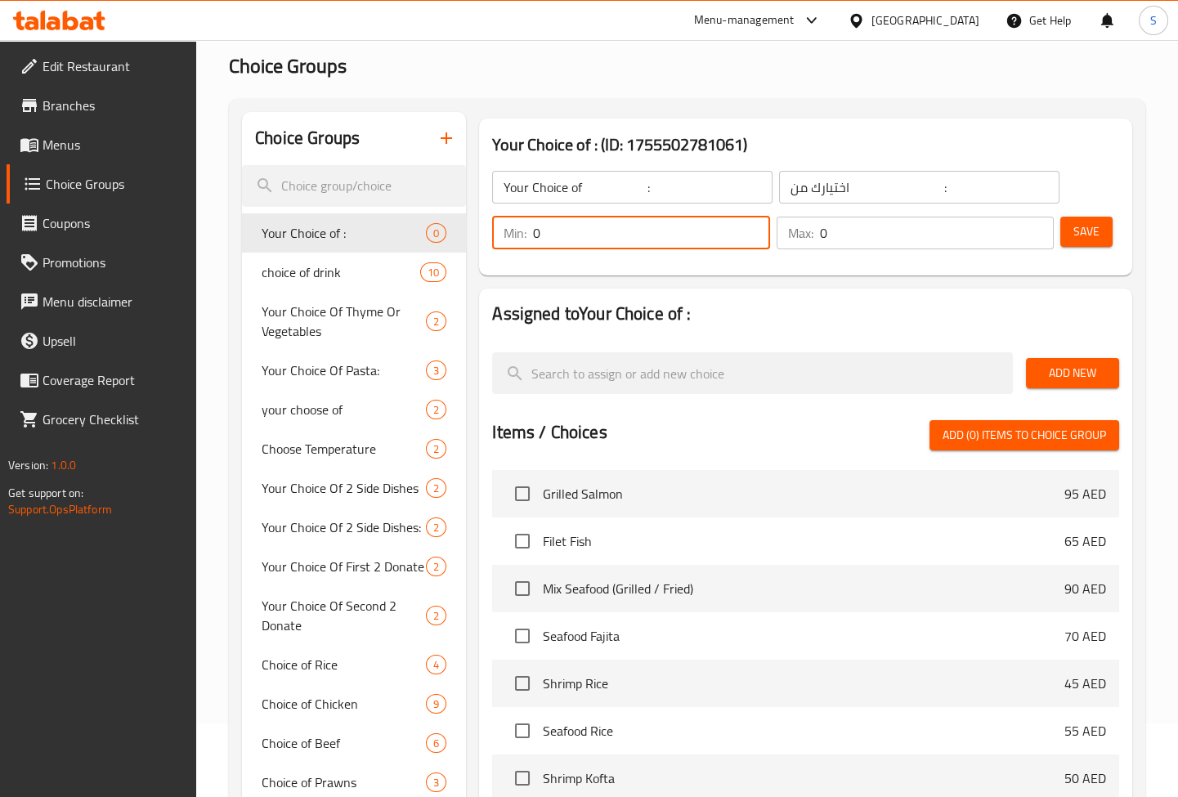
drag, startPoint x: 563, startPoint y: 228, endPoint x: 541, endPoint y: 231, distance: 21.4
click at [541, 231] on input "0" at bounding box center [651, 233] width 236 height 33
type input "1"
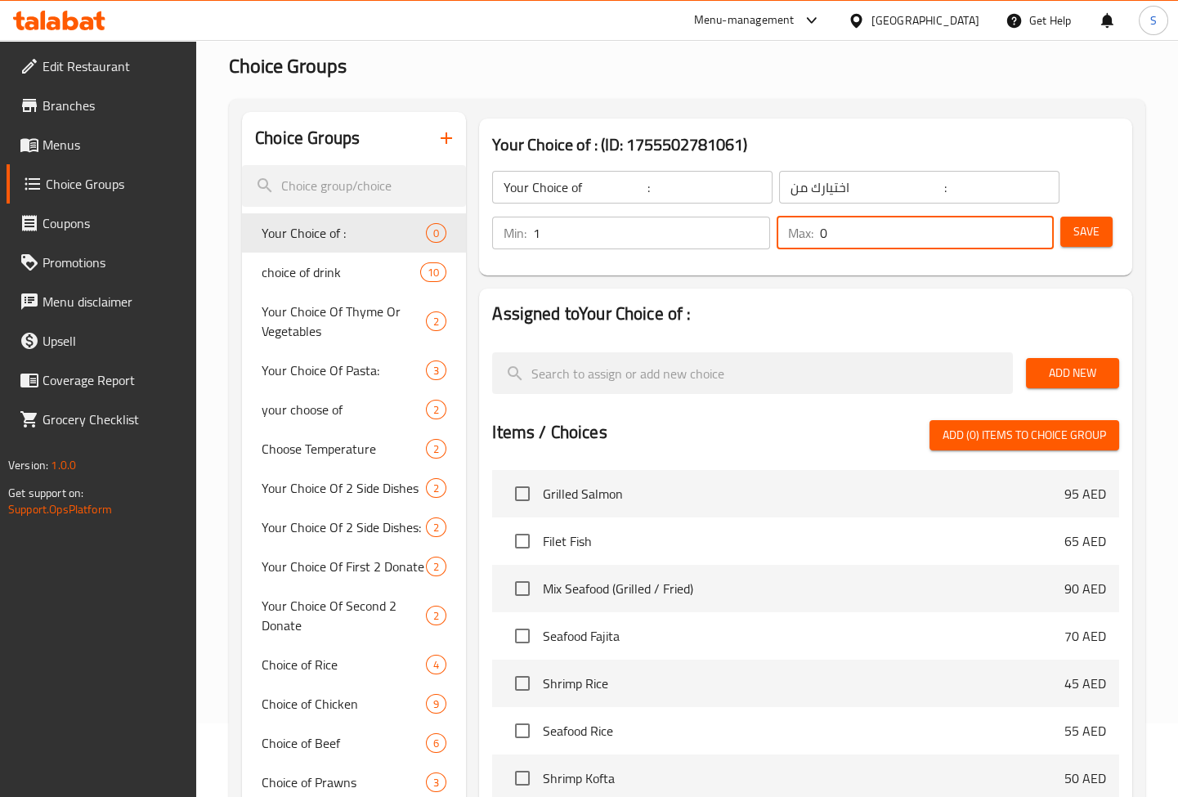
drag, startPoint x: 848, startPoint y: 238, endPoint x: 752, endPoint y: 237, distance: 96.5
click at [752, 237] on div "Min: 1 ​ Max: 0 ​" at bounding box center [773, 233] width 575 height 46
type input "1"
click at [1099, 228] on span "Save" at bounding box center [1087, 232] width 26 height 20
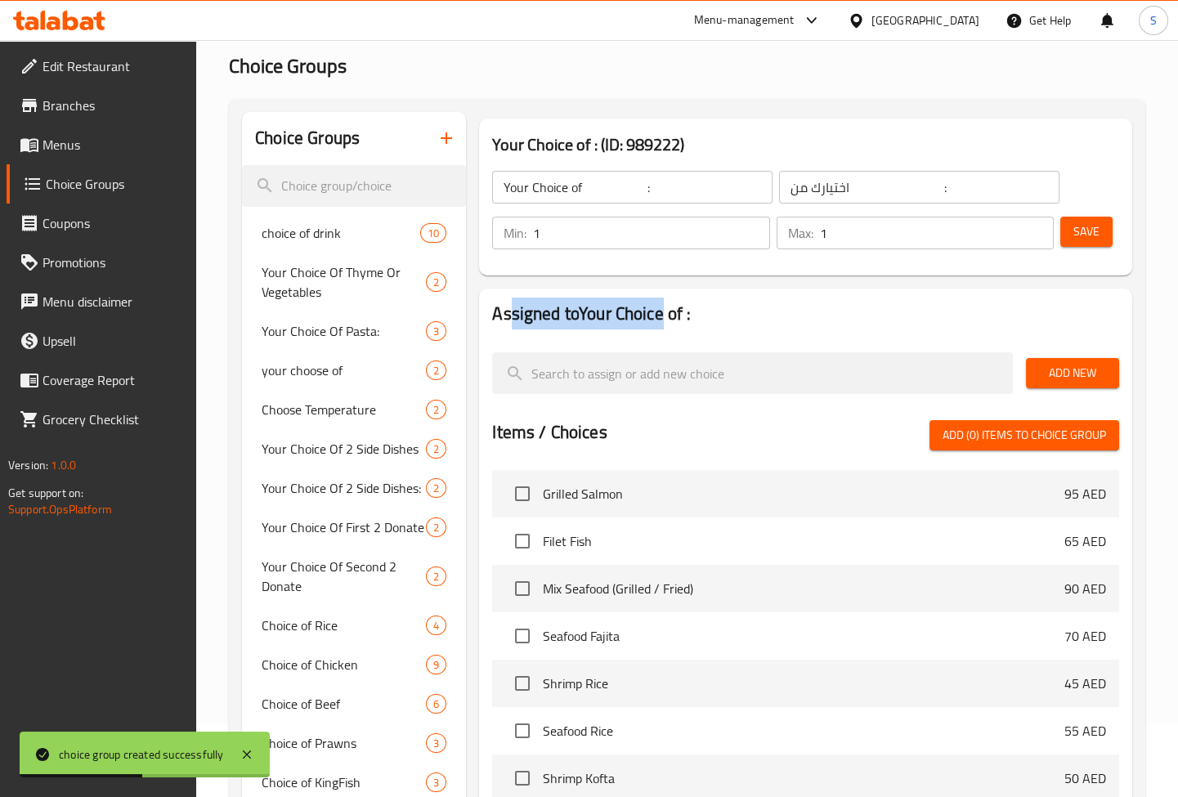
drag, startPoint x: 563, startPoint y: 316, endPoint x: 663, endPoint y: 321, distance: 99.8
click at [663, 321] on h2 "Assigned to Your Choice of :" at bounding box center [805, 314] width 627 height 25
click at [644, 319] on h2 "Assigned to Your Choice of :" at bounding box center [805, 314] width 627 height 25
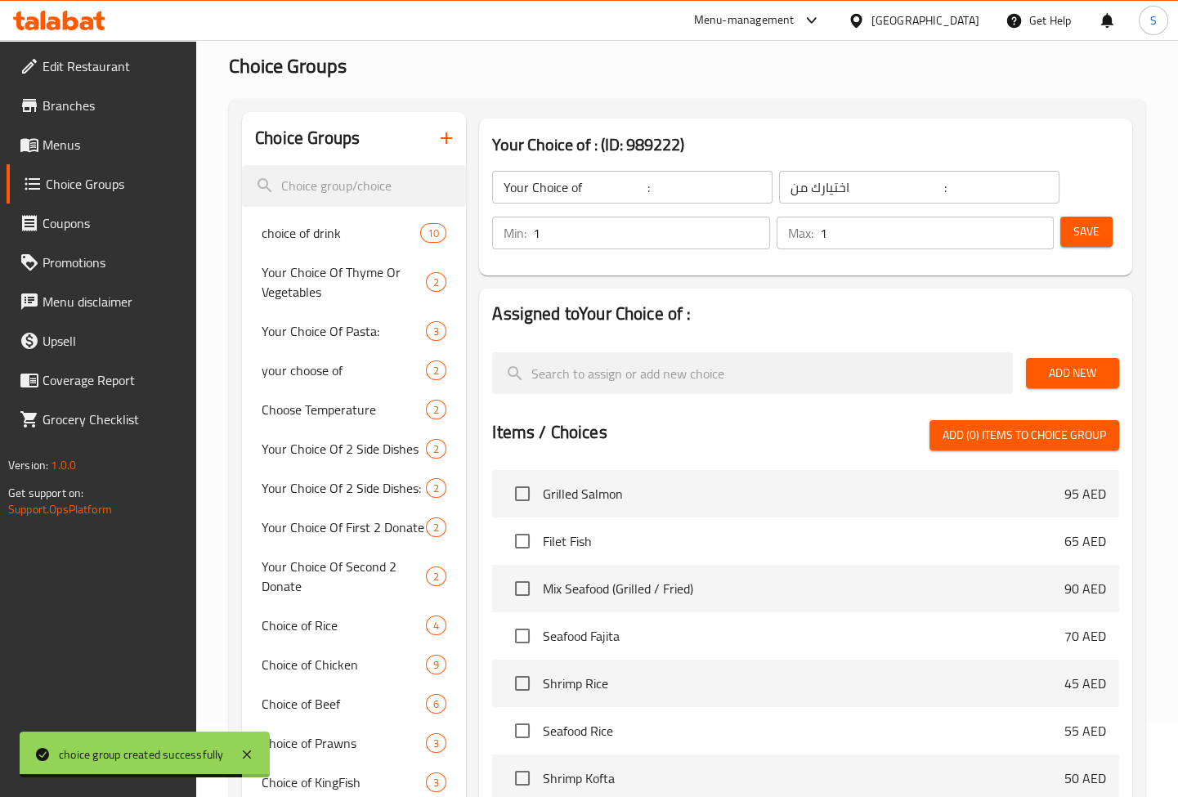
click at [1073, 375] on span "Add New" at bounding box center [1072, 373] width 67 height 20
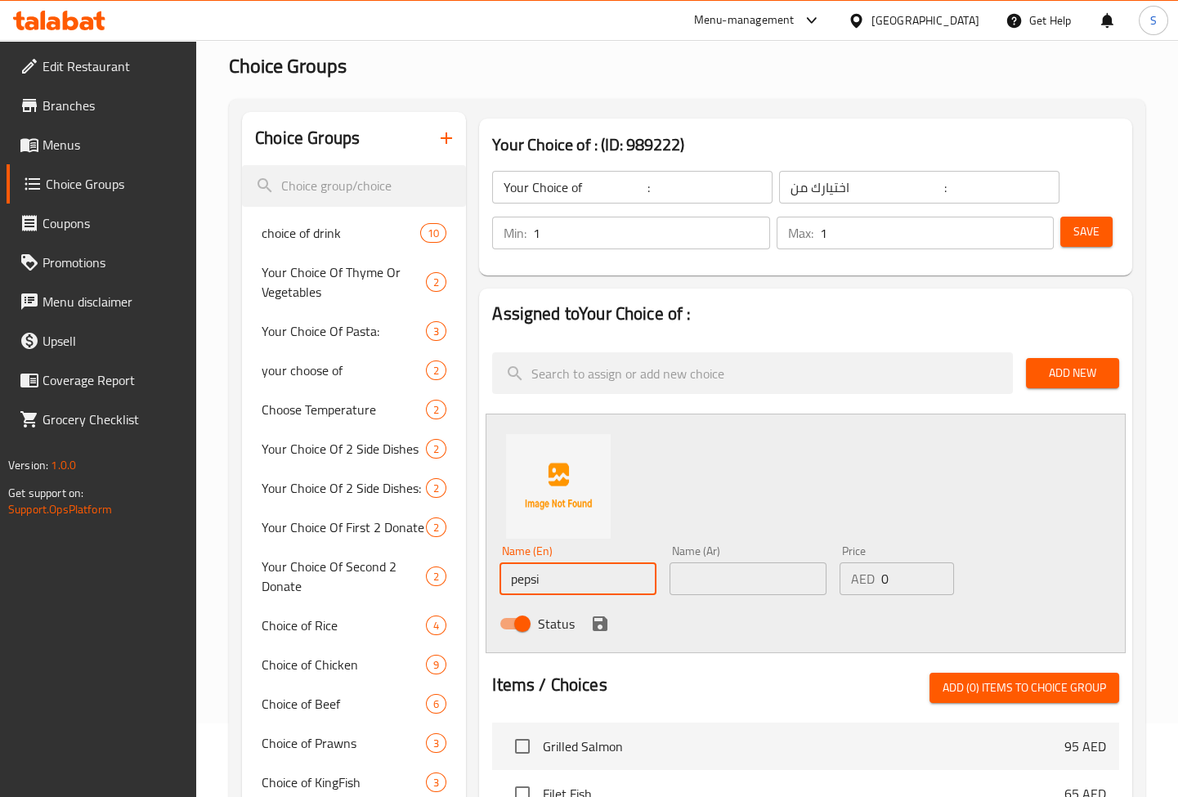
type input "pepsi"
click at [722, 563] on input "text" at bounding box center [748, 579] width 157 height 33
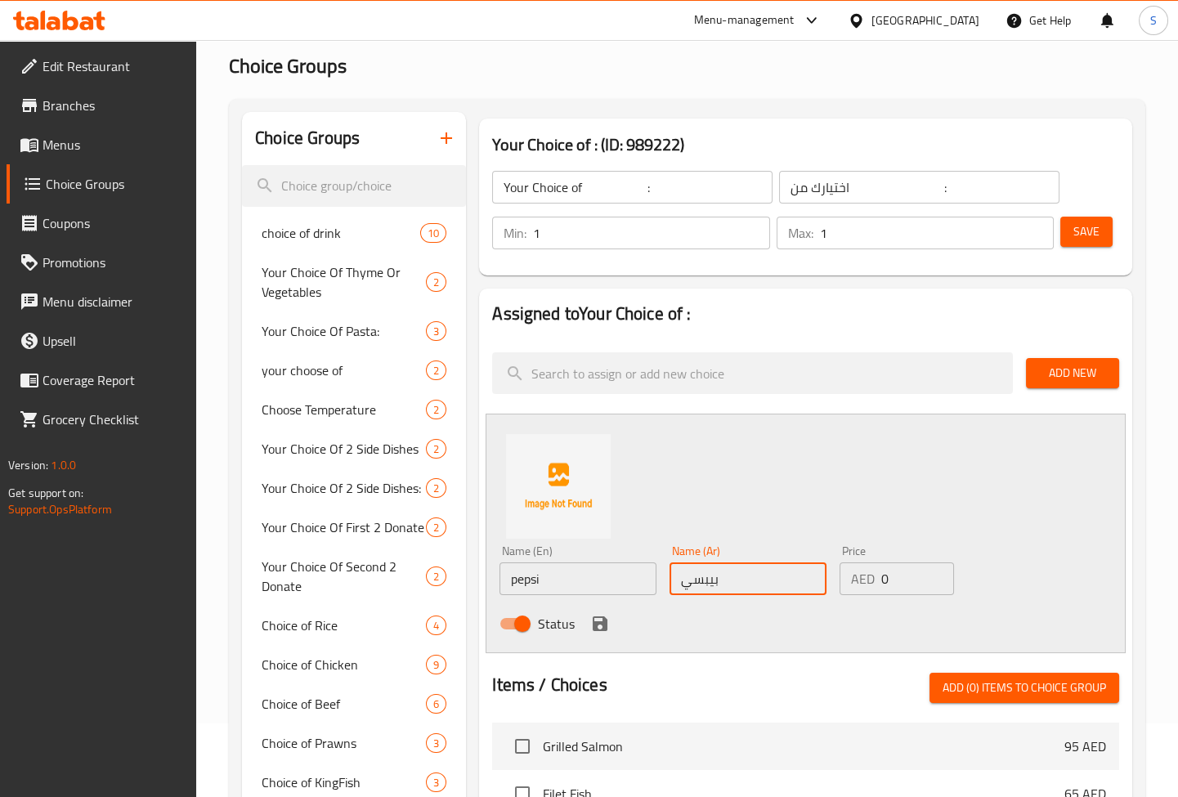
type input "بيبسي"
drag, startPoint x: 897, startPoint y: 590, endPoint x: 873, endPoint y: 586, distance: 23.9
click at [873, 586] on div "AED 0 Price" at bounding box center [897, 579] width 114 height 33
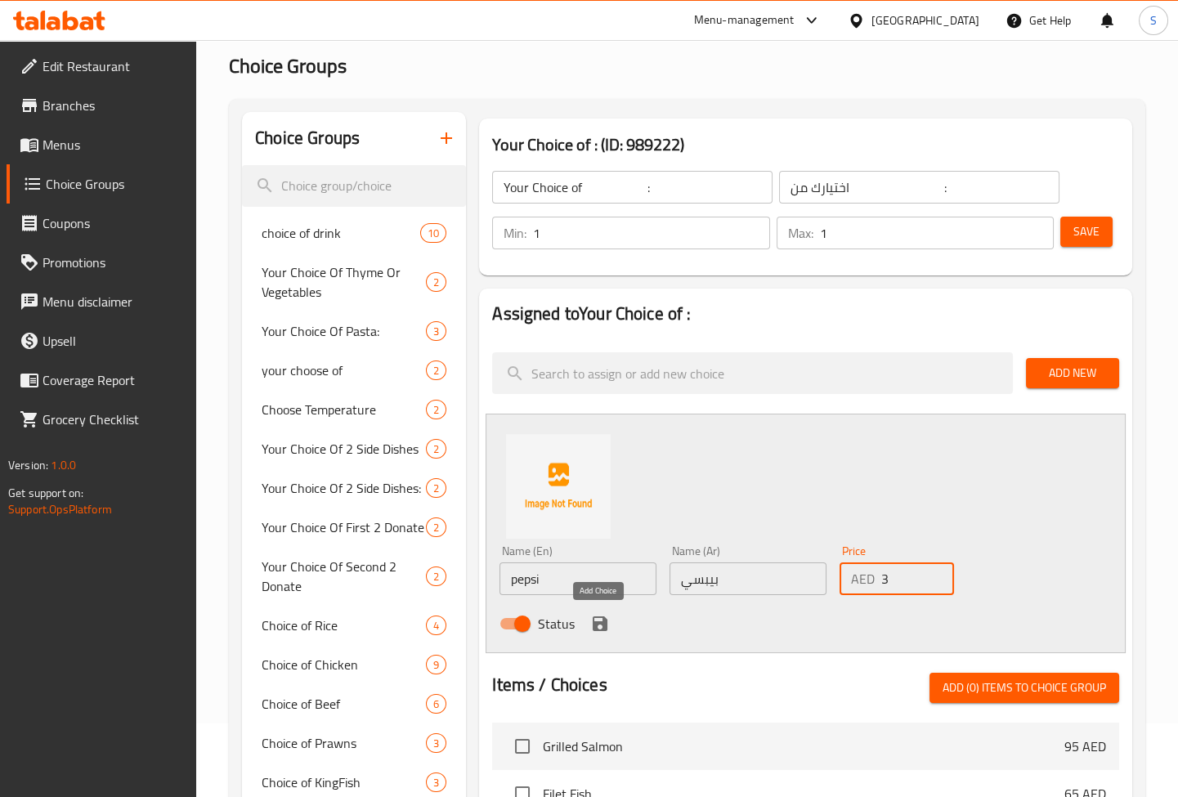
type input "3"
click at [600, 612] on button "save" at bounding box center [600, 624] width 25 height 25
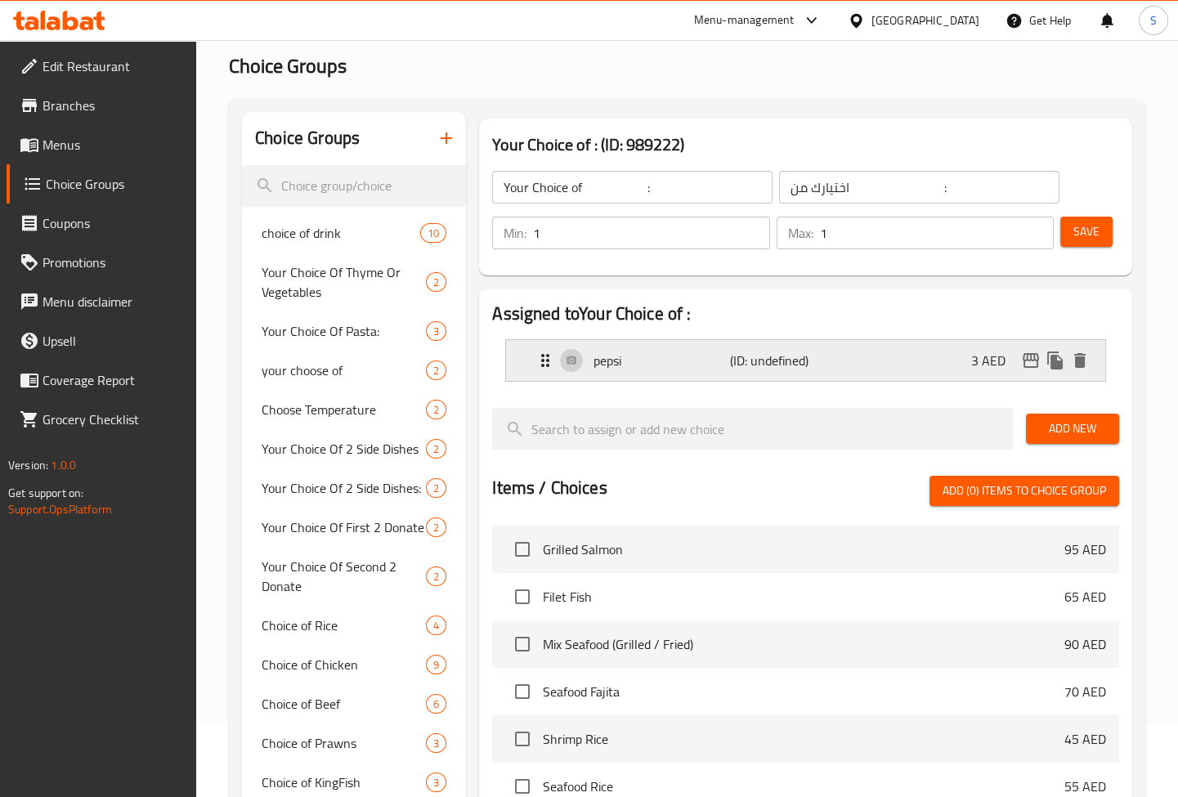
click at [842, 347] on div "pepsi (ID: undefined) 3 AED" at bounding box center [811, 360] width 550 height 41
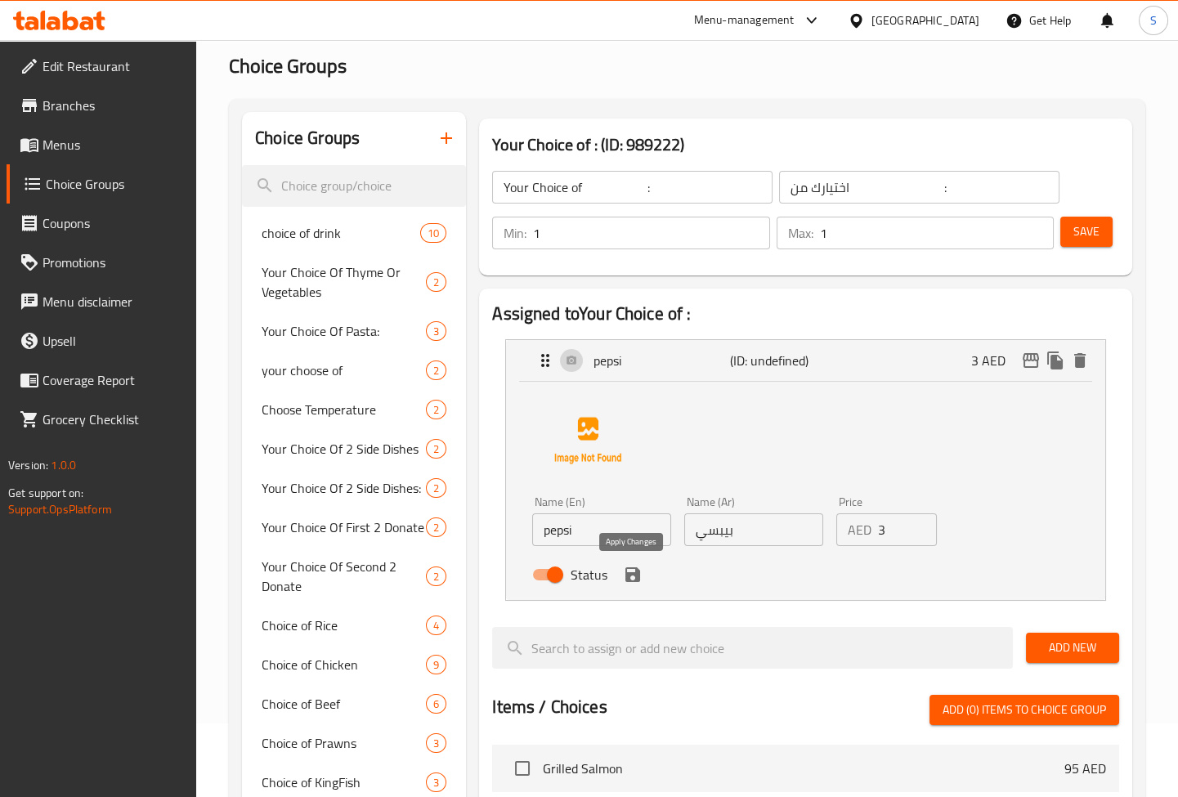
click at [633, 579] on icon "save" at bounding box center [633, 575] width 20 height 20
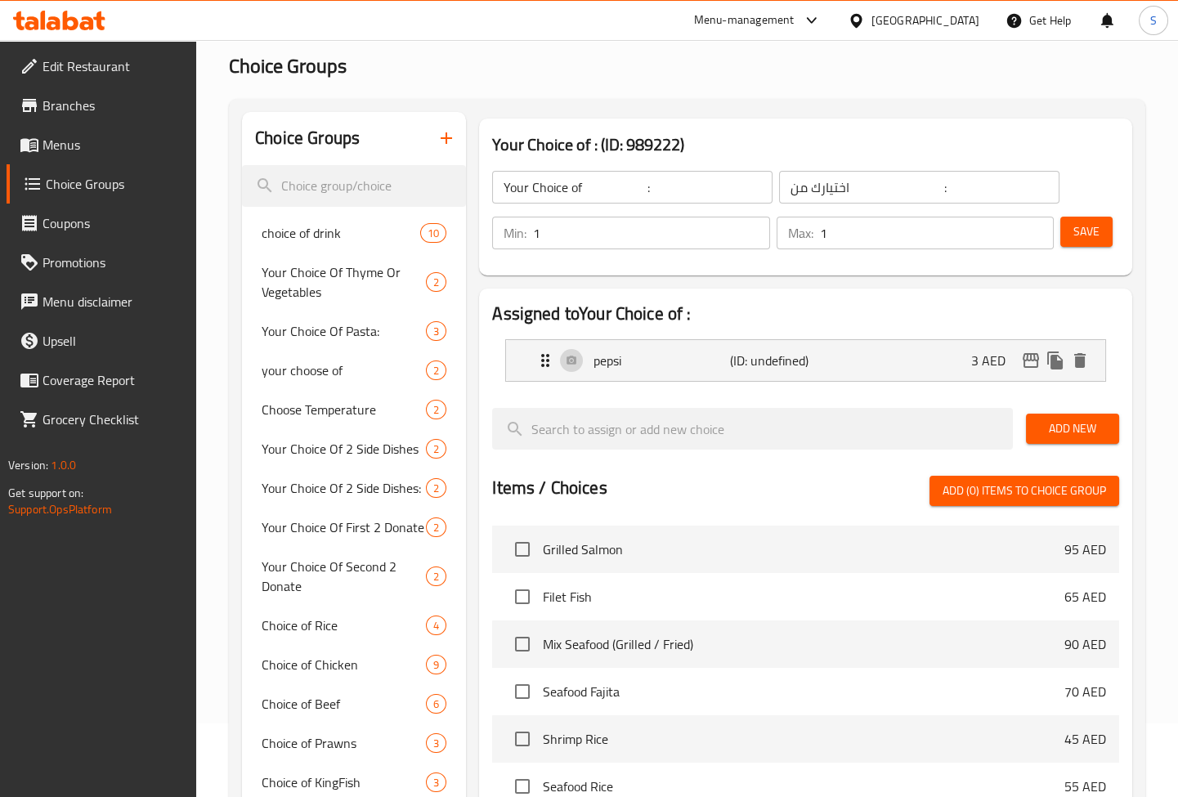
click at [1083, 229] on span "Save" at bounding box center [1087, 232] width 26 height 20
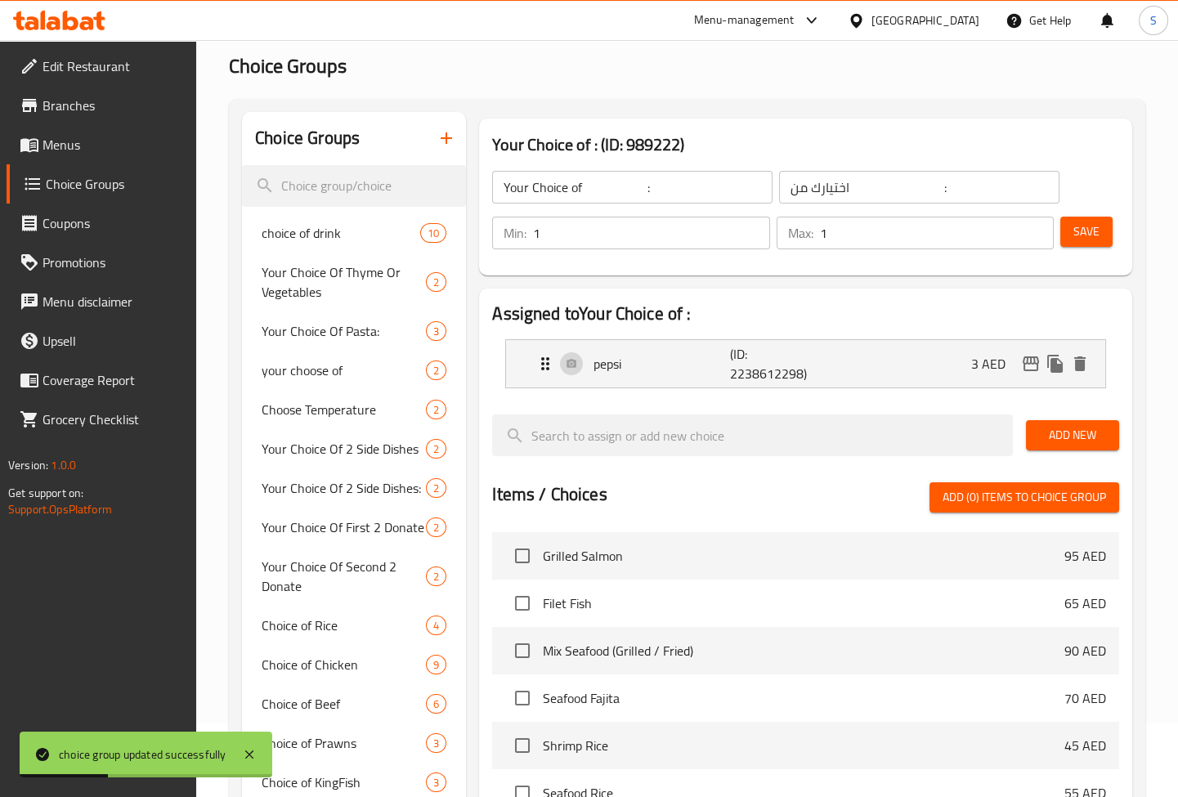
click at [1067, 440] on span "Add New" at bounding box center [1072, 435] width 67 height 20
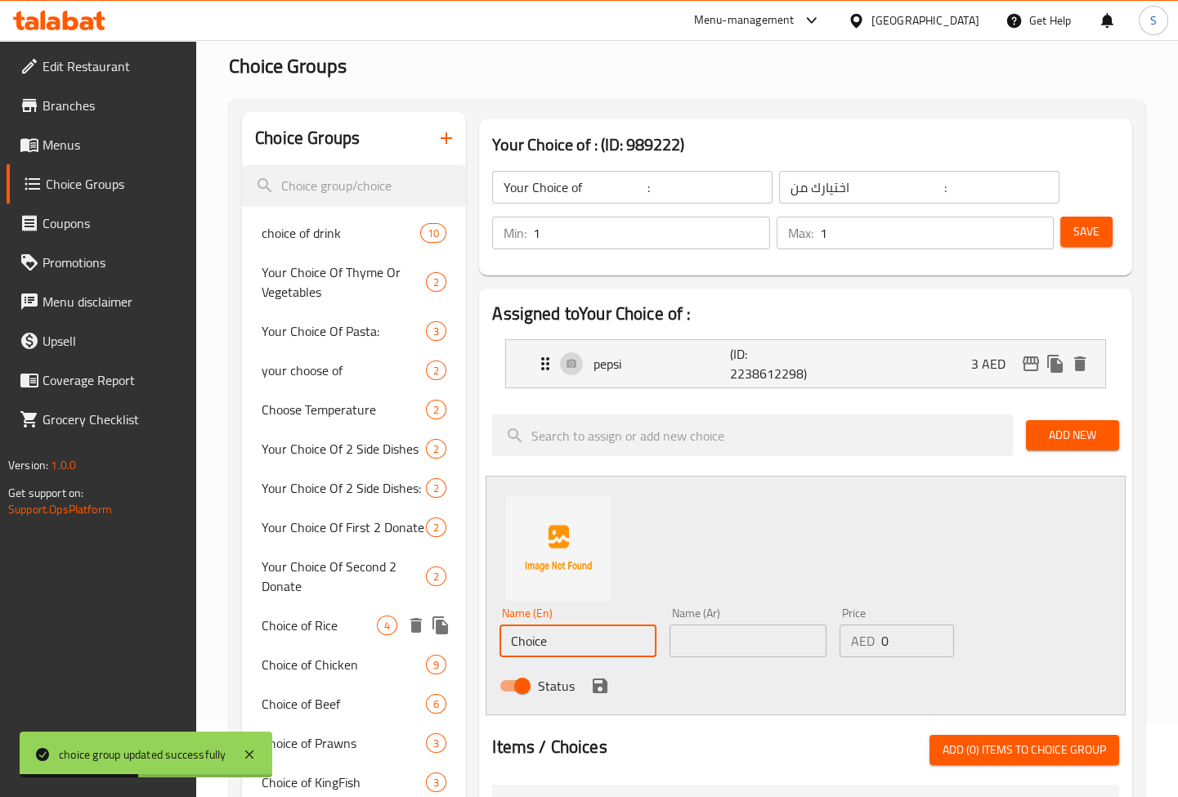
drag, startPoint x: 569, startPoint y: 645, endPoint x: 430, endPoint y: 635, distance: 139.4
type input "mirinda"
click at [814, 637] on input "text" at bounding box center [748, 641] width 157 height 33
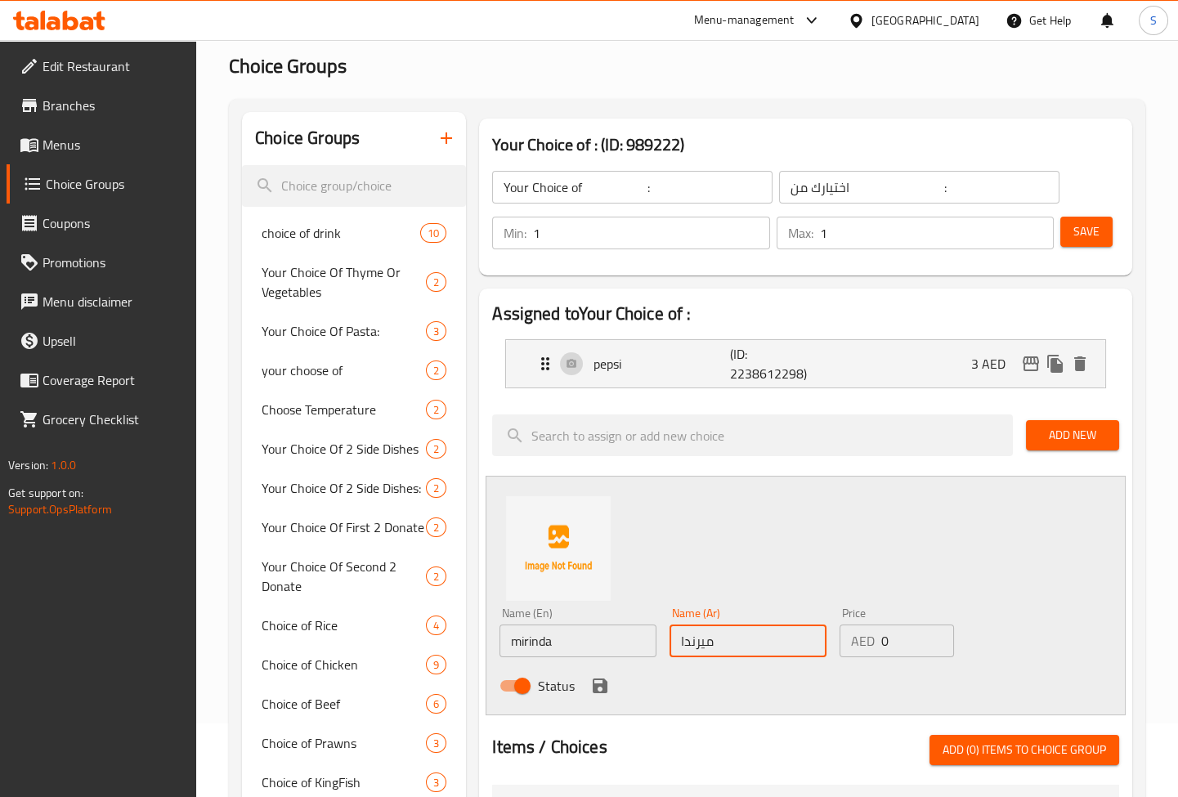
type input "ميرندا"
drag, startPoint x: 917, startPoint y: 639, endPoint x: 863, endPoint y: 644, distance: 54.3
click at [863, 644] on div "AED 0 Price" at bounding box center [897, 641] width 114 height 33
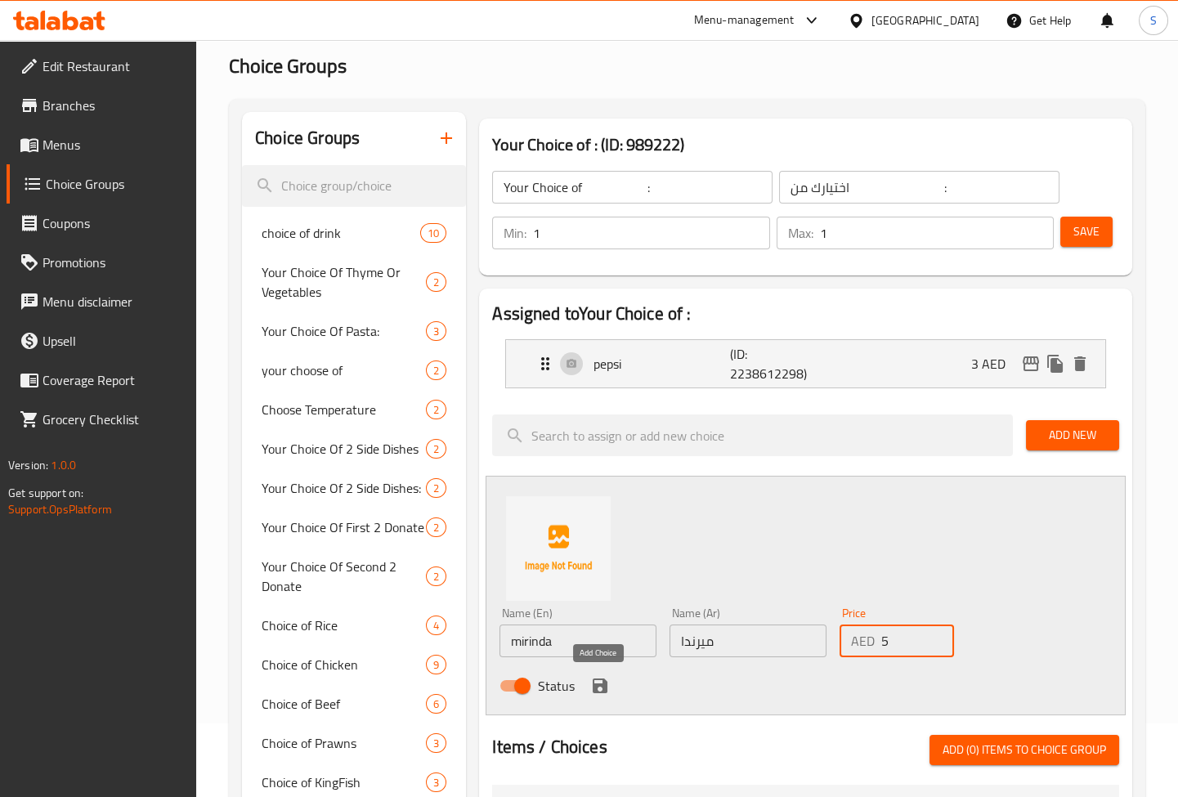
type input "5"
click at [603, 686] on icon "save" at bounding box center [600, 686] width 15 height 15
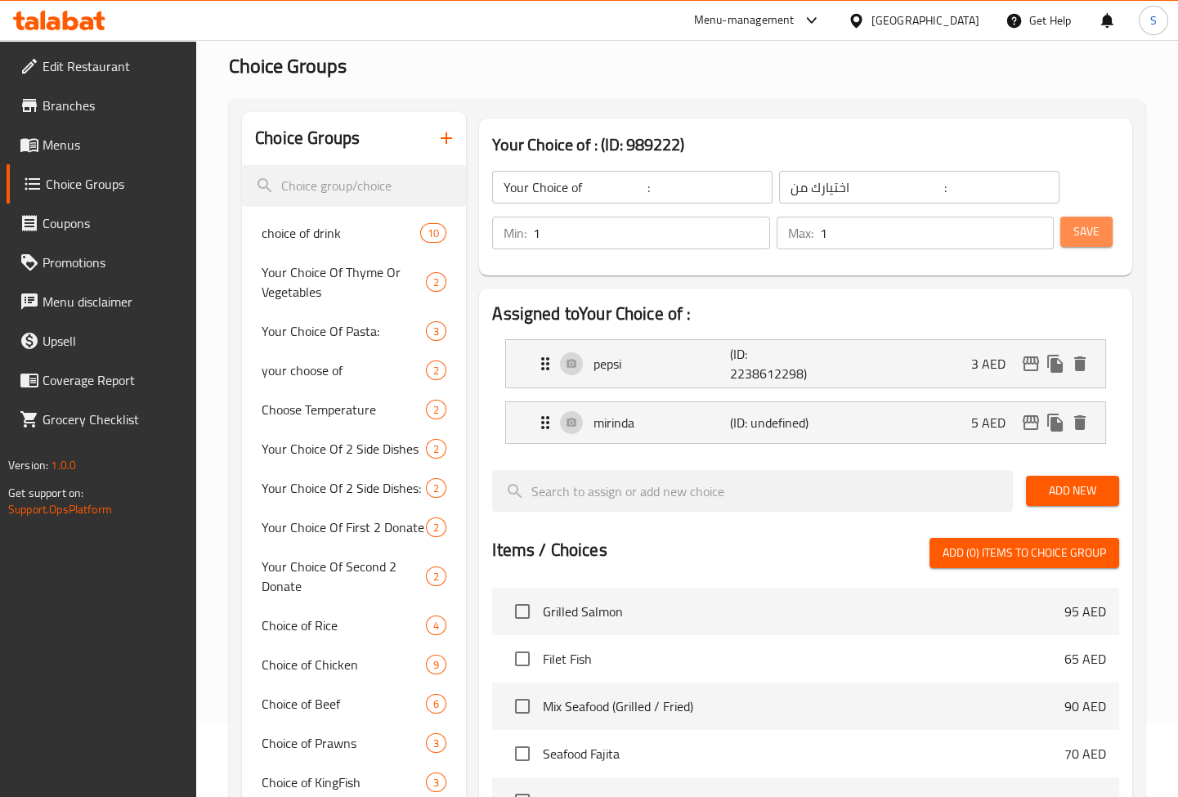
click at [1091, 234] on span "Save" at bounding box center [1087, 232] width 26 height 20
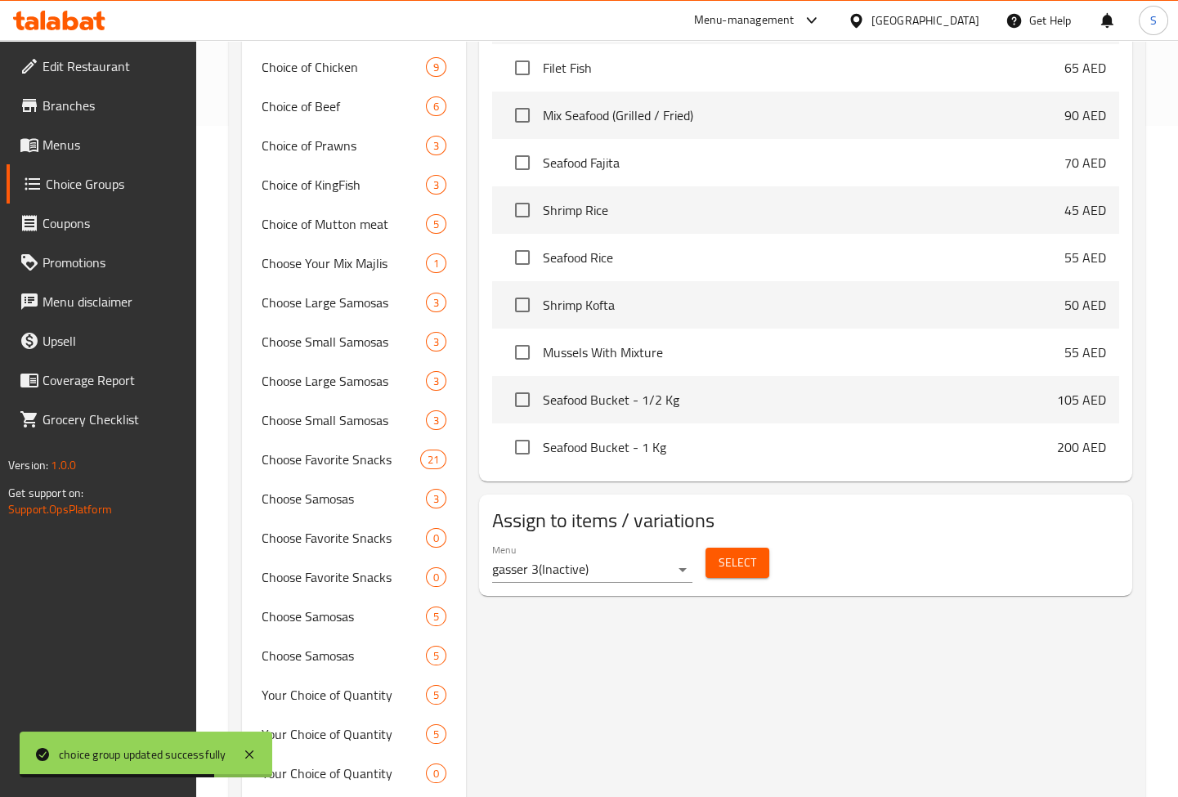
scroll to position [891, 0]
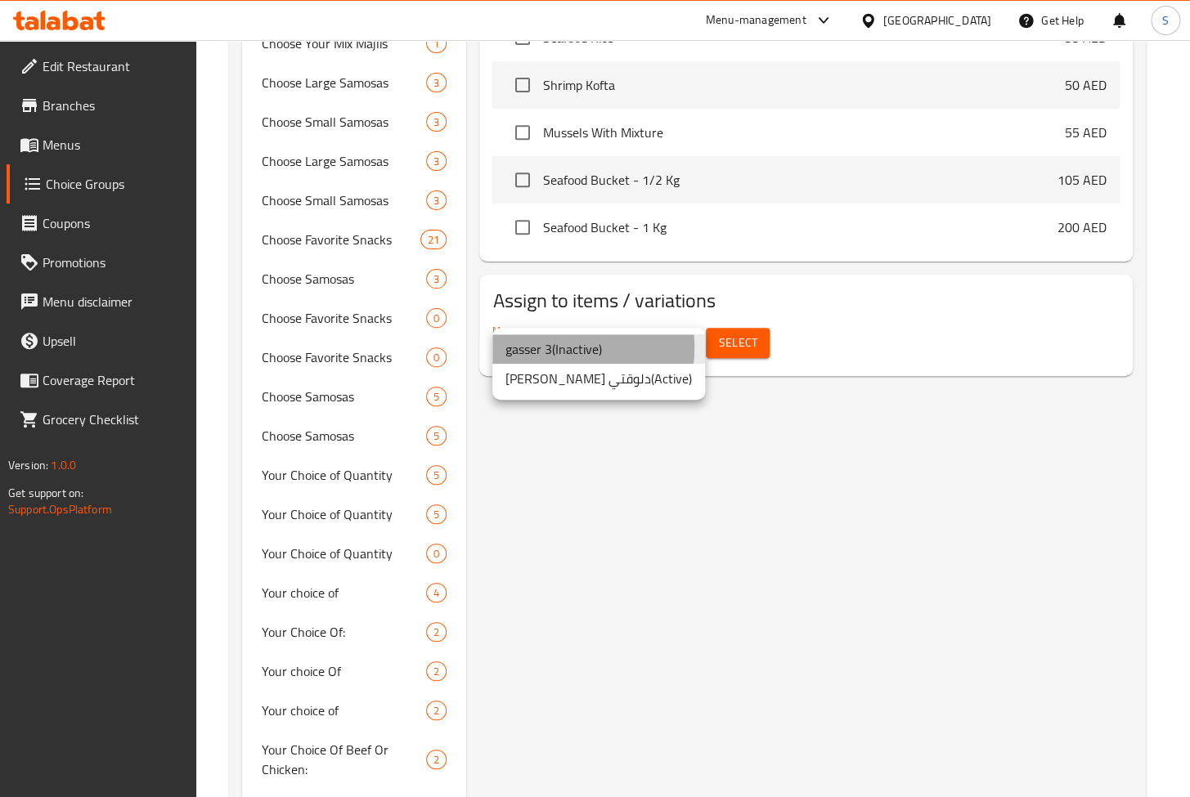
click at [556, 348] on li "gasser 3 ( Inactive )" at bounding box center [598, 348] width 213 height 29
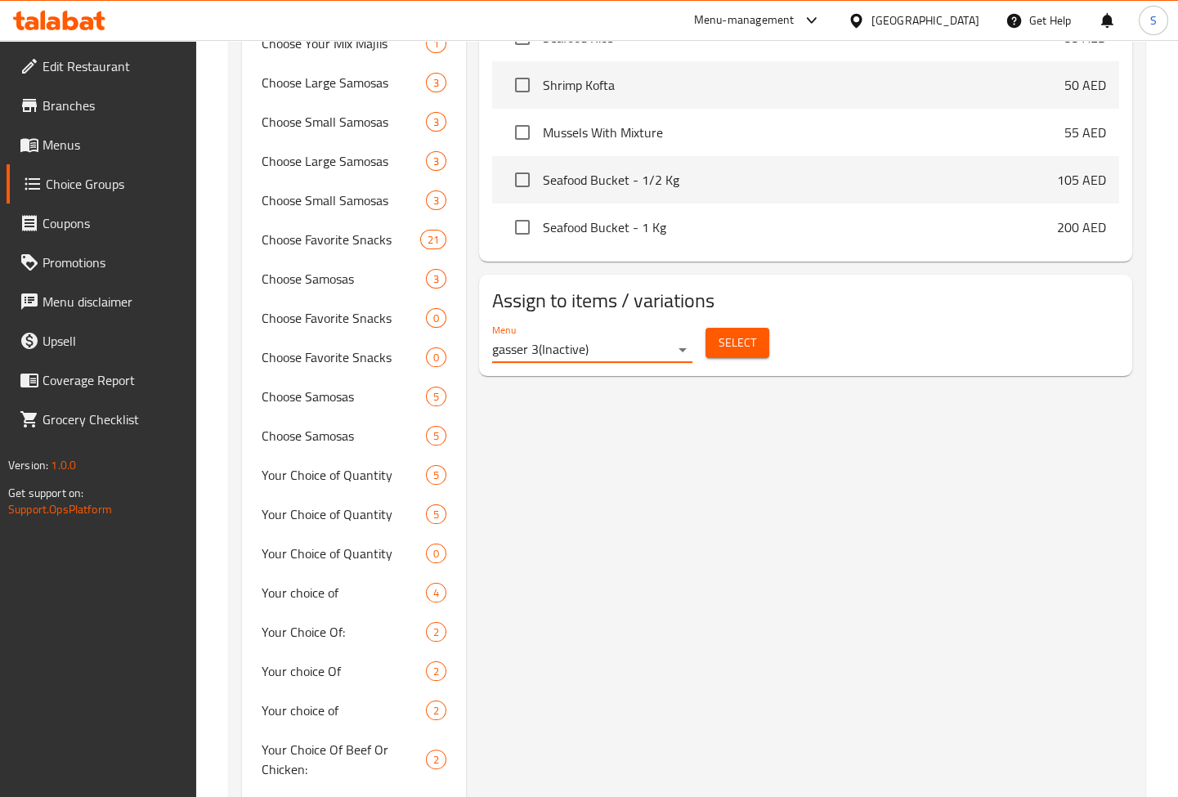
click at [727, 334] on span "Select" at bounding box center [738, 343] width 38 height 20
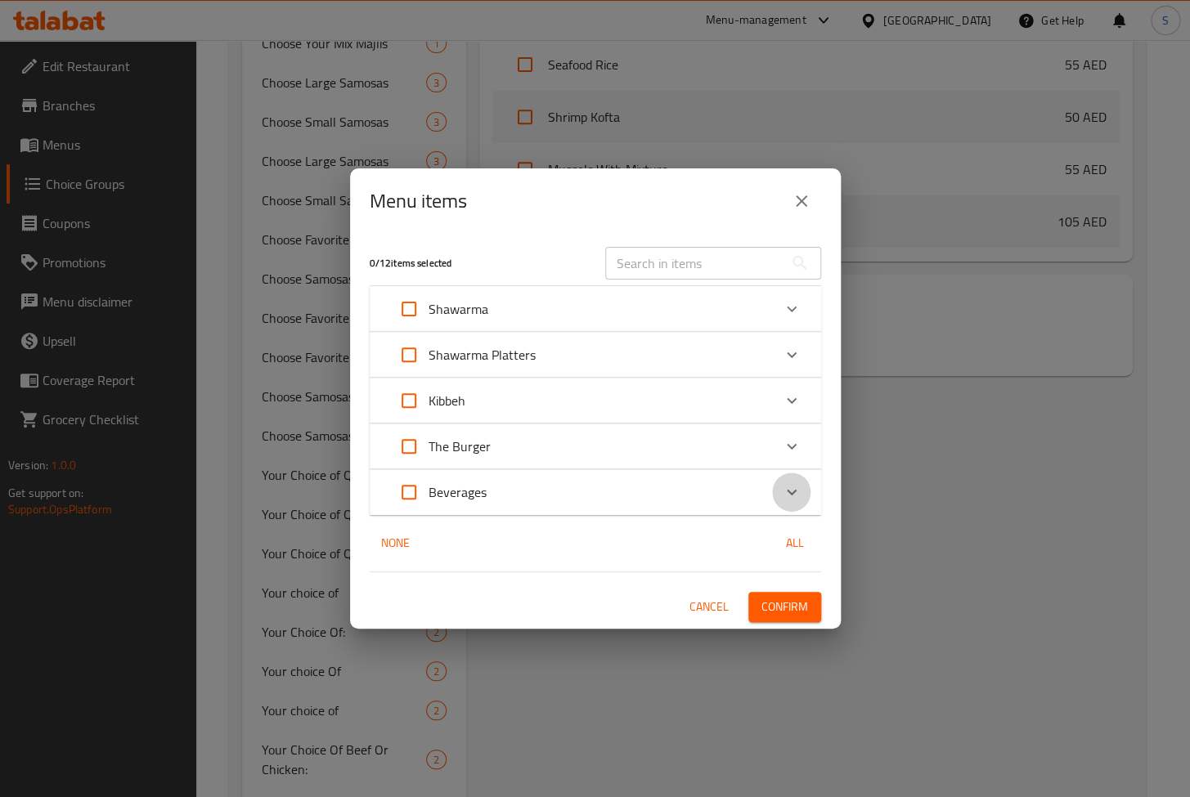
click at [783, 491] on icon "Expand" at bounding box center [792, 492] width 20 height 20
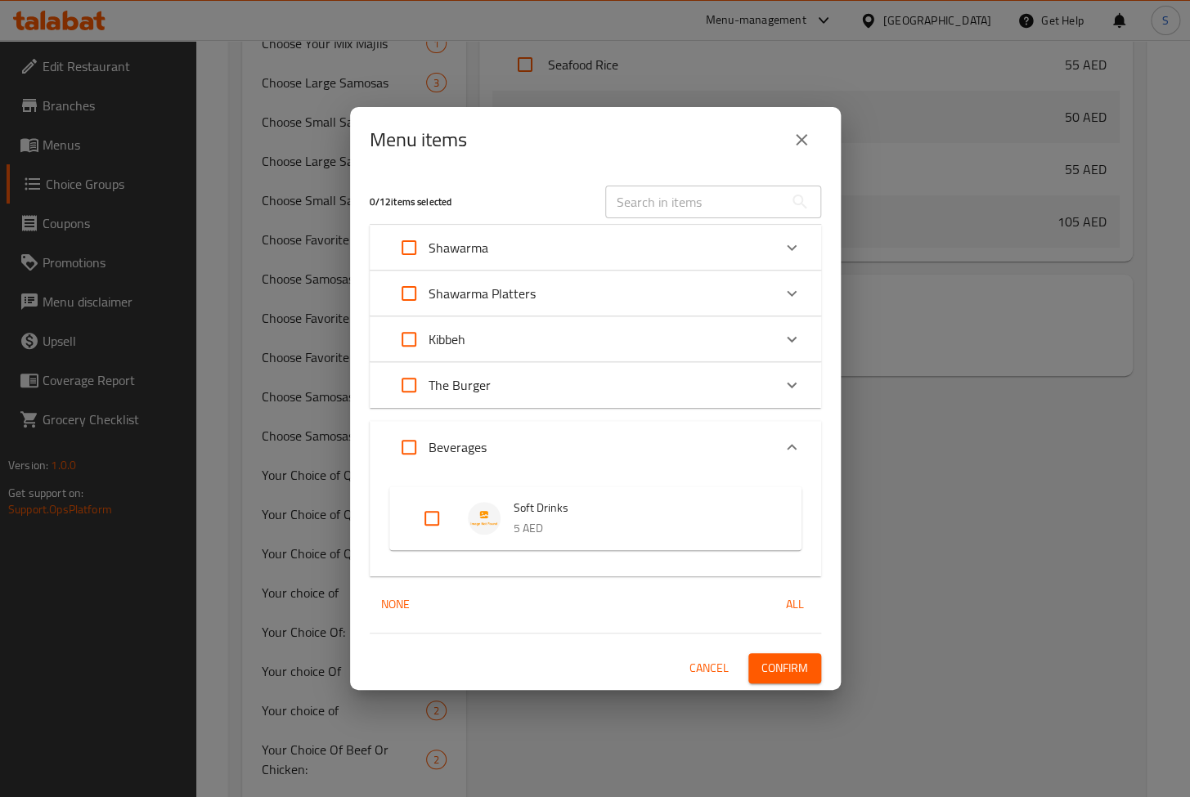
click at [432, 518] on input "Expand" at bounding box center [431, 518] width 39 height 39
checkbox input "true"
click at [705, 654] on button "Cancel" at bounding box center [709, 668] width 52 height 30
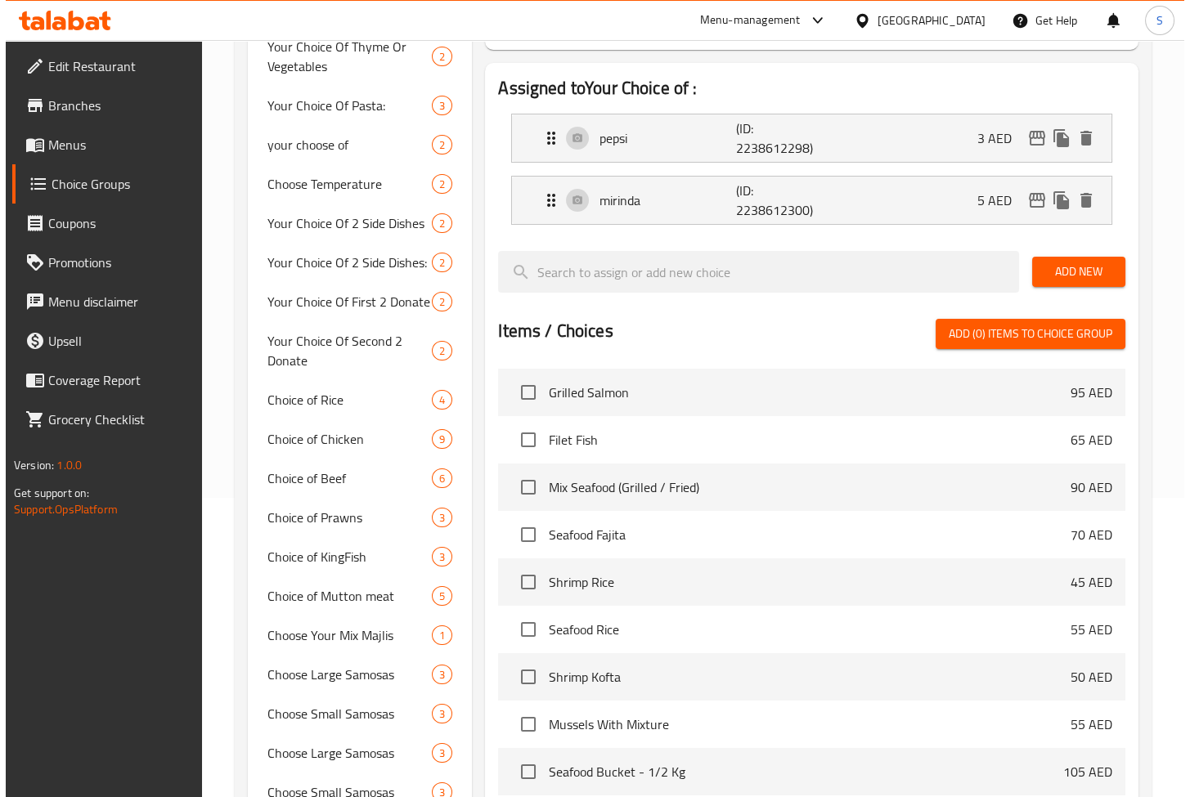
scroll to position [0, 0]
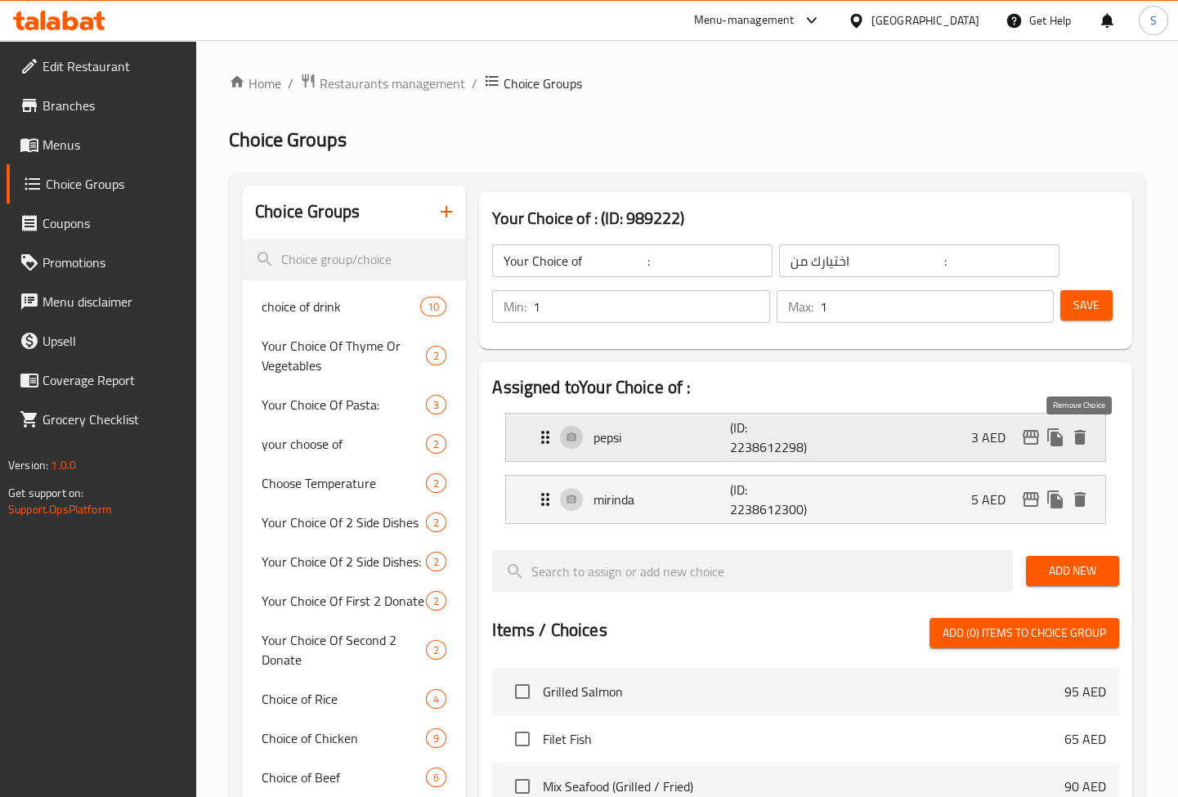
click at [1081, 440] on icon "delete" at bounding box center [1080, 437] width 11 height 15
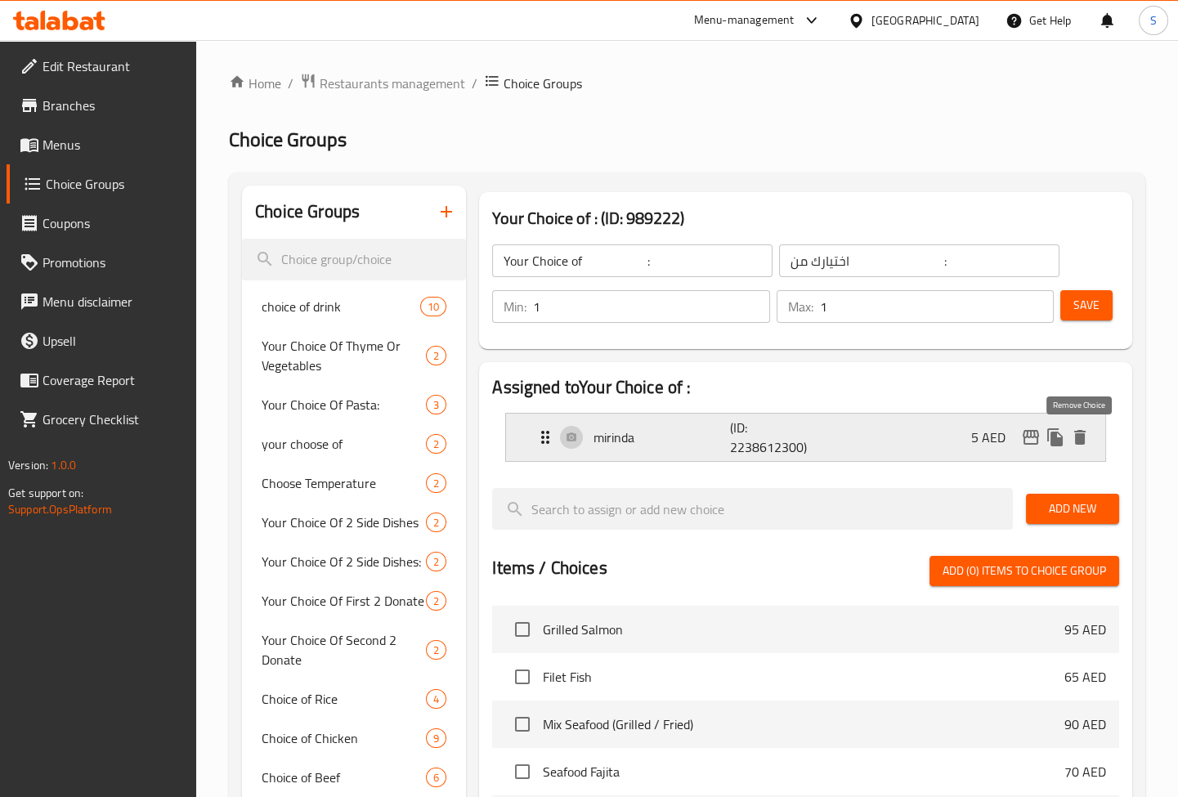
click at [1075, 432] on icon "delete" at bounding box center [1080, 437] width 11 height 15
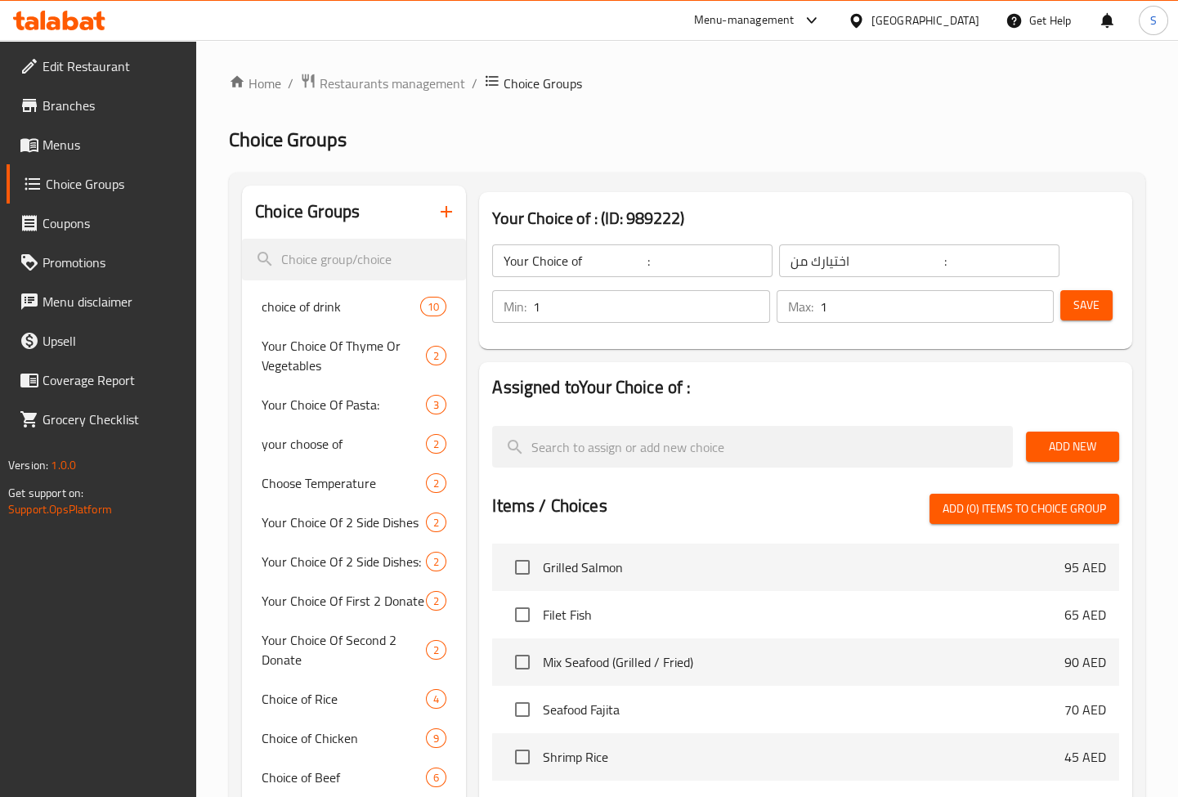
click at [62, 156] on link "Menus" at bounding box center [102, 144] width 191 height 39
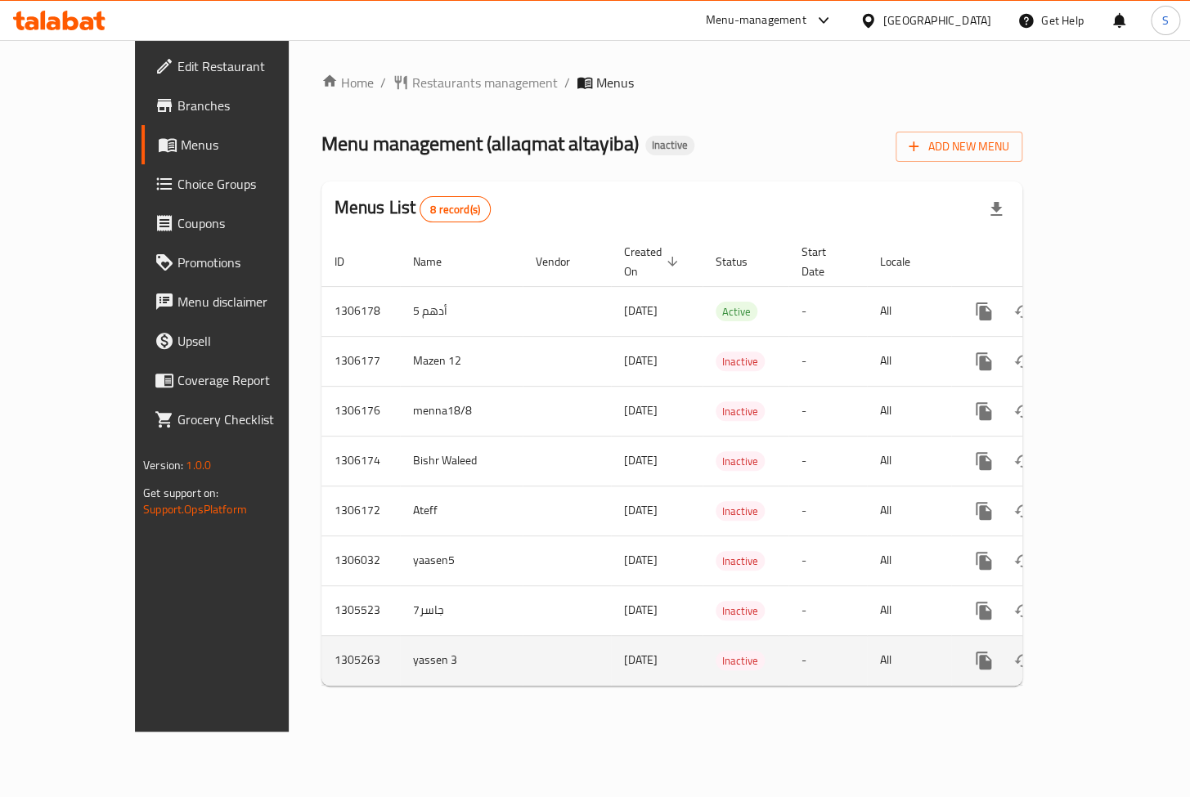
click at [1111, 651] on icon "enhanced table" at bounding box center [1102, 661] width 20 height 20
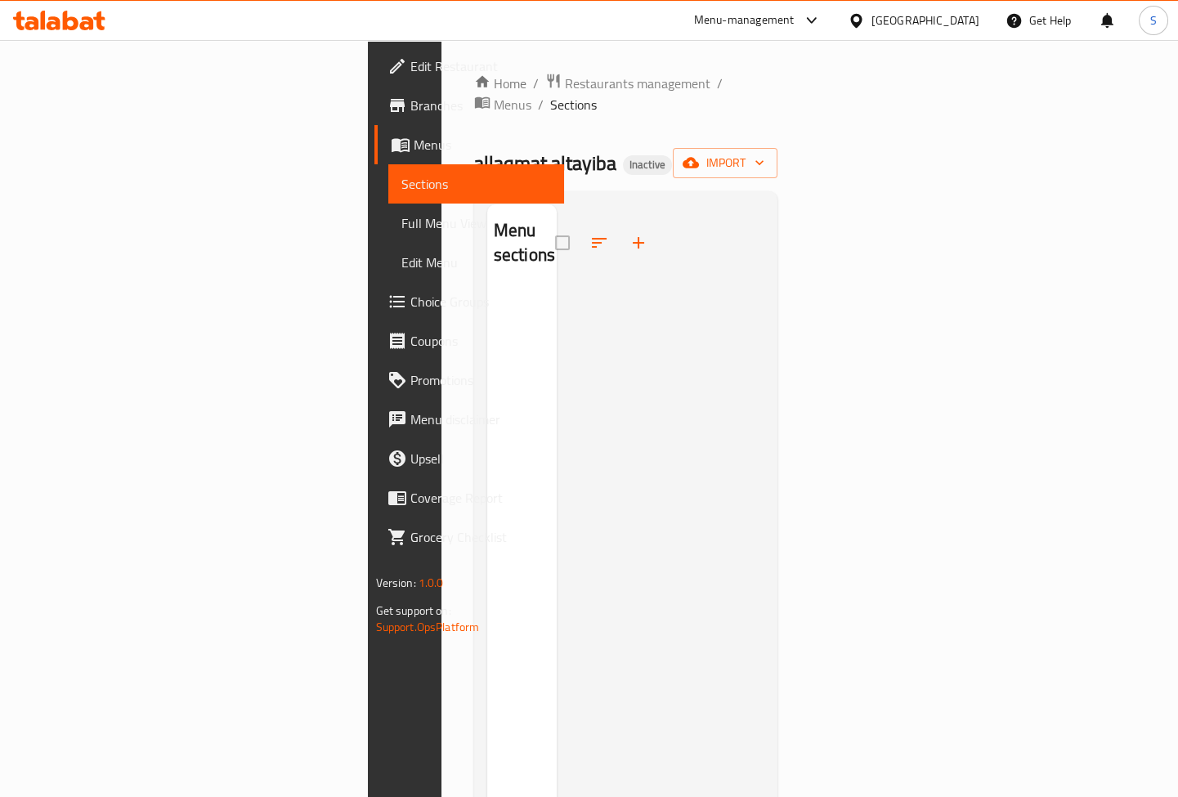
click at [414, 151] on span "Menus" at bounding box center [483, 145] width 138 height 20
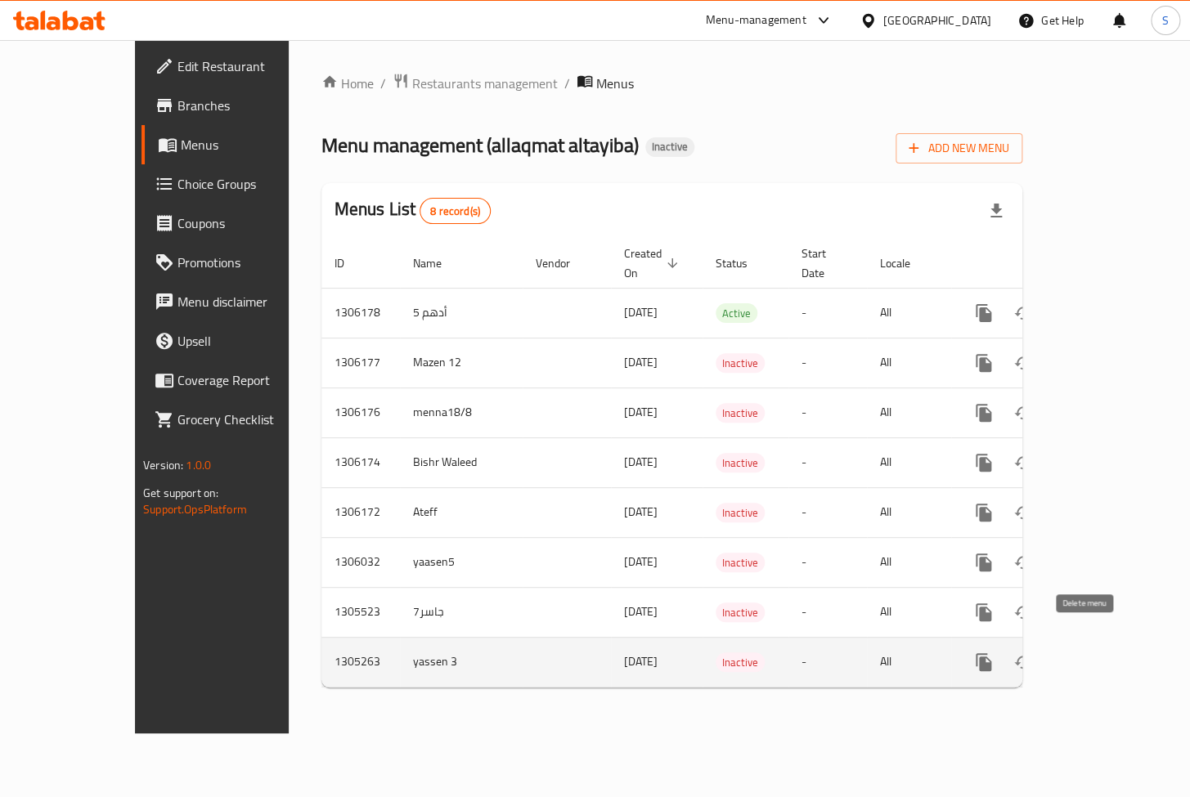
click at [1072, 653] on icon "enhanced table" at bounding box center [1062, 663] width 20 height 20
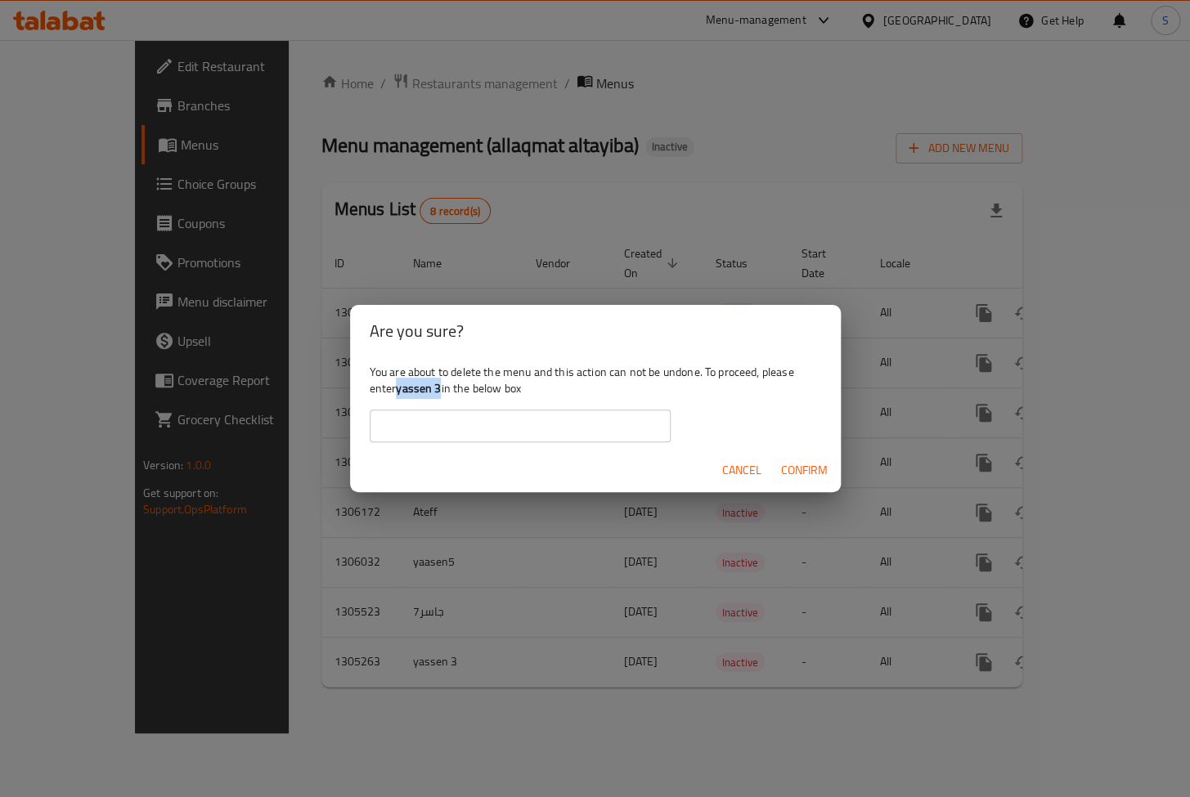
drag, startPoint x: 441, startPoint y: 388, endPoint x: 396, endPoint y: 384, distance: 45.1
click at [396, 384] on div "You are about to delete the menu and this action can not be undone. To proceed,…" at bounding box center [595, 403] width 491 height 92
copy div "yassen 3"
click at [423, 424] on input "text" at bounding box center [520, 426] width 301 height 33
paste input "yassen 3"
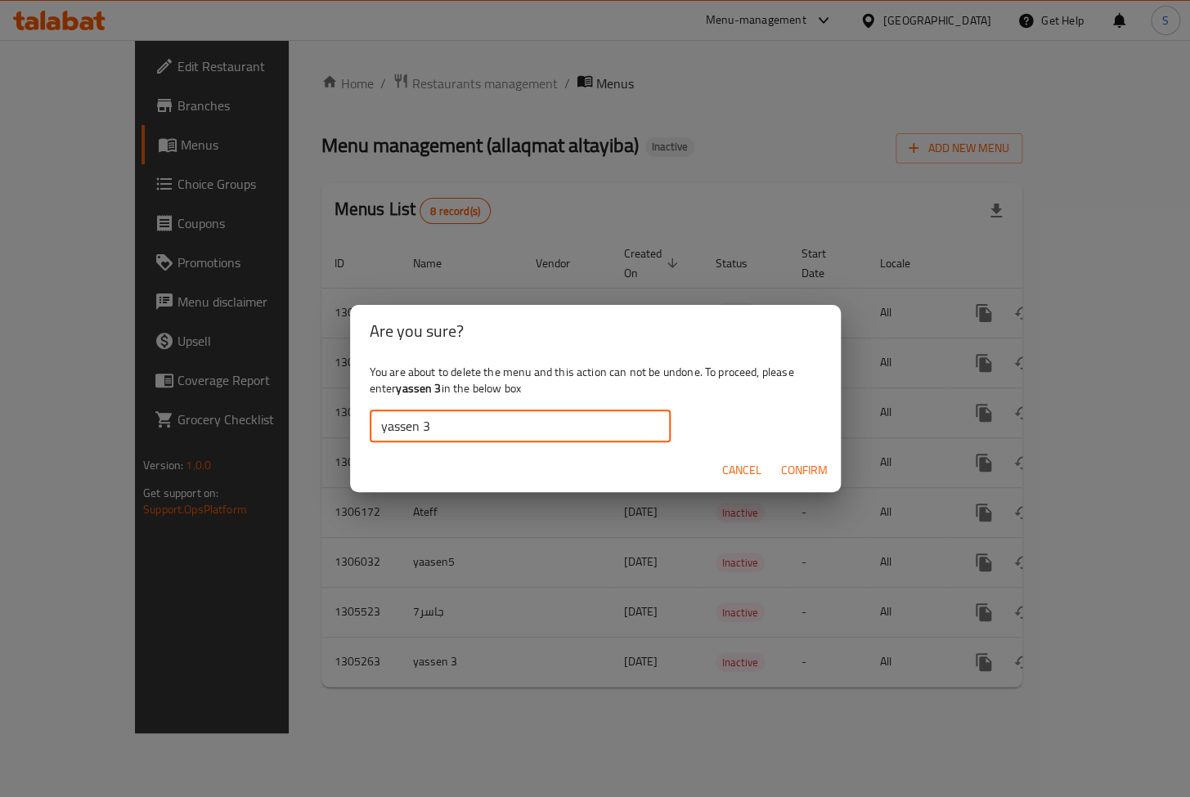
click at [795, 474] on span "Confirm" at bounding box center [804, 470] width 47 height 20
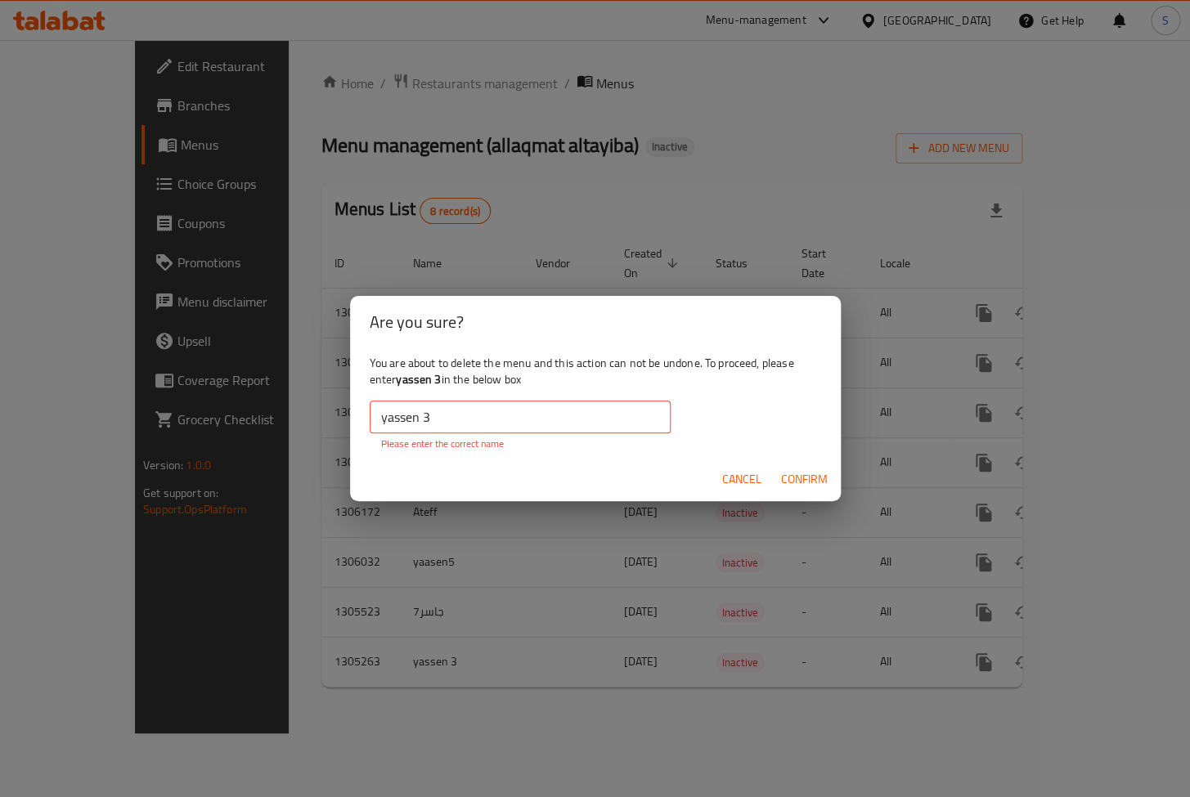
click at [578, 434] on div "yassen 3 ​ Please enter the correct name" at bounding box center [520, 426] width 301 height 51
click at [572, 428] on input "yassen 3" at bounding box center [520, 417] width 301 height 33
click at [384, 417] on input "yassen 3" at bounding box center [520, 417] width 301 height 33
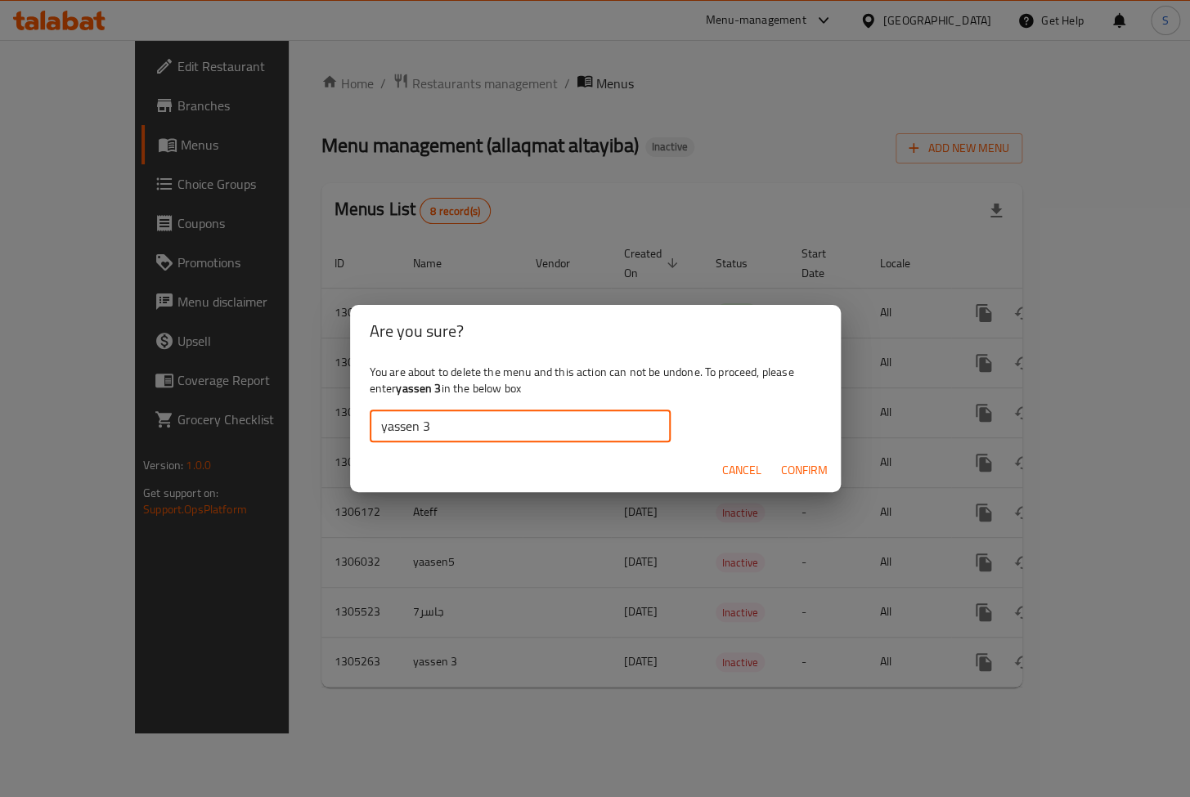
type input "yassen 3"
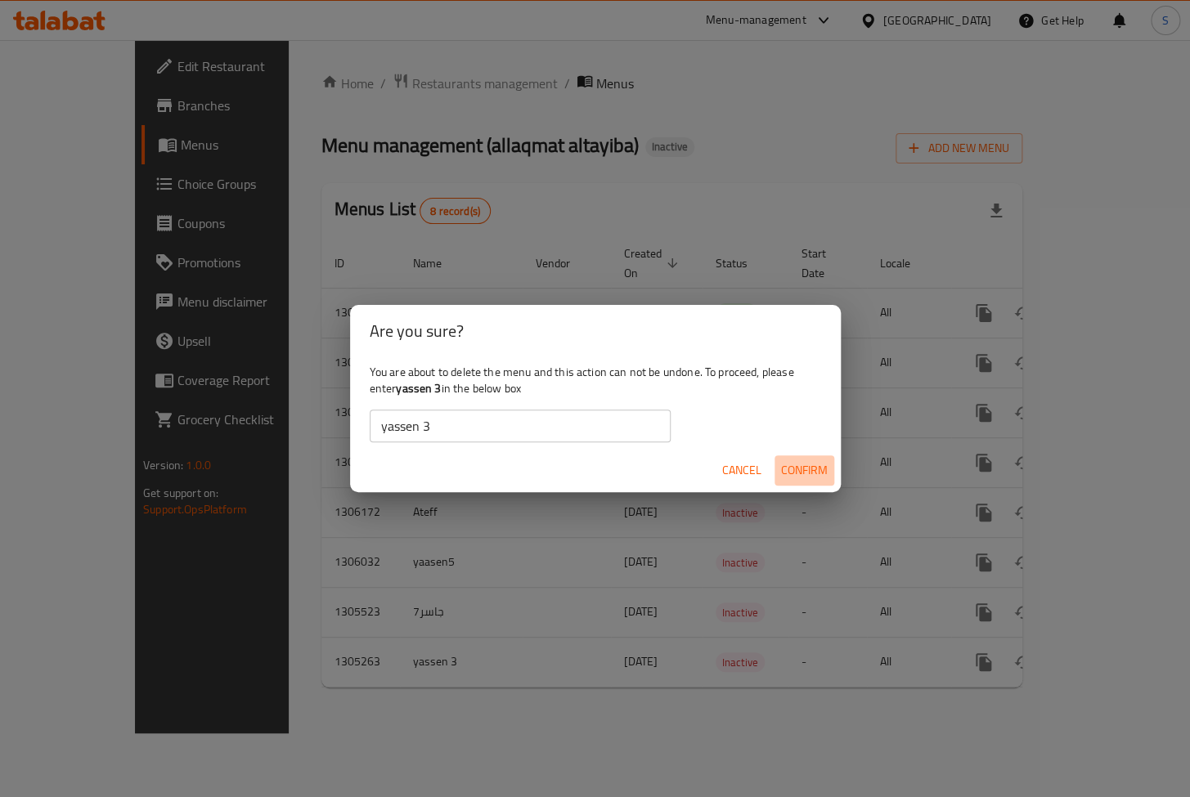
click at [811, 469] on span "Confirm" at bounding box center [804, 470] width 47 height 20
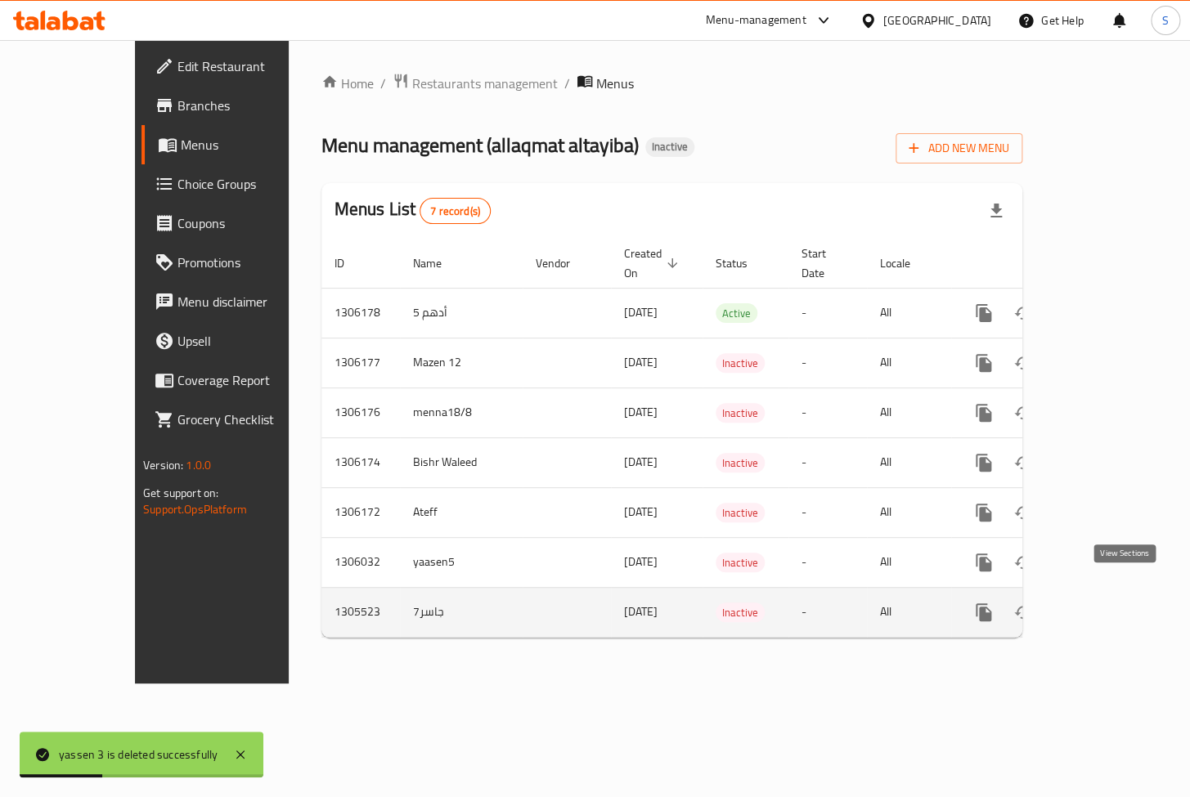
click at [1109, 605] on icon "enhanced table" at bounding box center [1101, 612] width 15 height 15
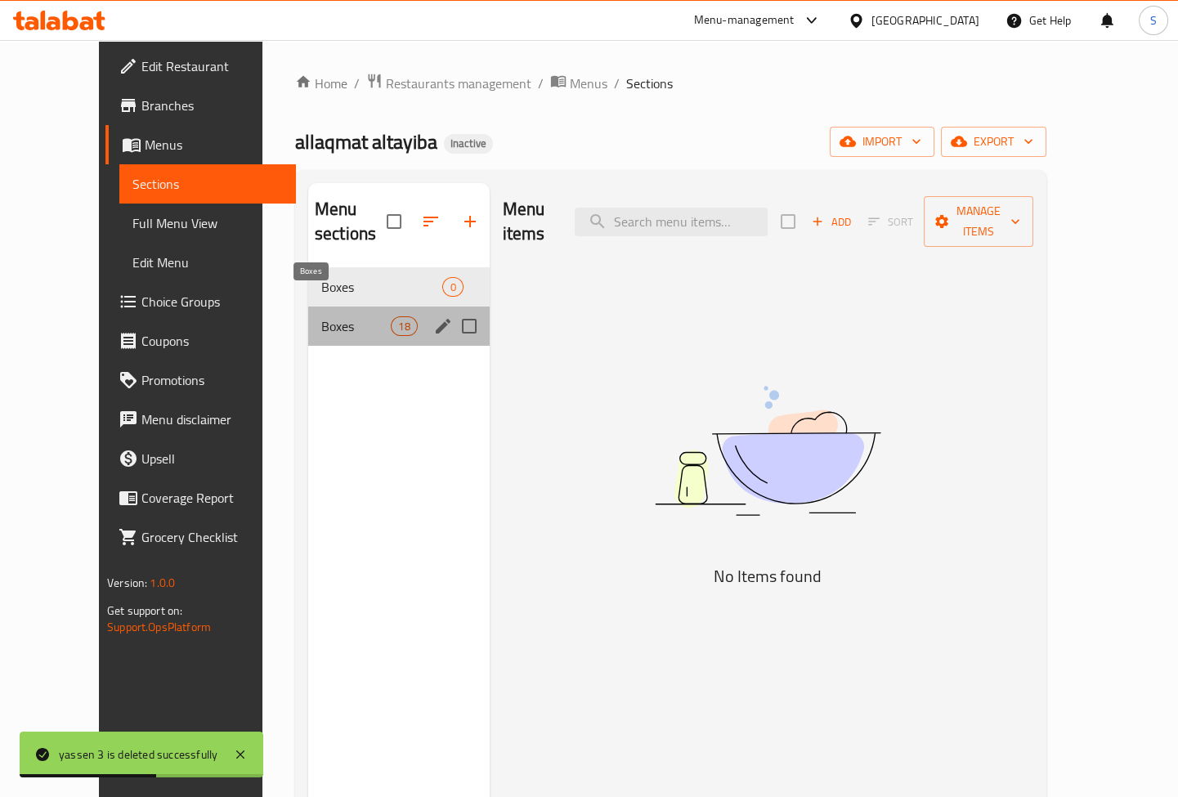
click at [321, 316] on span "Boxes" at bounding box center [356, 326] width 70 height 20
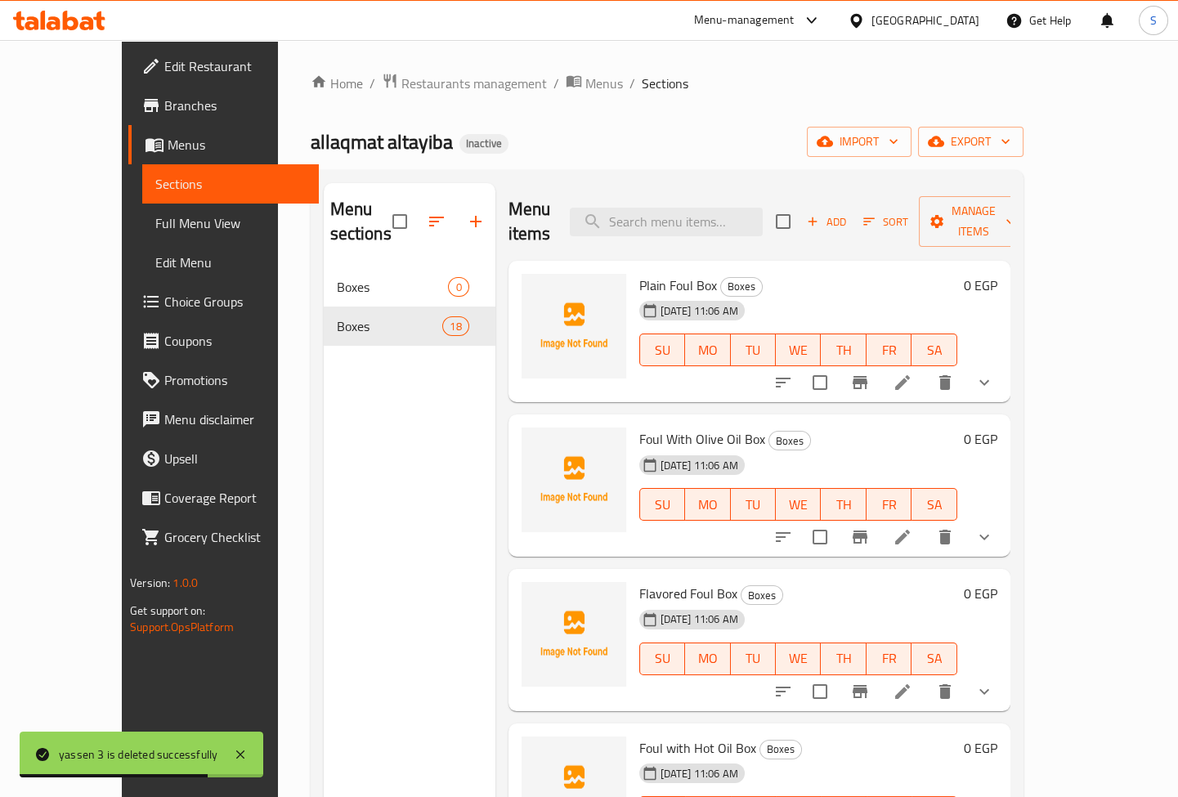
click at [155, 229] on span "Full Menu View" at bounding box center [230, 223] width 150 height 20
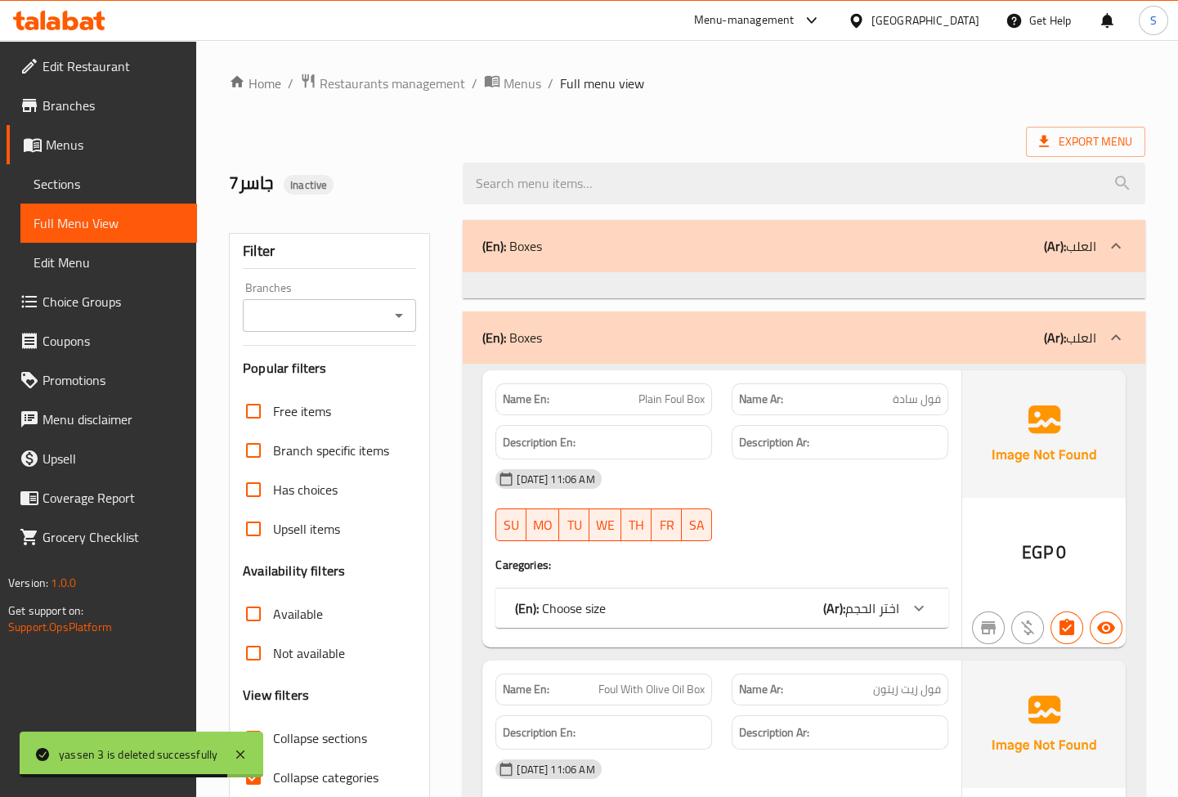
scroll to position [148, 0]
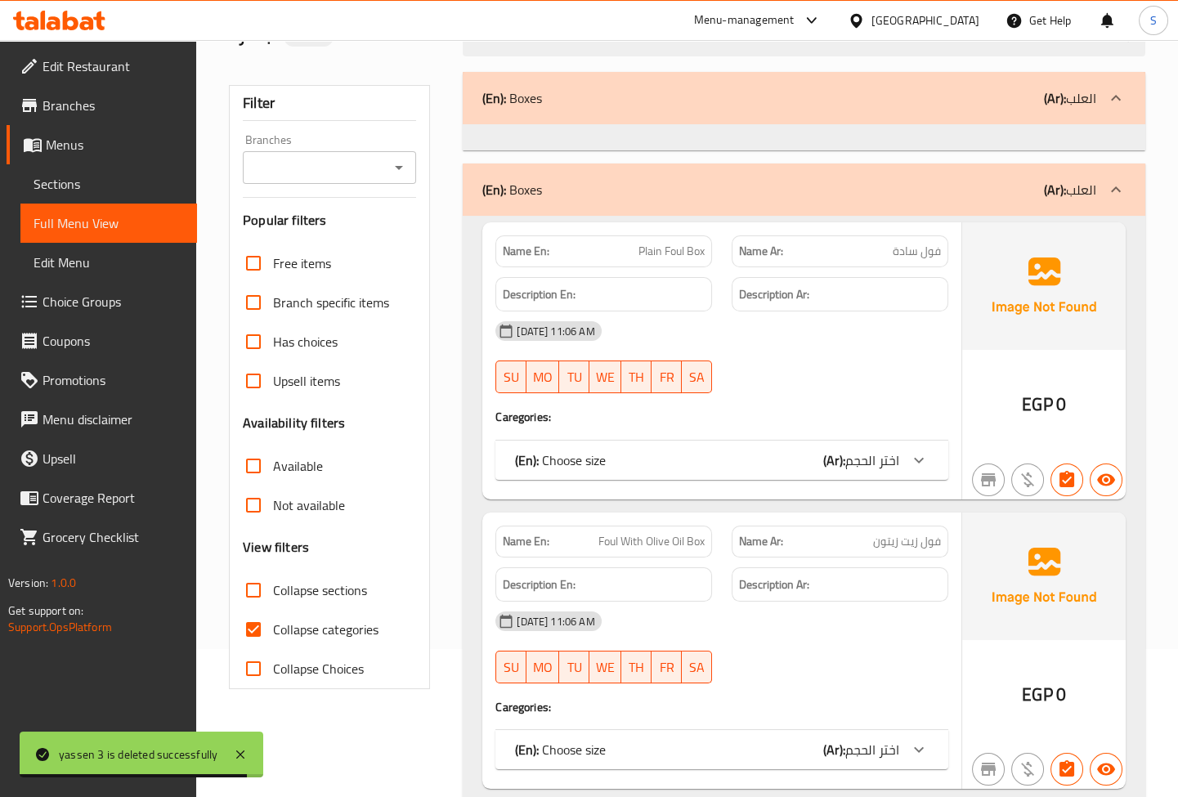
click at [342, 634] on span "Collapse categories" at bounding box center [325, 630] width 105 height 20
click at [273, 634] on input "Collapse categories" at bounding box center [253, 629] width 39 height 39
checkbox input "false"
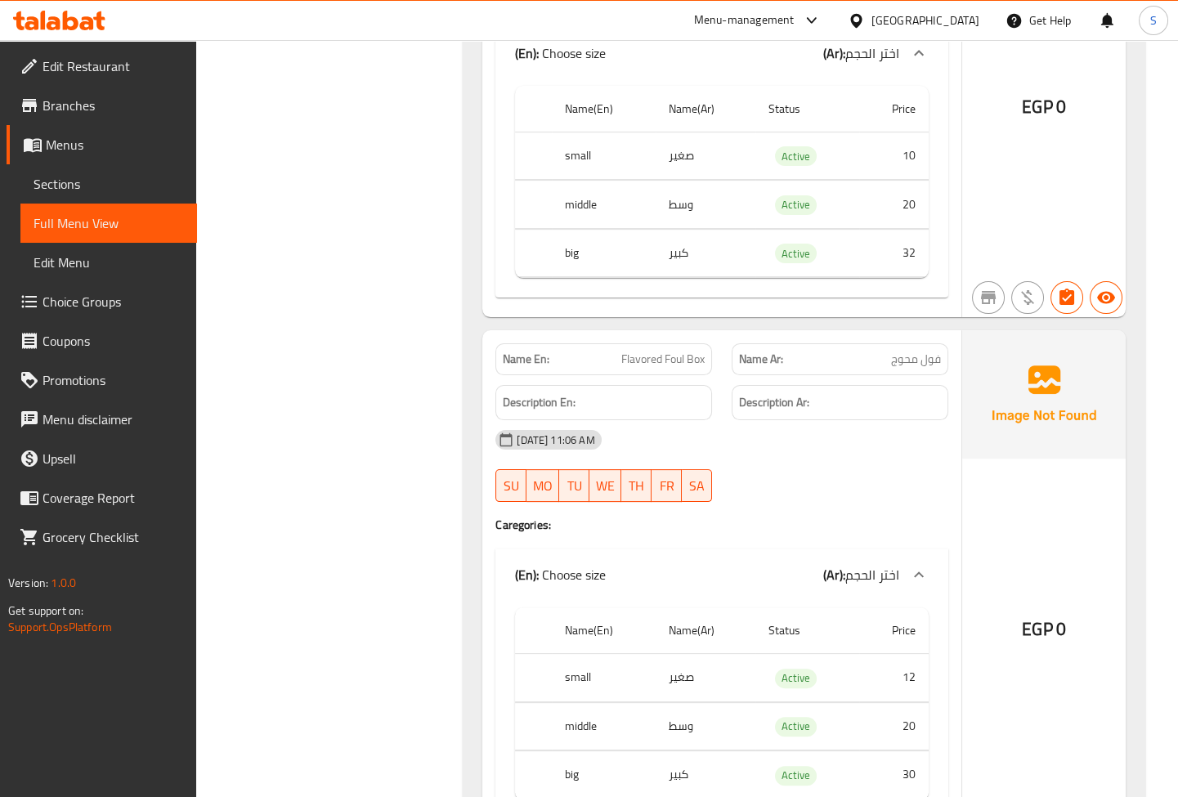
scroll to position [1115, 0]
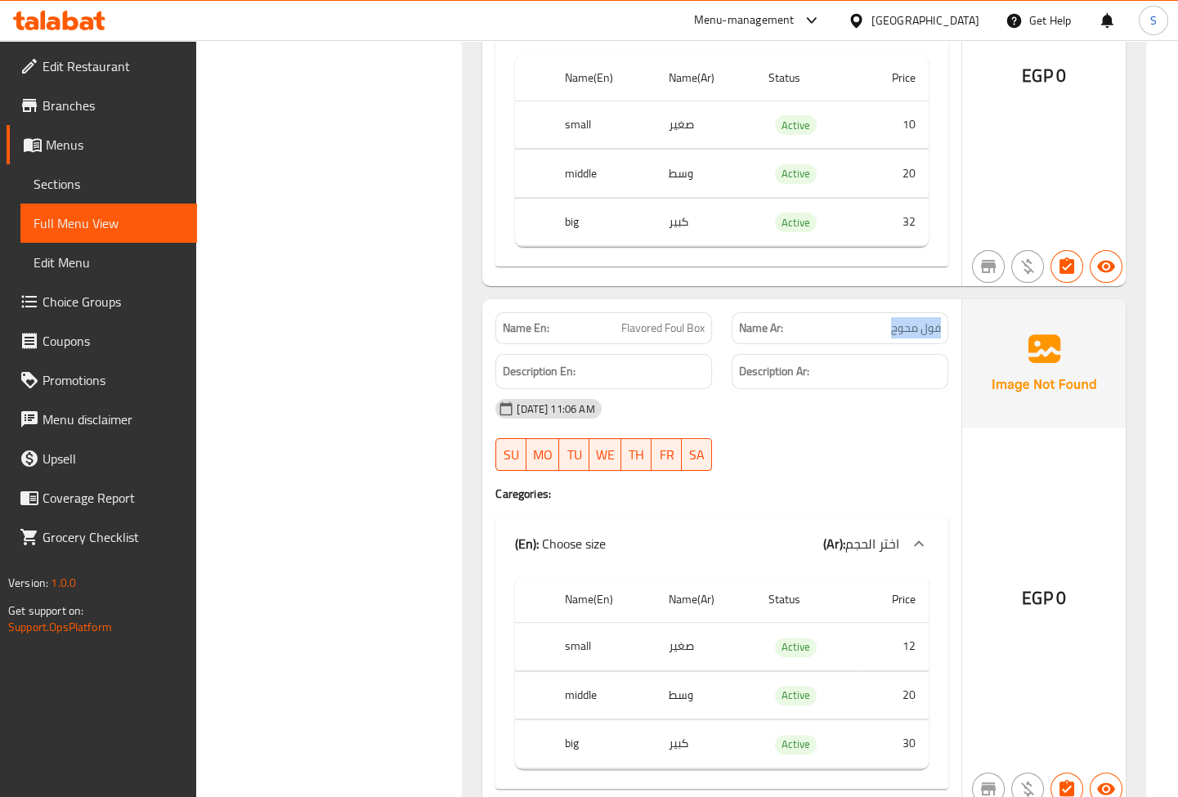
drag, startPoint x: 940, startPoint y: 331, endPoint x: 845, endPoint y: 339, distance: 96.0
click at [845, 339] on div "Name Ar: فول محوج" at bounding box center [840, 328] width 217 height 32
copy span "فول محوج"
click at [929, 332] on span "فول محوج" at bounding box center [916, 328] width 50 height 17
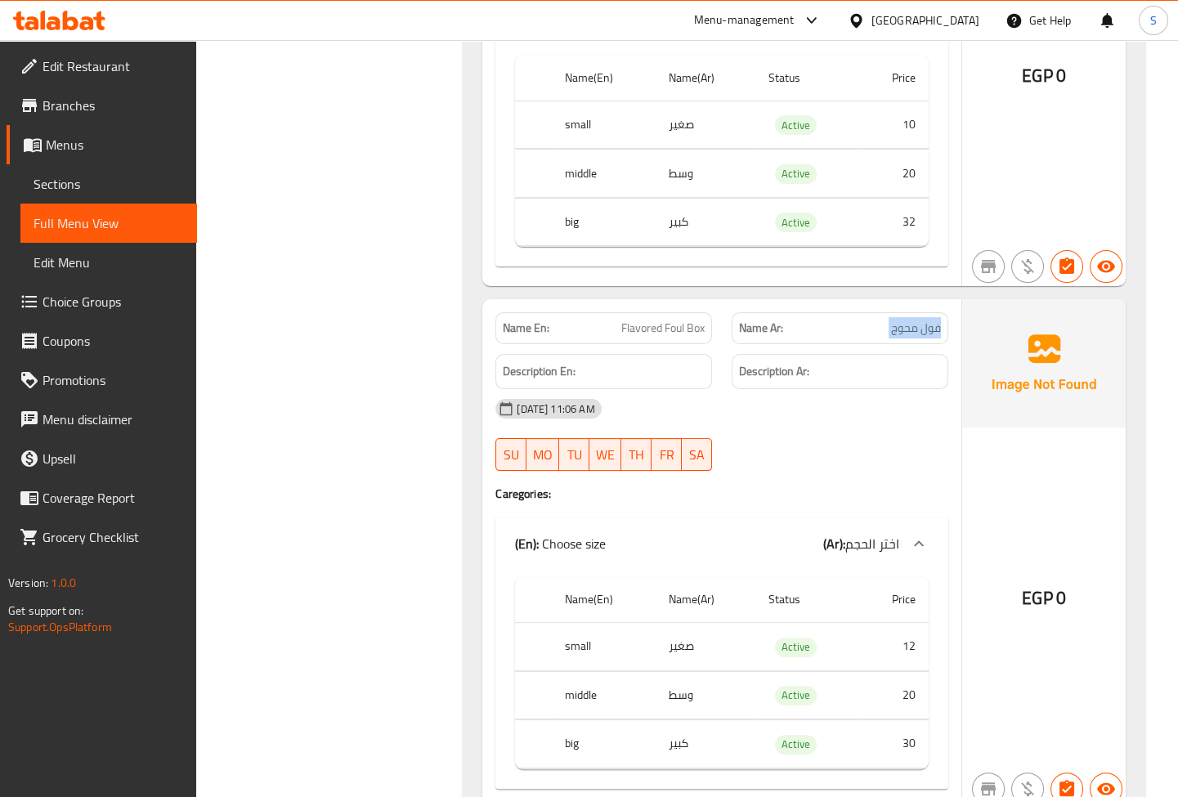
click at [929, 332] on span "فول محوج" at bounding box center [916, 328] width 50 height 17
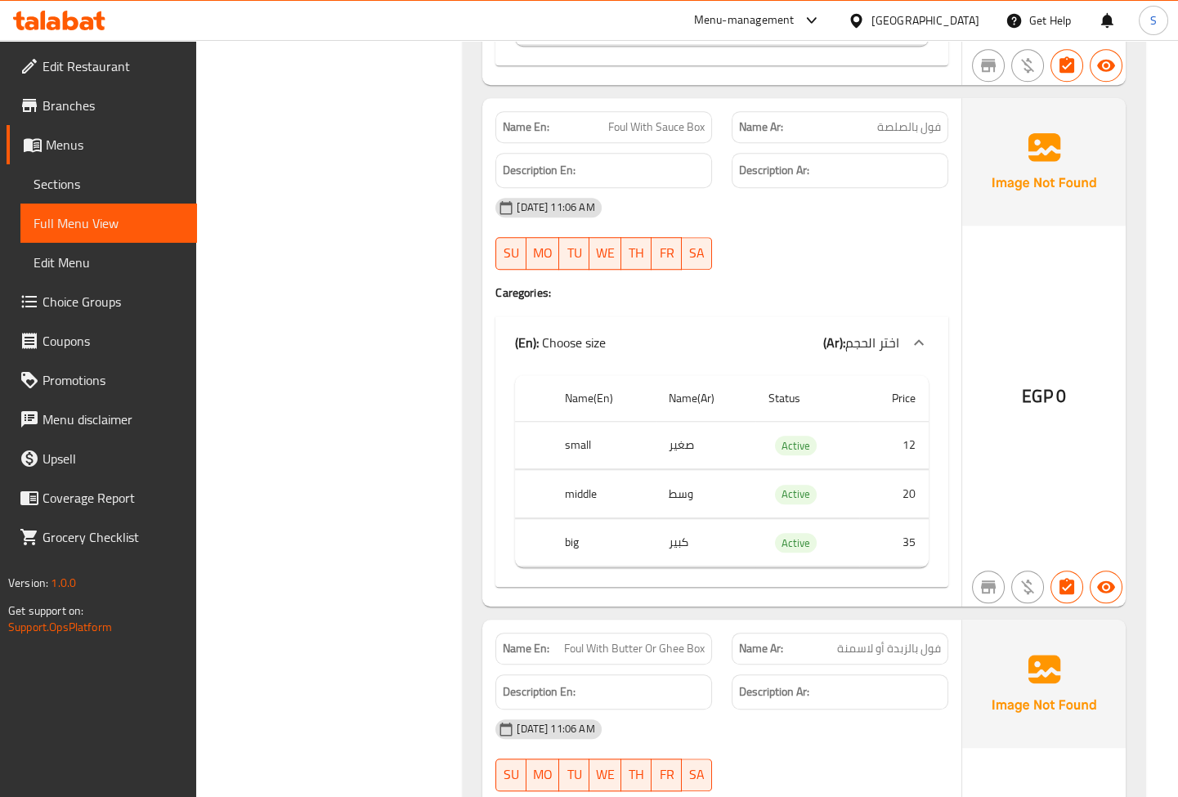
scroll to position [3271, 0]
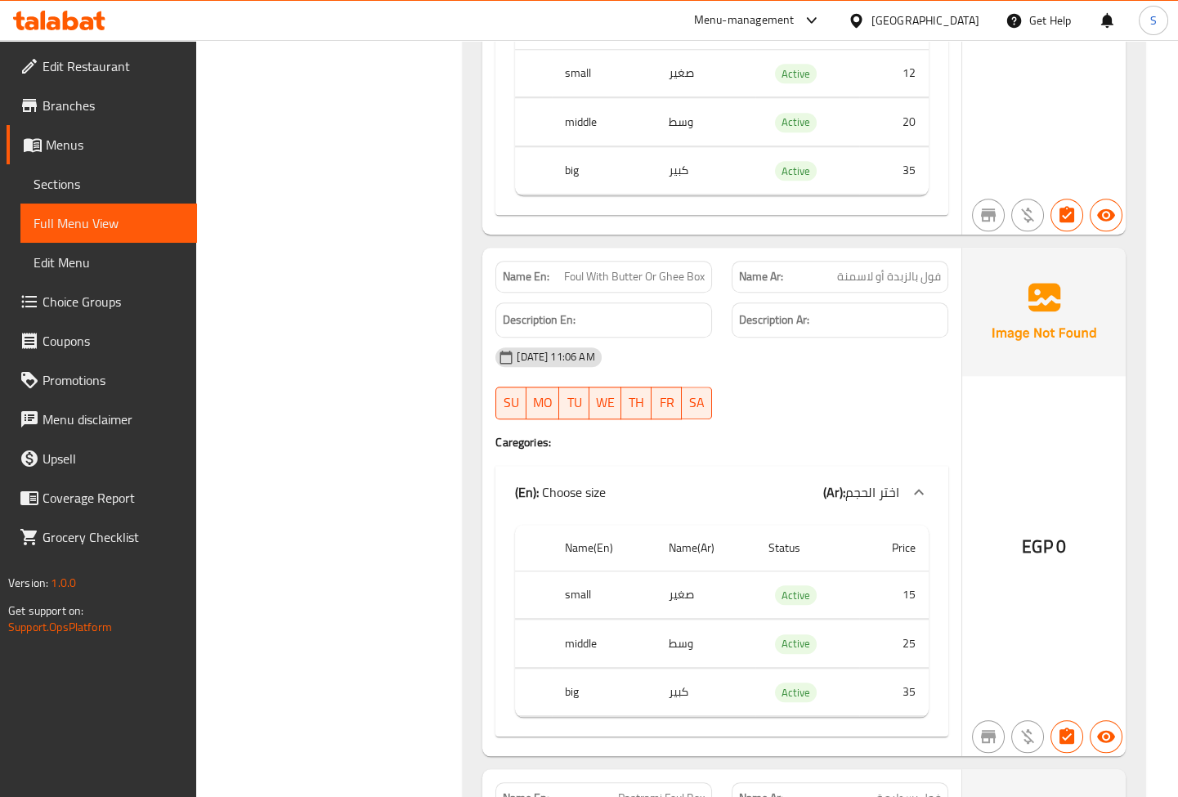
drag, startPoint x: 75, startPoint y: 140, endPoint x: 4, endPoint y: 144, distance: 71.3
click at [75, 140] on span "Menus" at bounding box center [115, 145] width 138 height 20
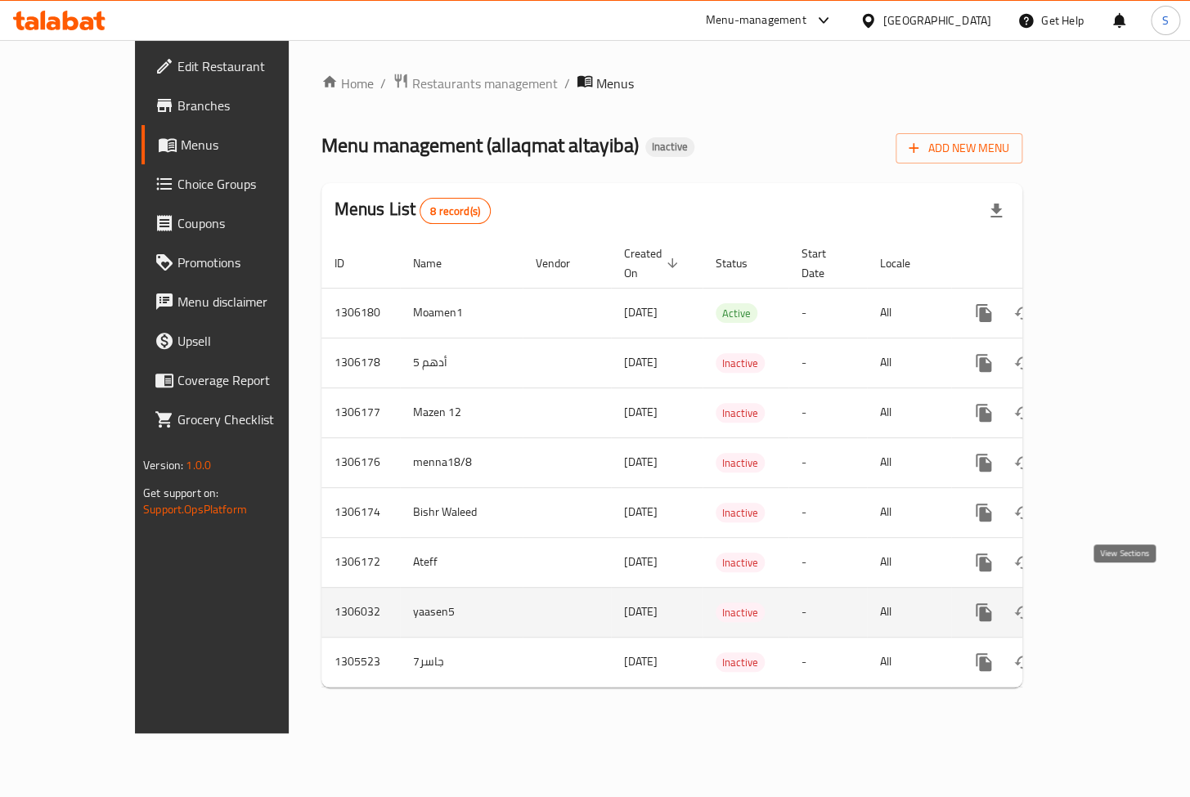
click at [1111, 603] on icon "enhanced table" at bounding box center [1102, 613] width 20 height 20
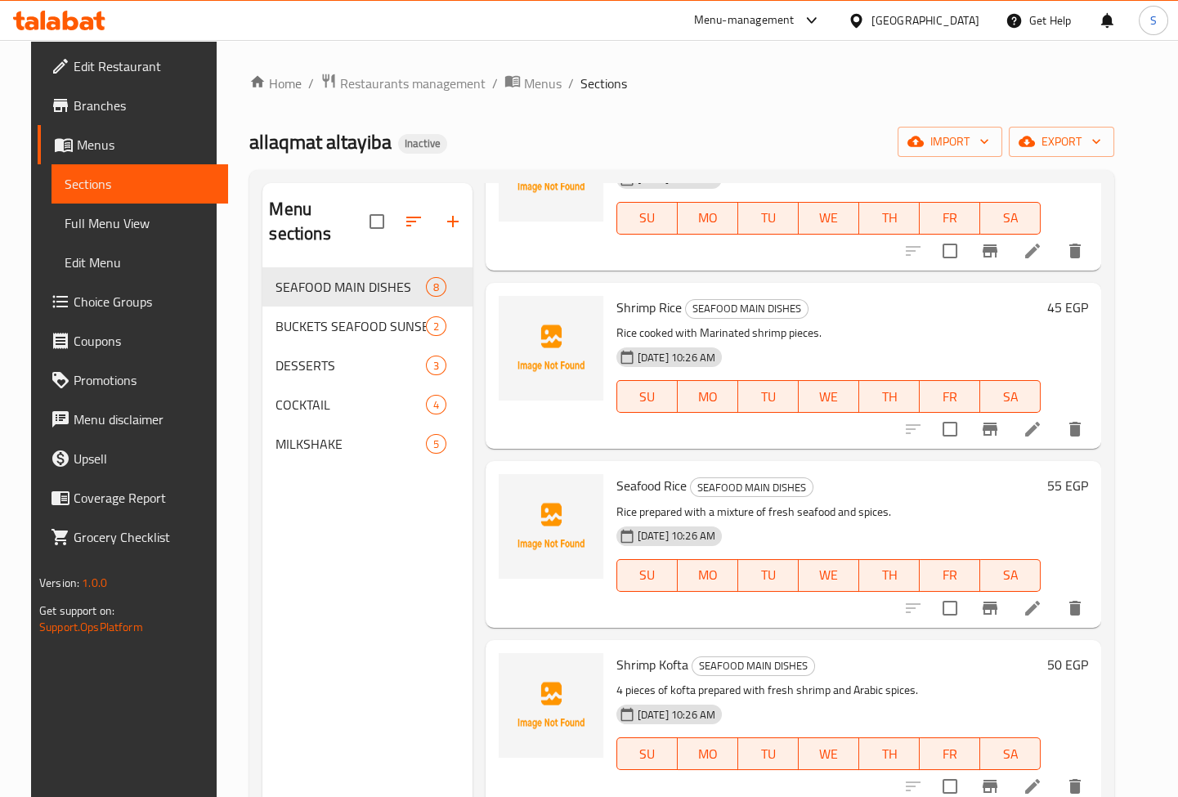
scroll to position [712, 0]
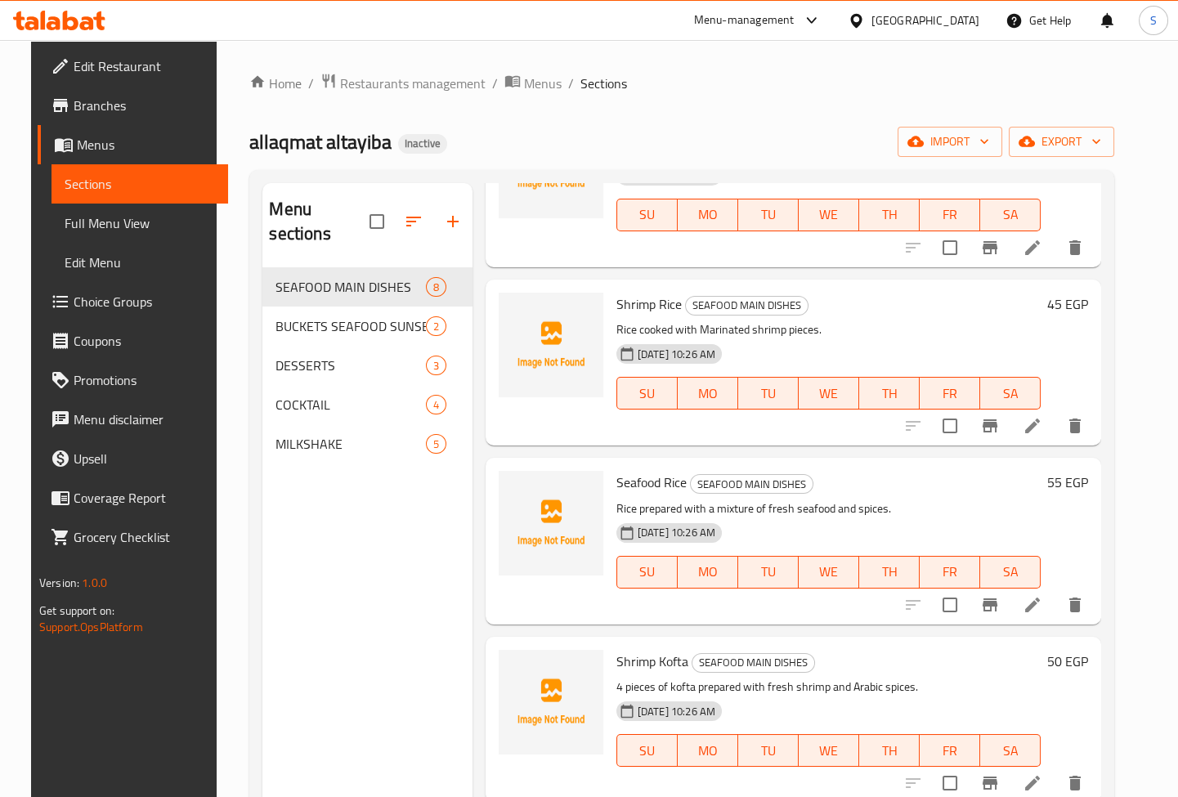
click at [107, 230] on span "Full Menu View" at bounding box center [140, 223] width 150 height 20
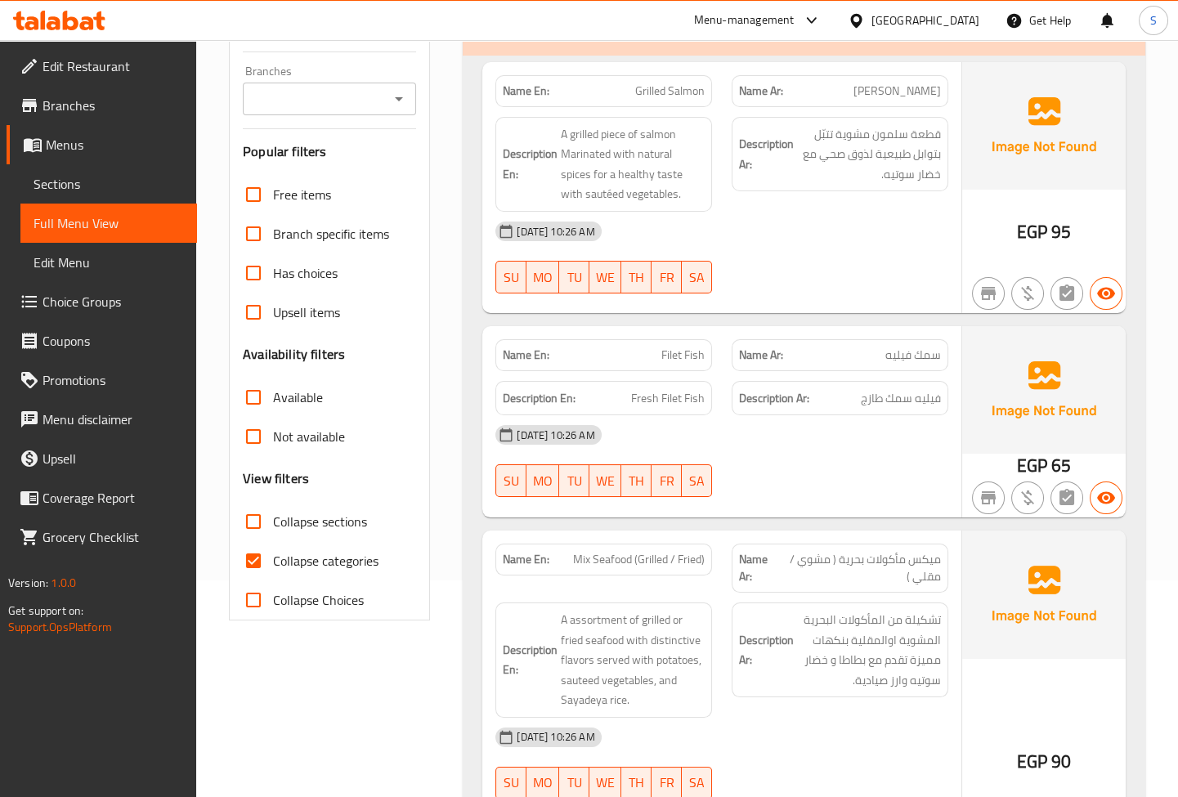
scroll to position [222, 0]
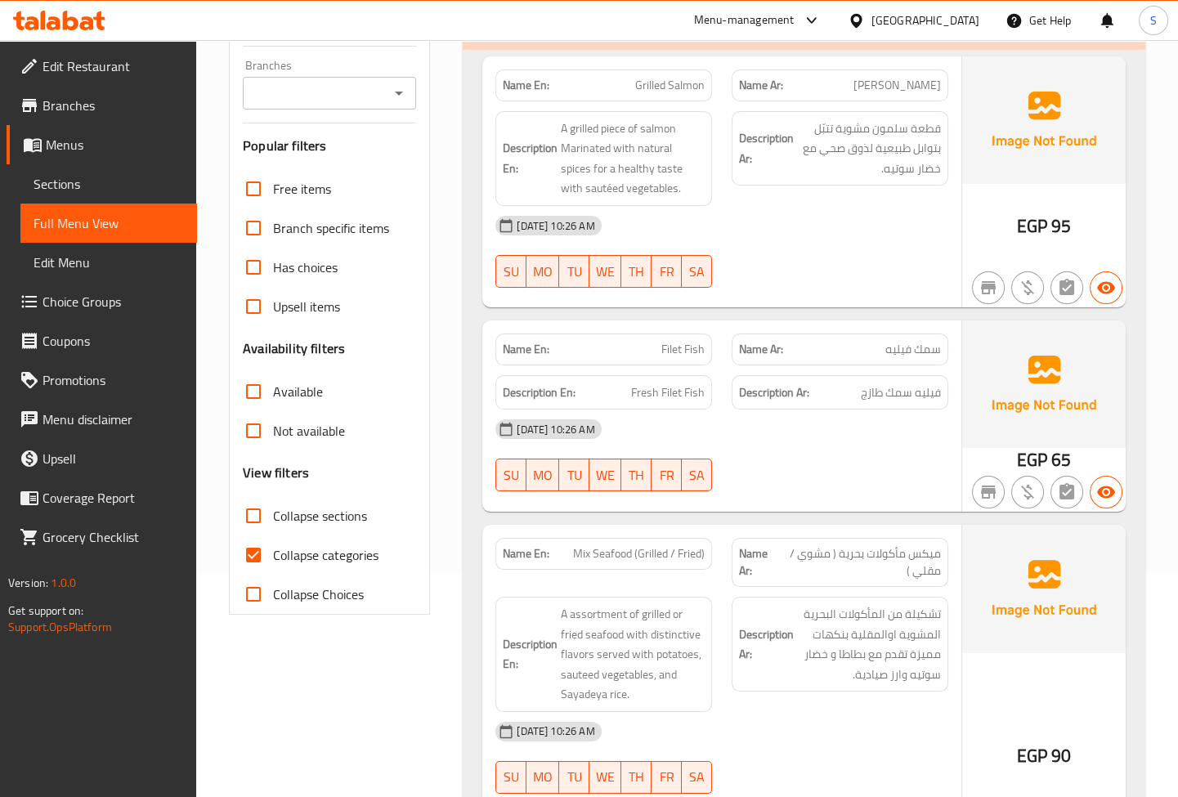
click at [321, 560] on span "Collapse categories" at bounding box center [325, 555] width 105 height 20
click at [273, 560] on input "Collapse categories" at bounding box center [253, 555] width 39 height 39
checkbox input "false"
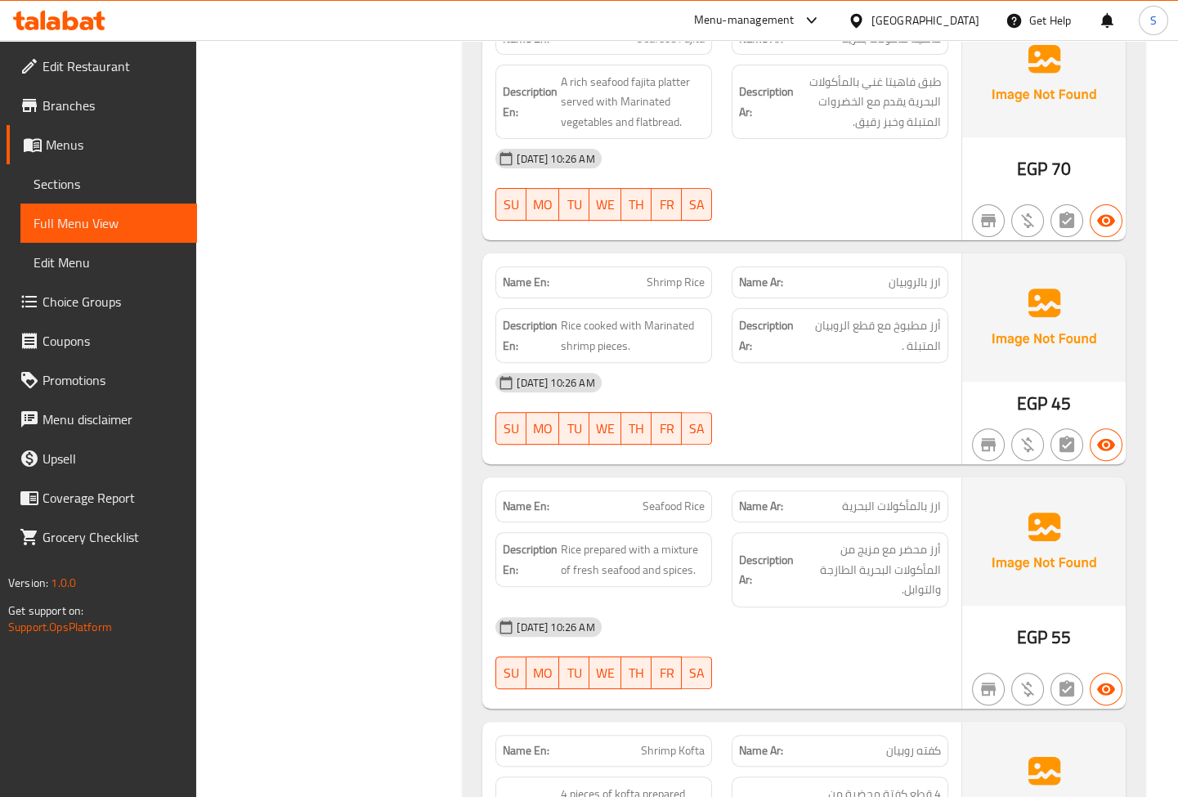
scroll to position [1263, 0]
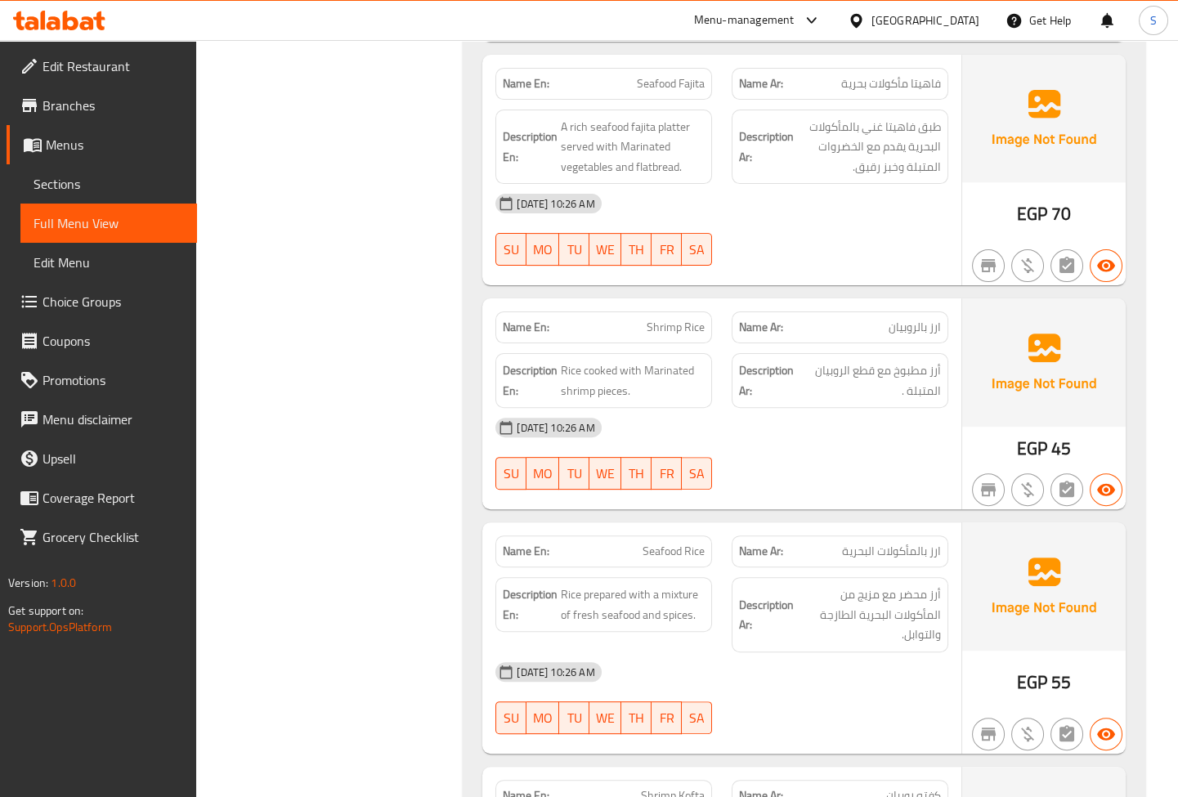
drag, startPoint x: 105, startPoint y: 138, endPoint x: 113, endPoint y: 150, distance: 14.3
click at [105, 138] on span "Menus" at bounding box center [115, 145] width 138 height 20
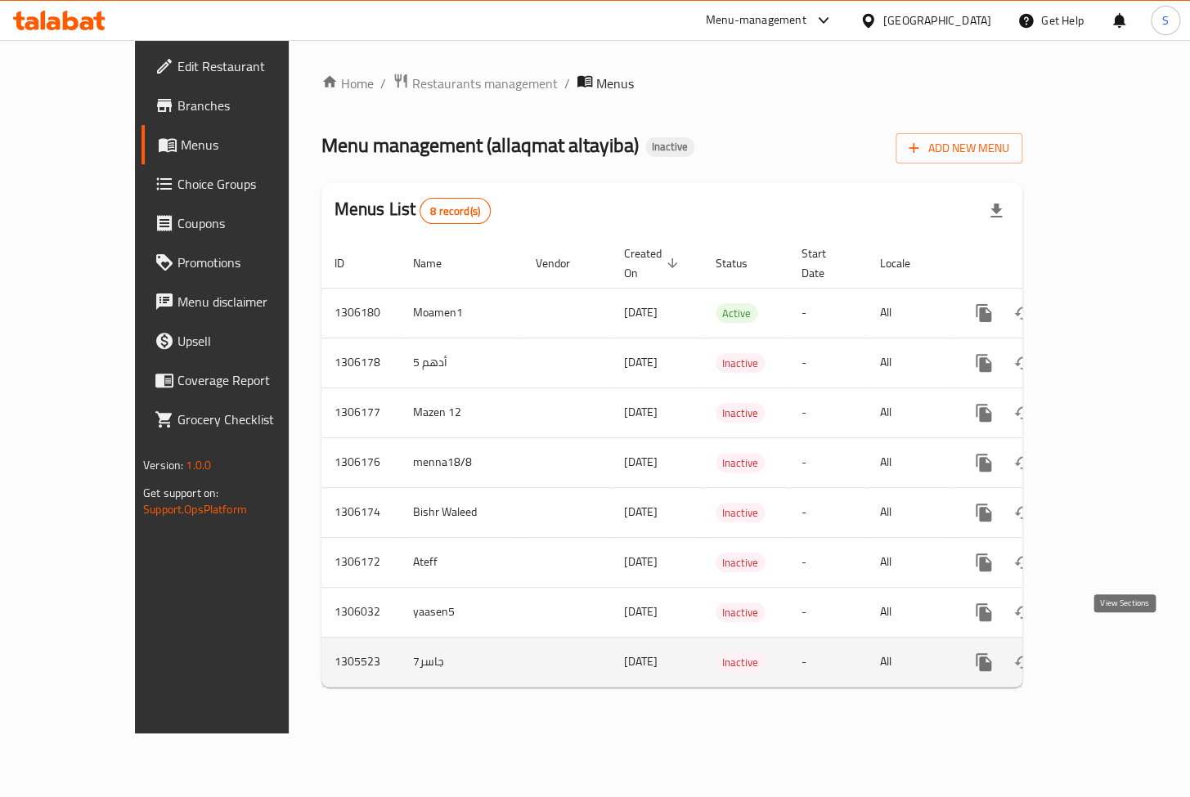
click at [1113, 654] on link "enhanced table" at bounding box center [1101, 662] width 39 height 39
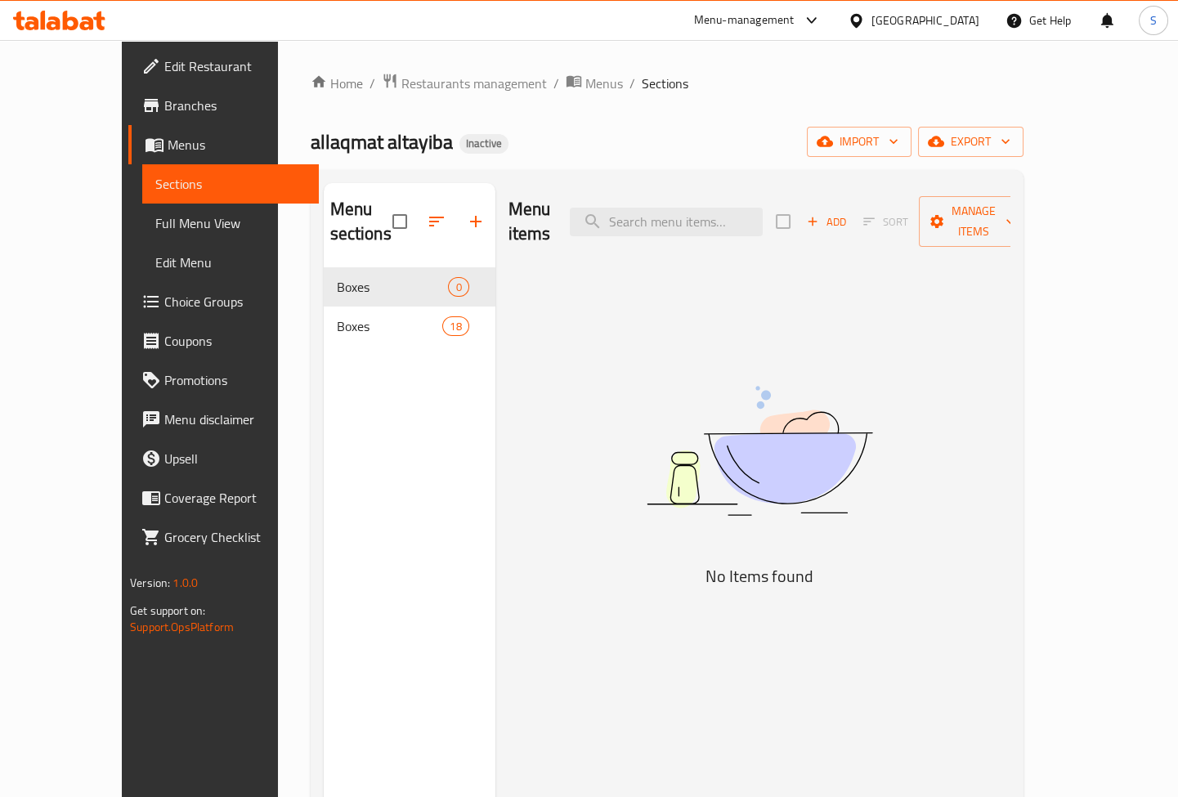
click at [155, 218] on span "Full Menu View" at bounding box center [230, 223] width 150 height 20
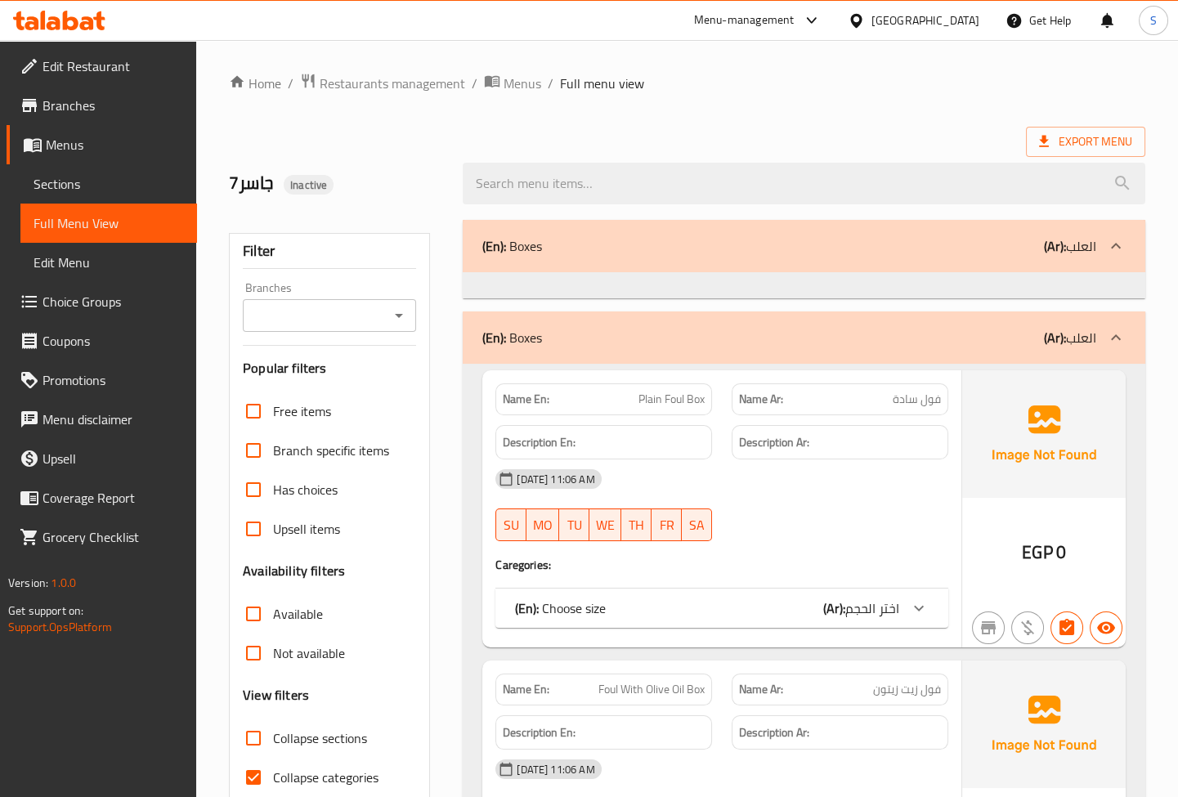
click at [108, 139] on span "Menus" at bounding box center [115, 145] width 138 height 20
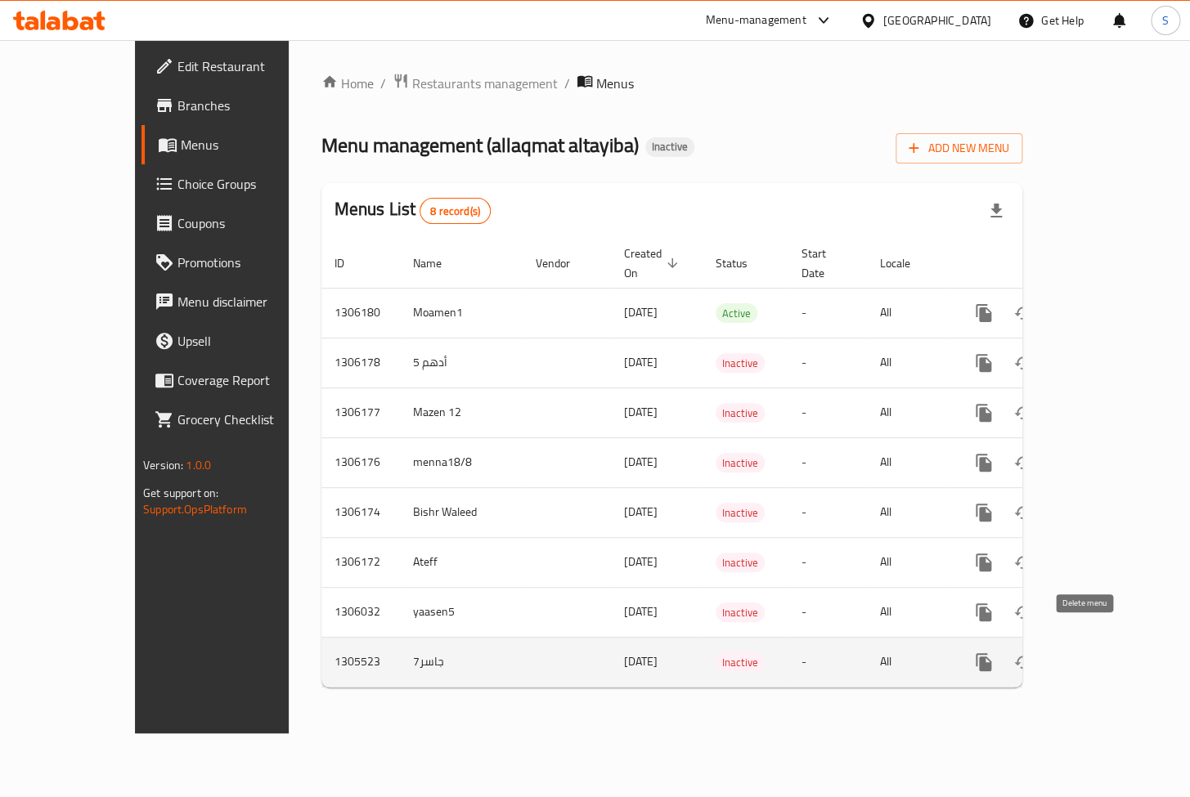
click at [1068, 655] on icon "enhanced table" at bounding box center [1062, 662] width 11 height 15
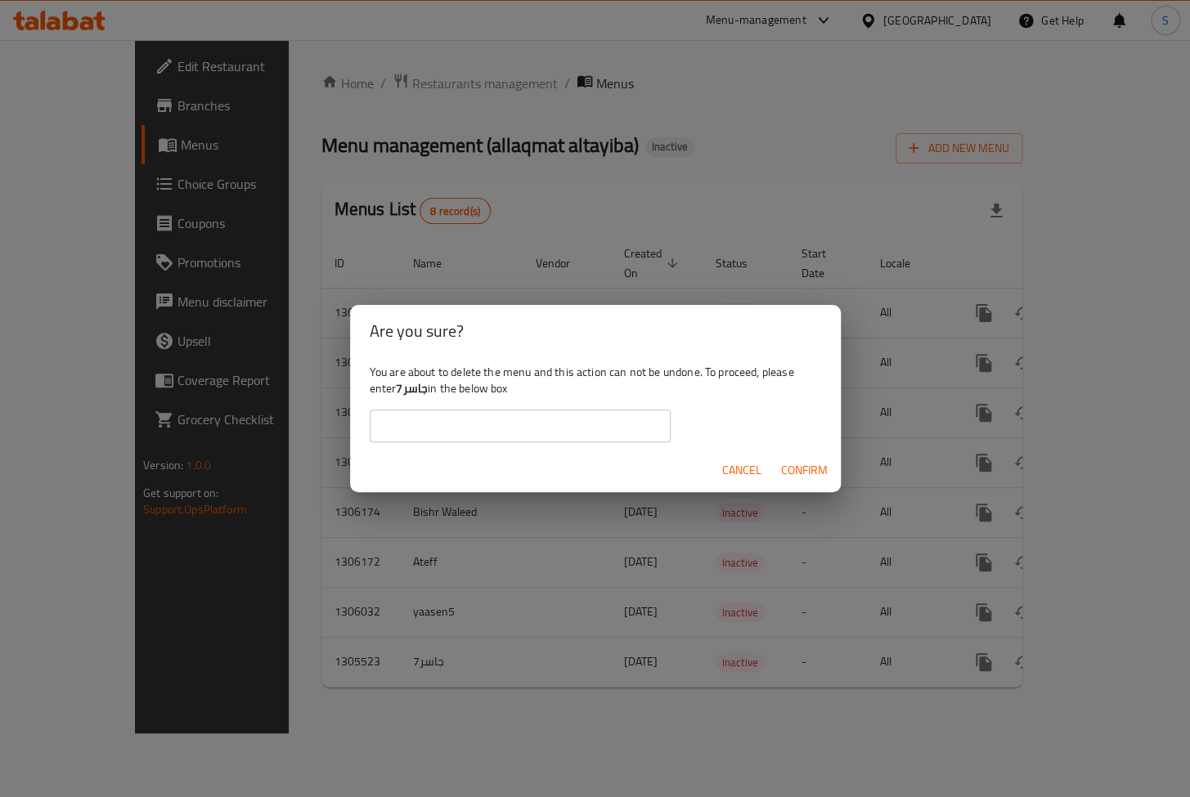
click at [415, 385] on b "جاسر7" at bounding box center [412, 388] width 32 height 21
copy div "جاسر7"
click at [458, 435] on input "text" at bounding box center [520, 426] width 301 height 33
paste input "جاسر7"
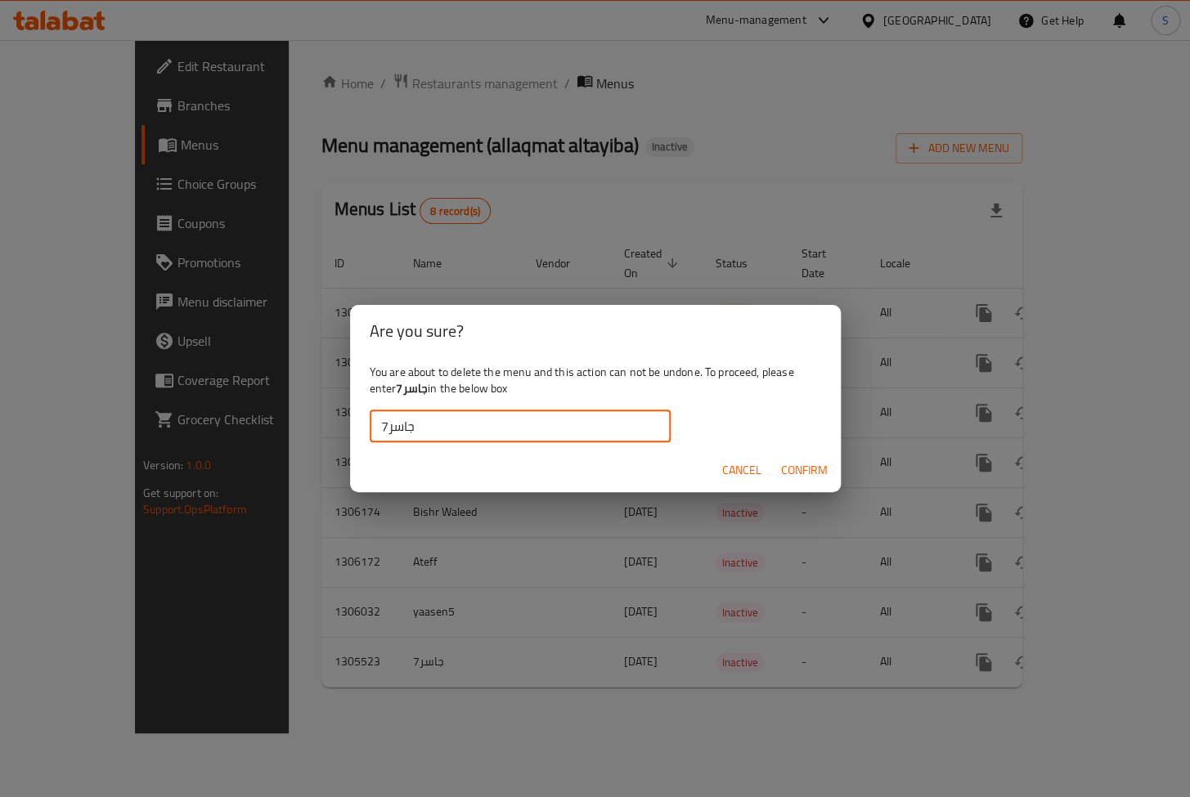
type input "جاسر7"
click at [785, 465] on span "Confirm" at bounding box center [804, 470] width 47 height 20
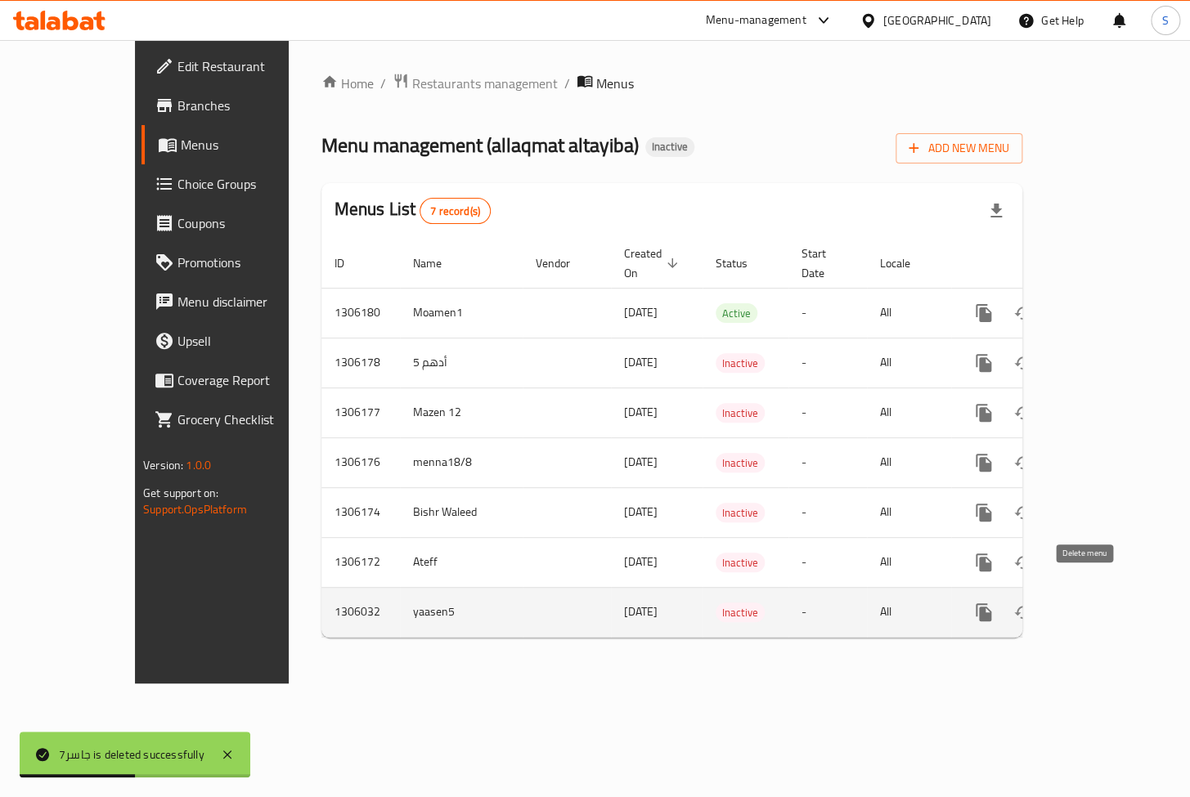
click at [1082, 597] on button "enhanced table" at bounding box center [1062, 612] width 39 height 39
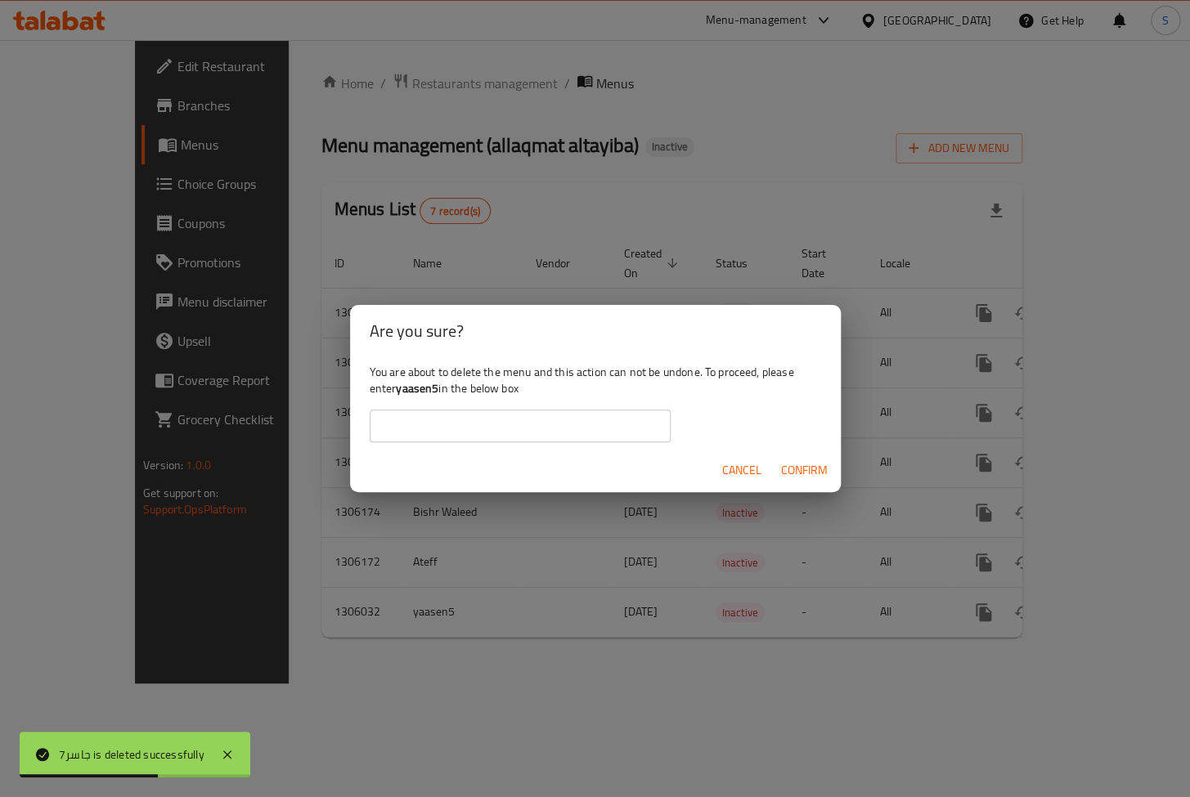
click at [421, 384] on b "yaasen5" at bounding box center [417, 388] width 43 height 21
copy b "yaasen5"
click at [434, 422] on input "text" at bounding box center [520, 426] width 301 height 33
paste input "yaasen5"
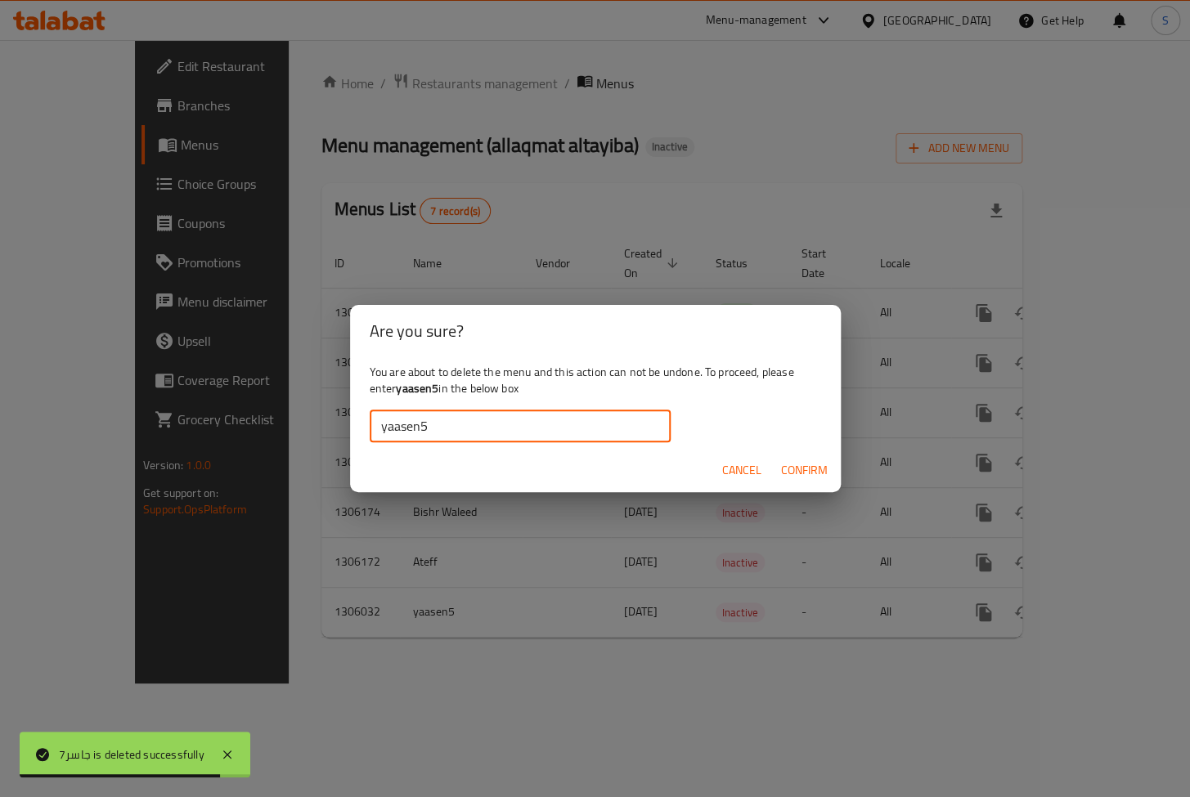
click at [788, 467] on span "Confirm" at bounding box center [804, 470] width 47 height 20
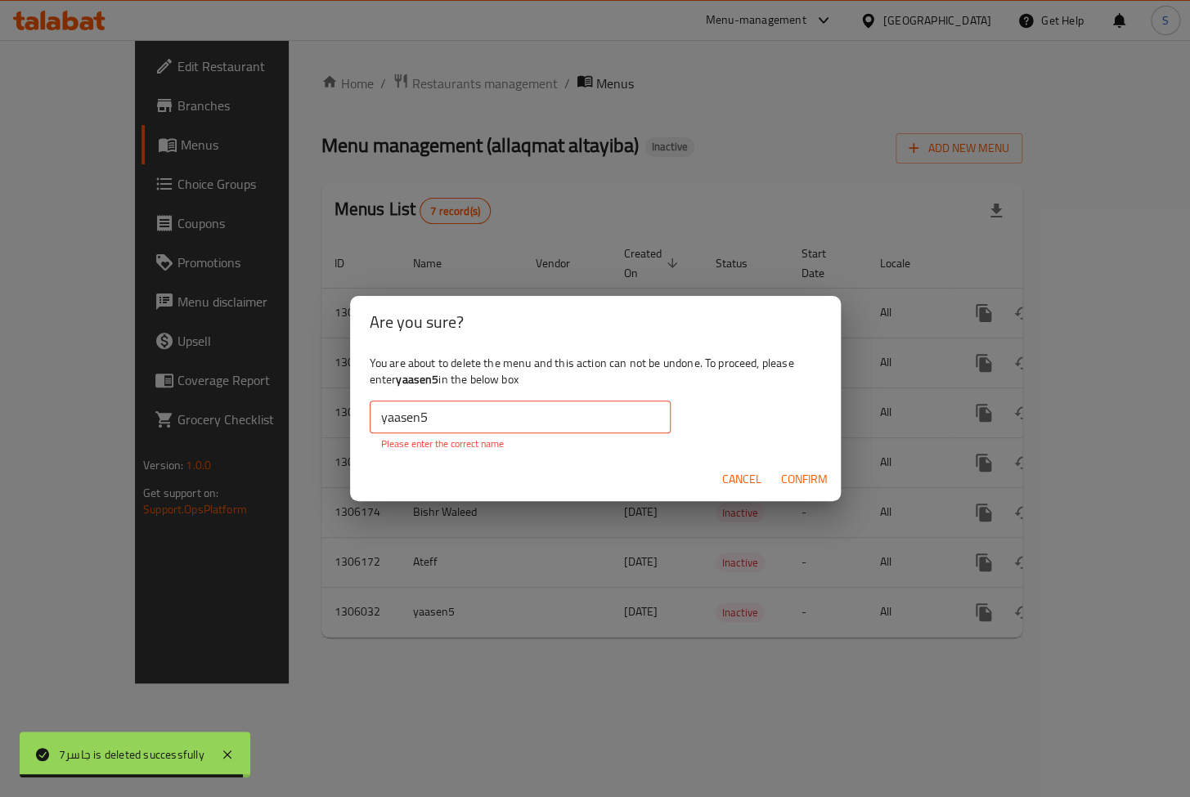
click at [518, 416] on input "yaasen5" at bounding box center [520, 417] width 301 height 33
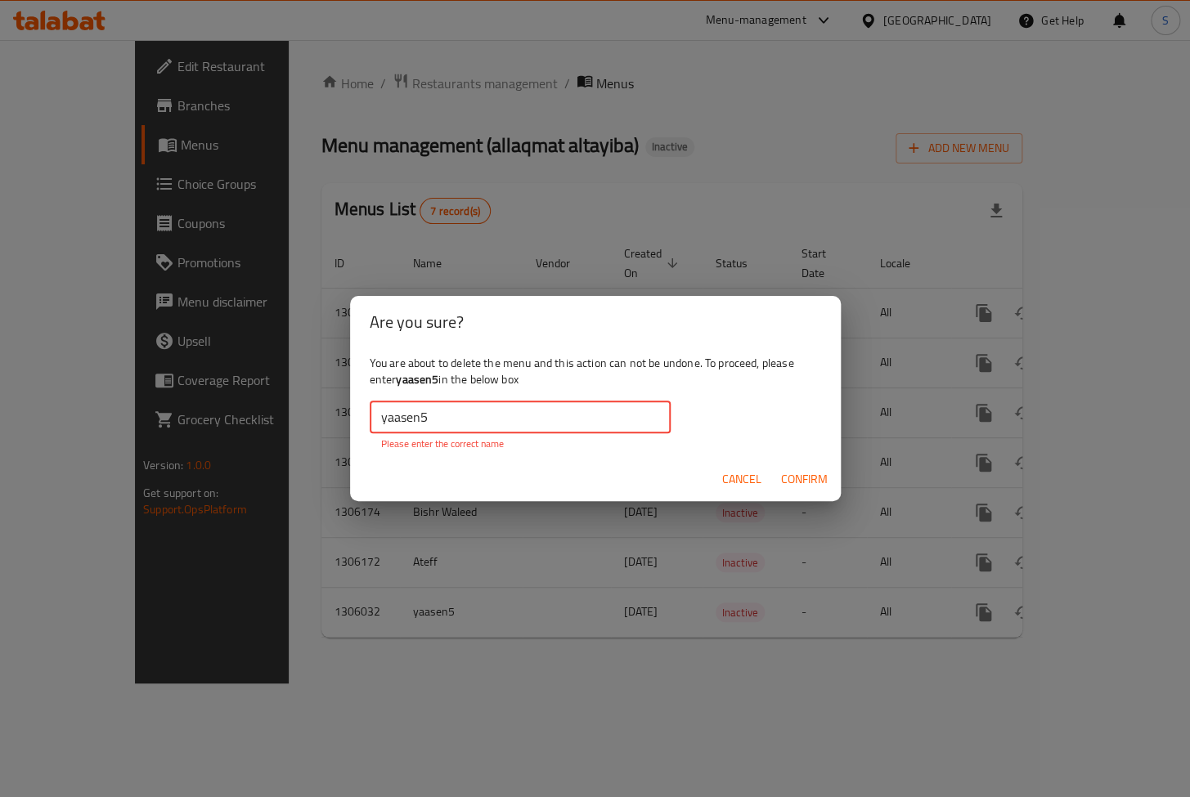
click at [383, 418] on input "yaasen5" at bounding box center [520, 417] width 301 height 33
click at [427, 411] on input "yaasen5" at bounding box center [520, 417] width 301 height 33
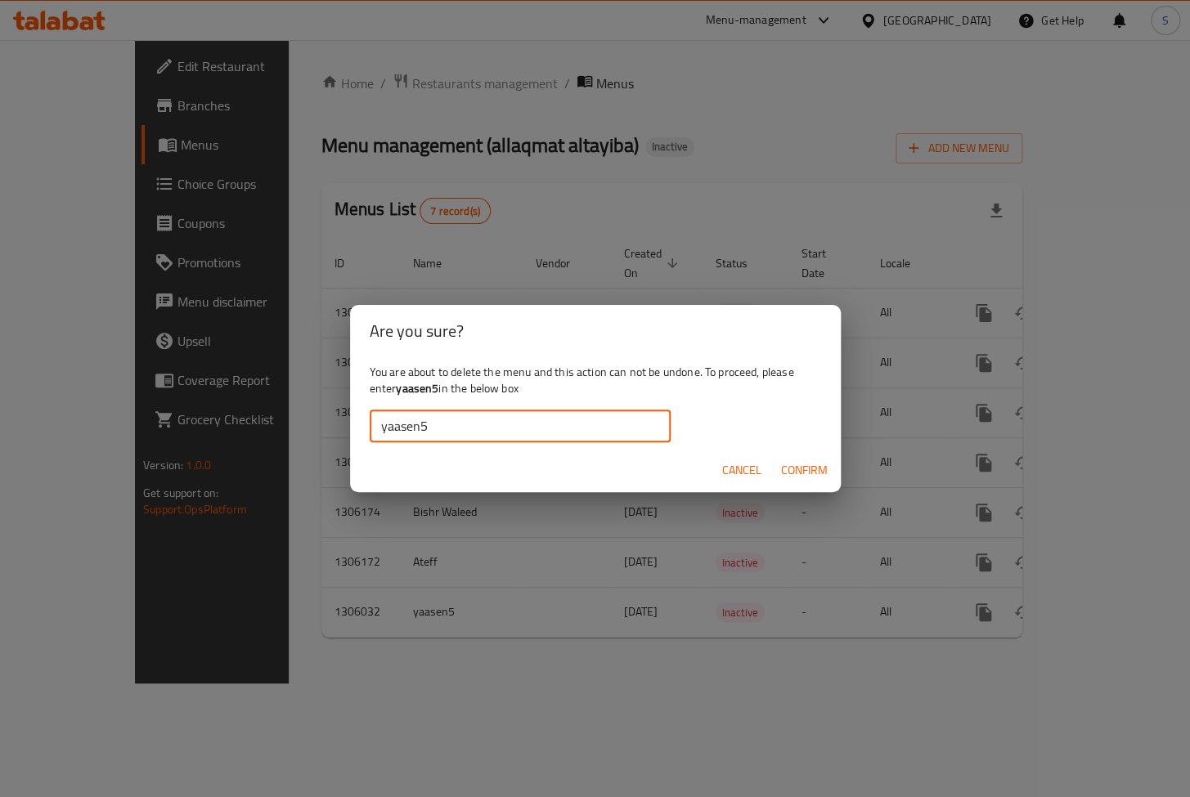
click at [586, 440] on input "yaasen5" at bounding box center [520, 426] width 301 height 33
click at [801, 462] on span "Confirm" at bounding box center [804, 470] width 47 height 20
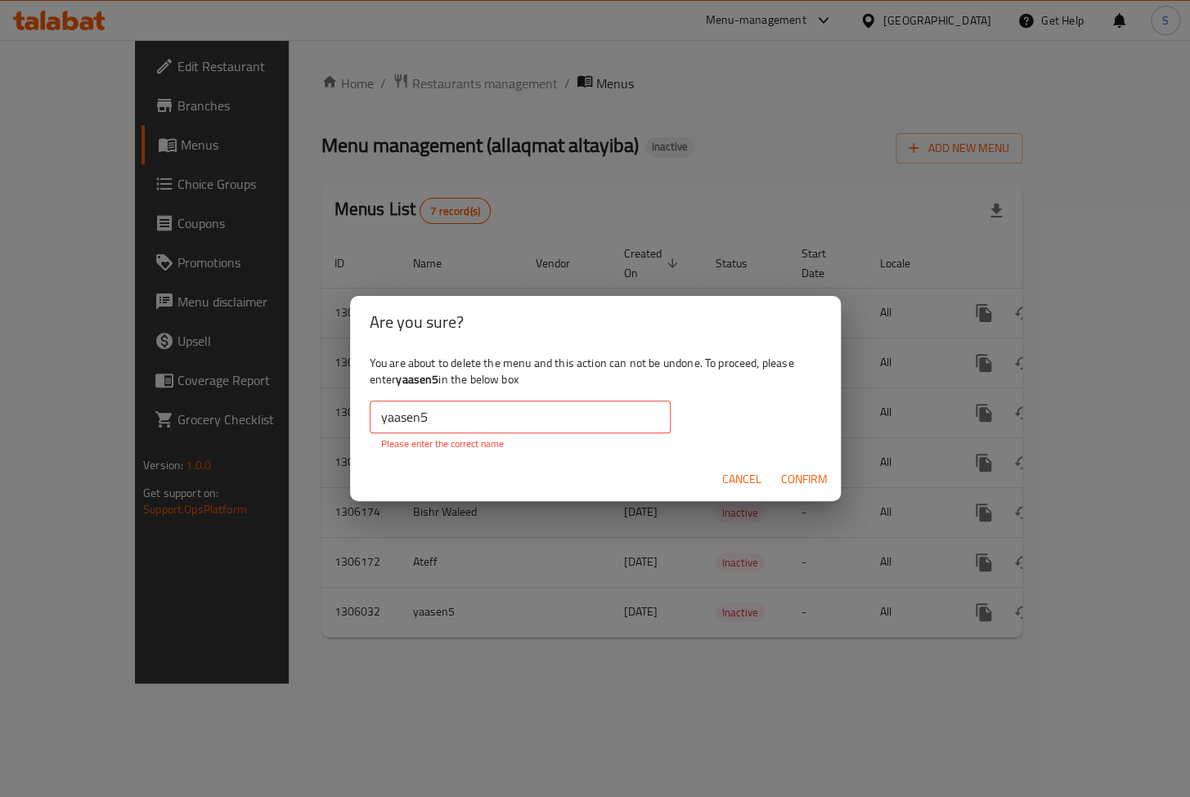
click at [625, 424] on input "yaasen5" at bounding box center [520, 417] width 301 height 33
click at [379, 418] on input "yaasen5" at bounding box center [520, 417] width 301 height 33
click at [513, 435] on div "yaasen5 ​ Please enter the correct name" at bounding box center [520, 426] width 301 height 51
click at [514, 424] on input "yaasen5" at bounding box center [520, 417] width 301 height 33
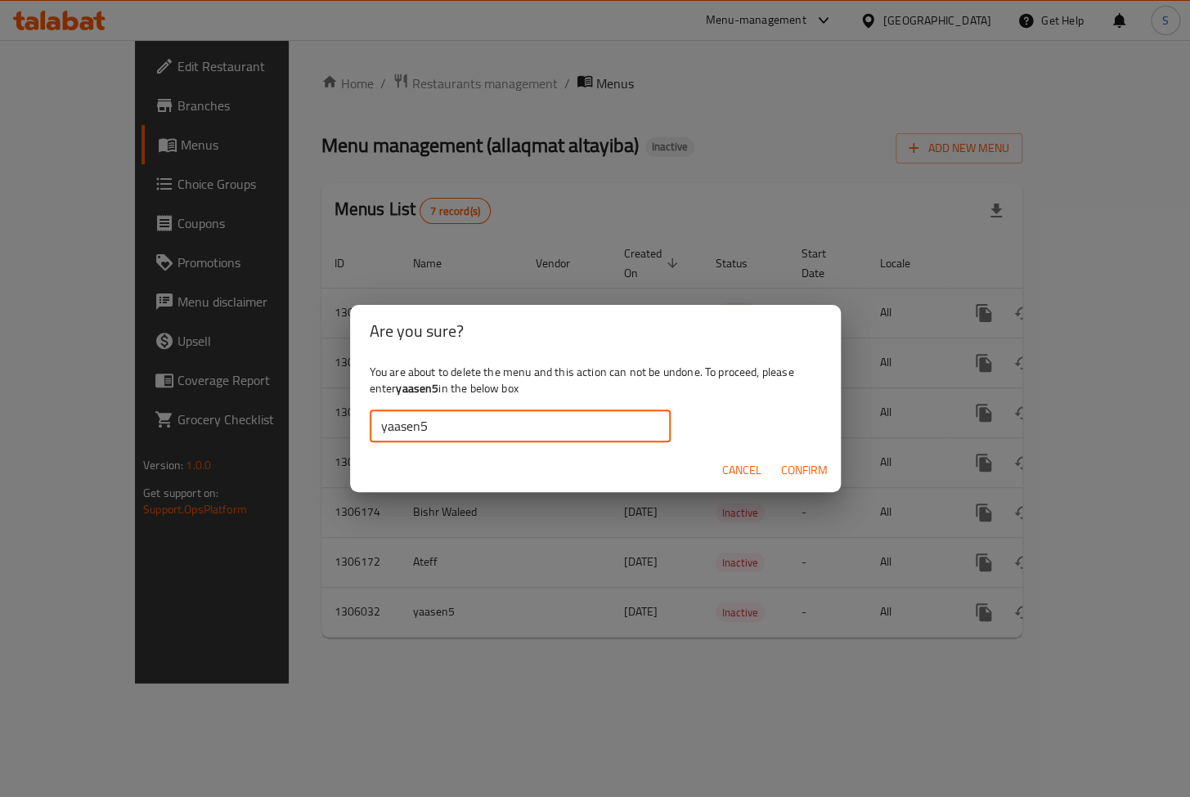
click at [801, 467] on span "Confirm" at bounding box center [804, 470] width 47 height 20
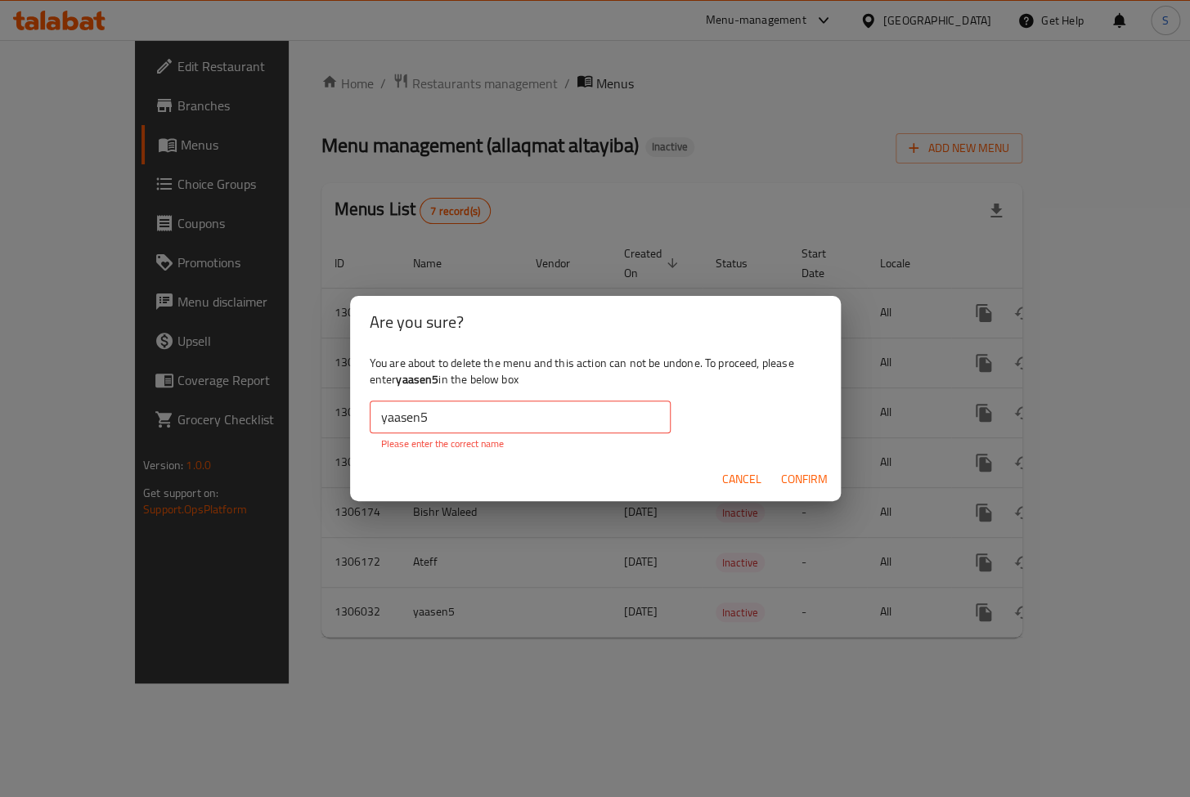
click at [591, 411] on input "yaasen5" at bounding box center [520, 417] width 301 height 33
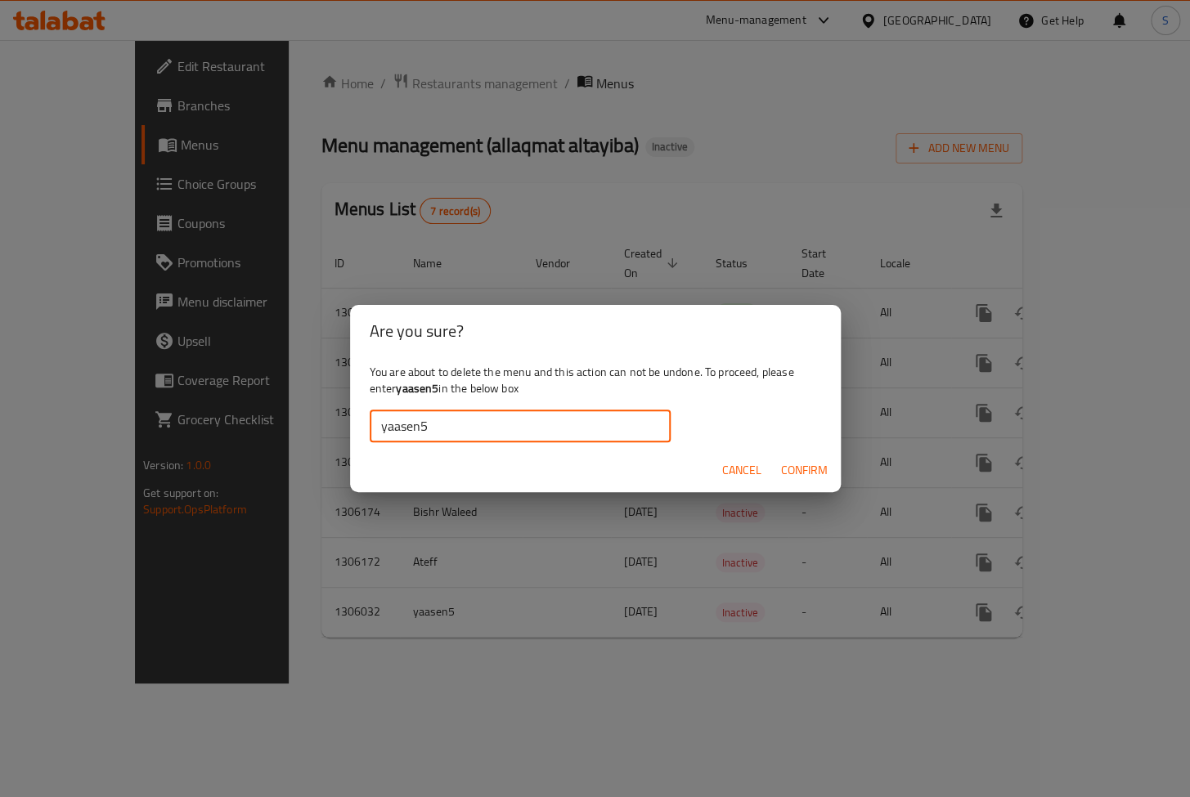
click at [777, 460] on button "Confirm" at bounding box center [804, 470] width 60 height 30
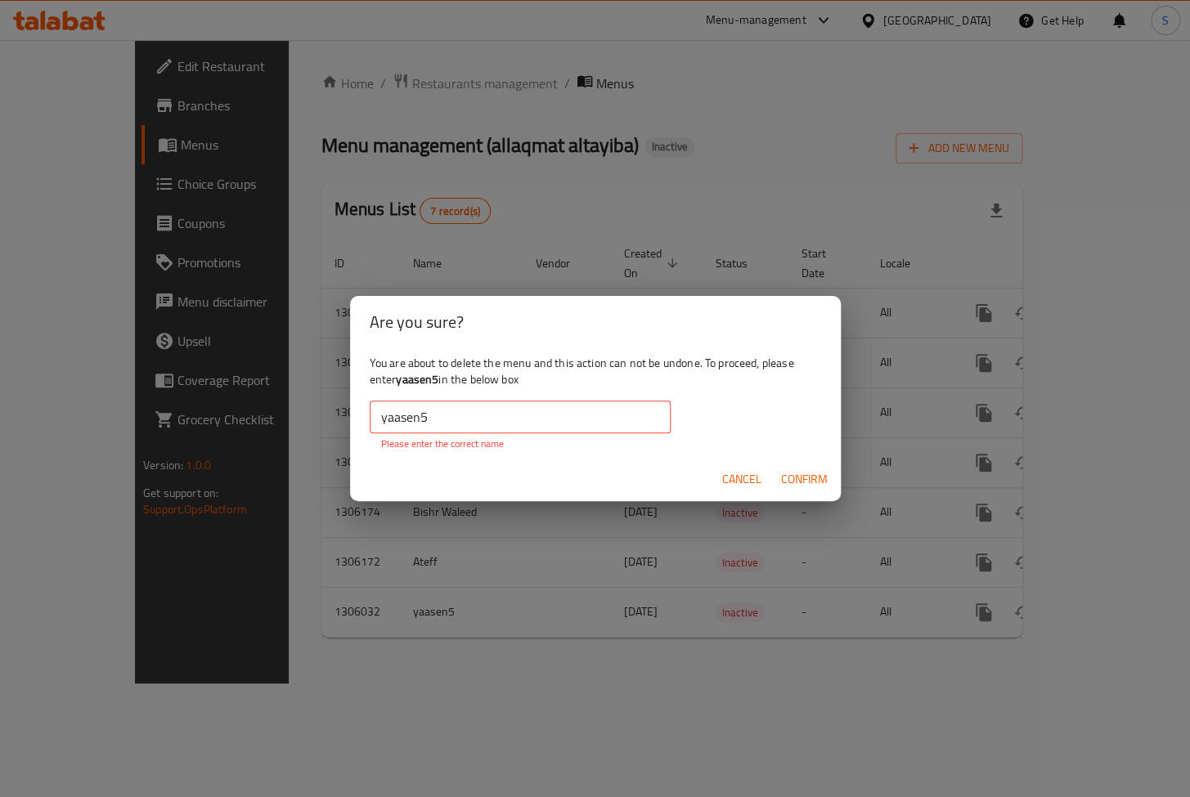
click at [418, 429] on input "yaasen5" at bounding box center [520, 417] width 301 height 33
click at [377, 412] on input "yaasen5" at bounding box center [520, 417] width 301 height 33
click at [812, 483] on span "Confirm" at bounding box center [804, 479] width 47 height 20
click at [451, 415] on input "yaasen5" at bounding box center [520, 417] width 301 height 33
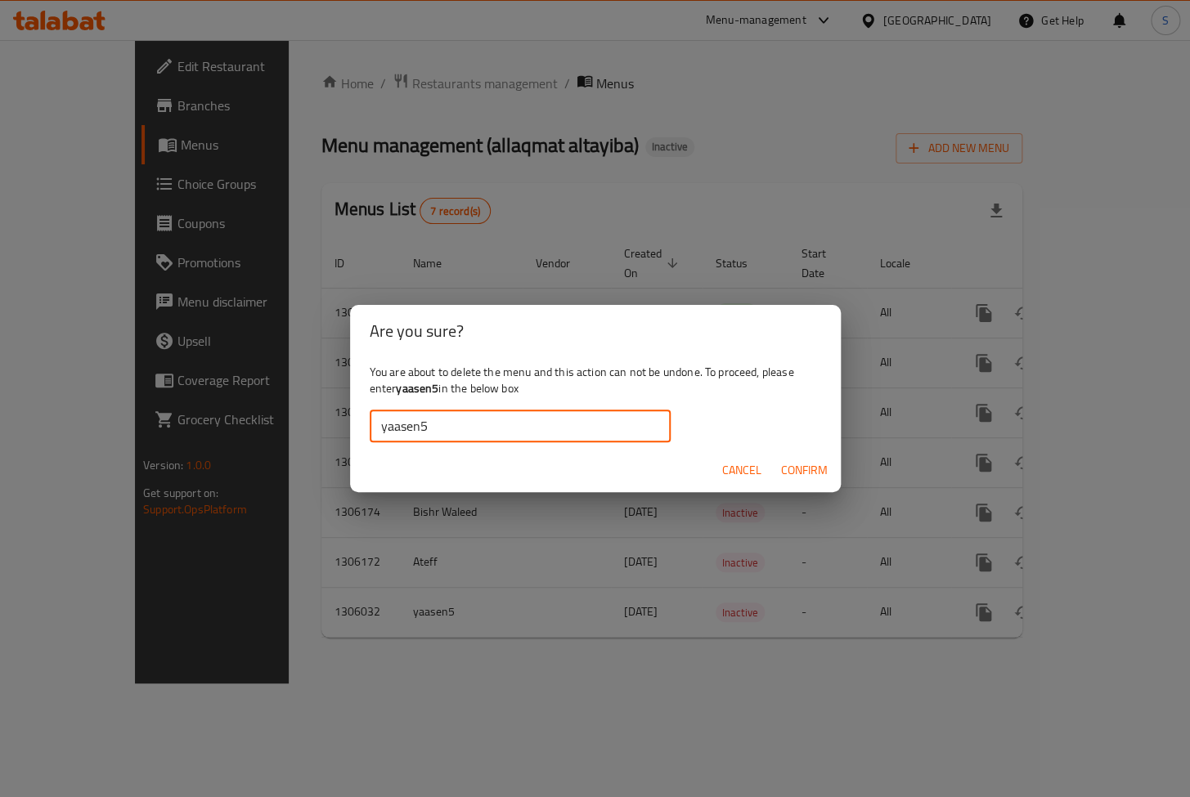
type input "yaasen5"
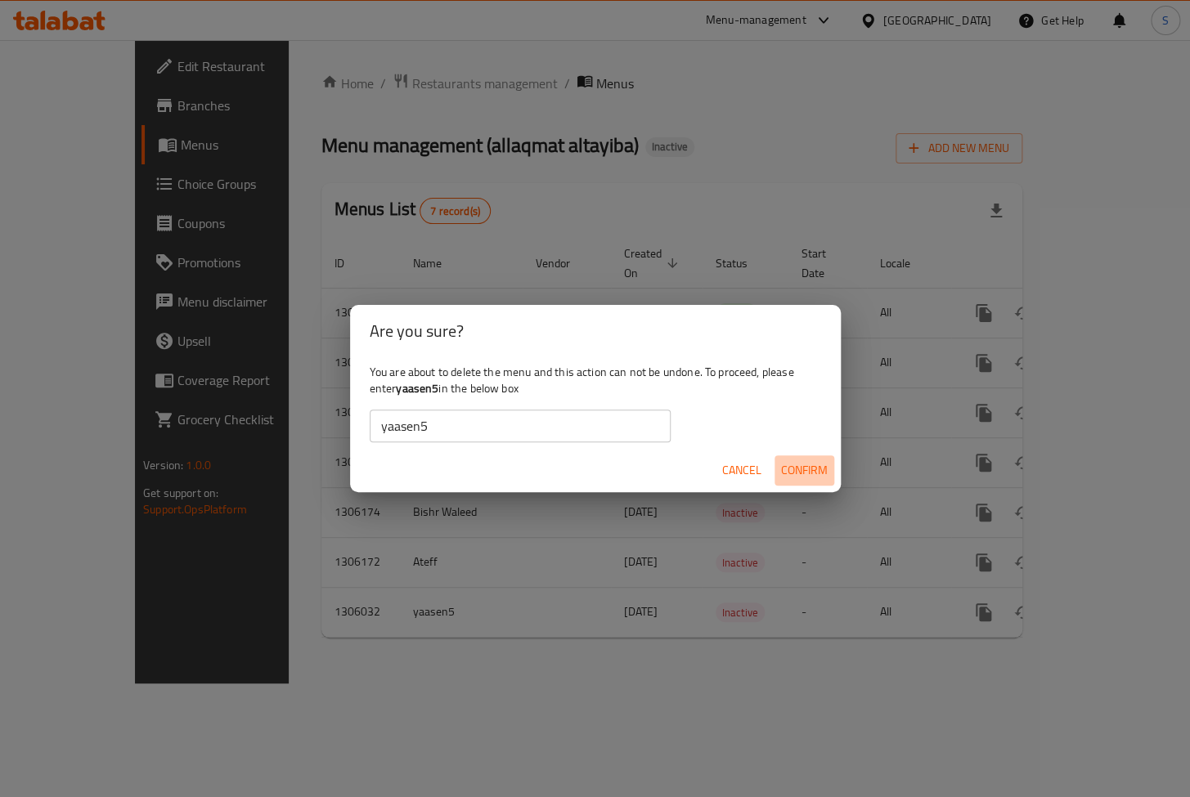
click at [784, 475] on span "Confirm" at bounding box center [804, 470] width 47 height 20
